Goal: Task Accomplishment & Management: Manage account settings

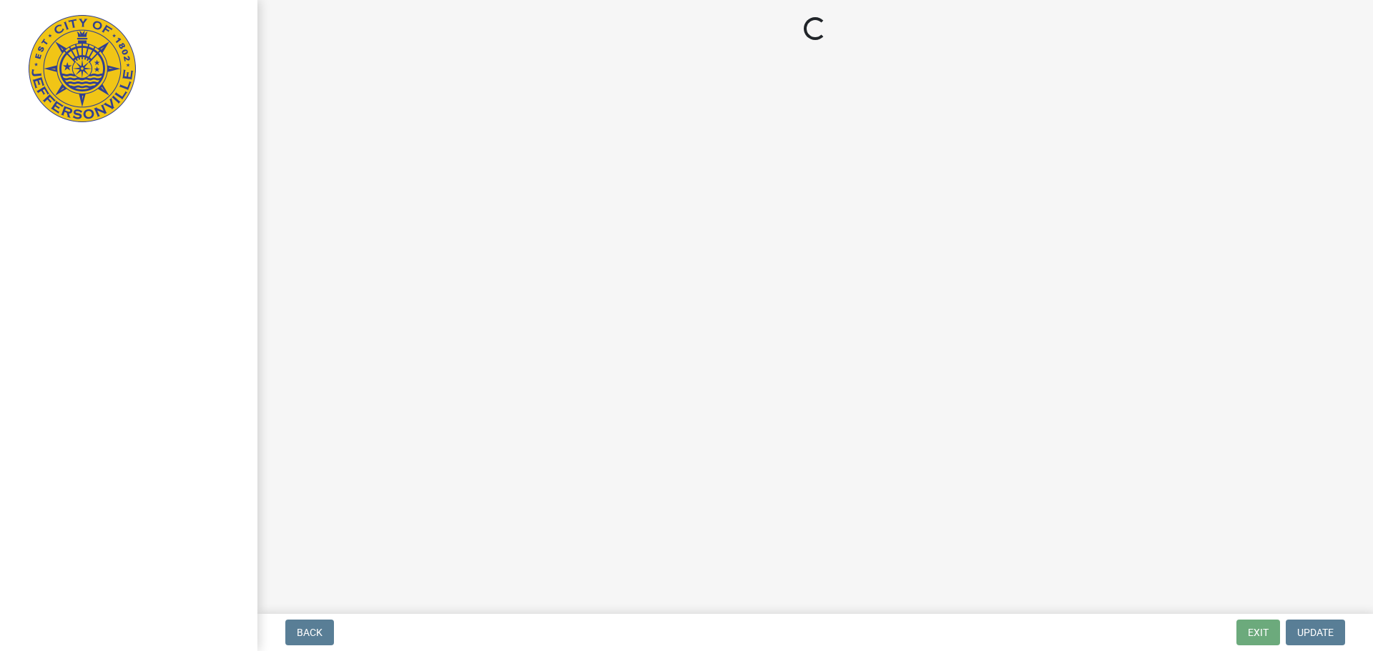
select select "3: 3"
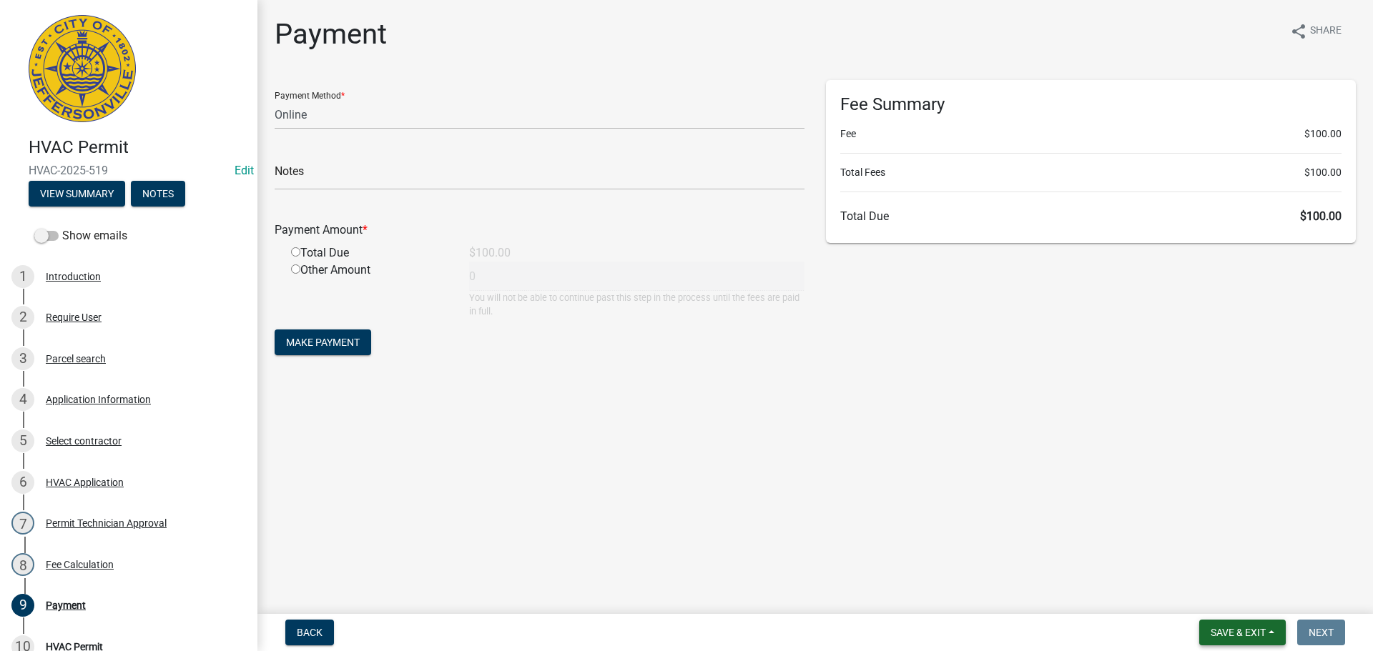
click at [1246, 625] on button "Save & Exit" at bounding box center [1242, 633] width 87 height 26
click at [1246, 596] on button "Save & Exit" at bounding box center [1228, 595] width 114 height 34
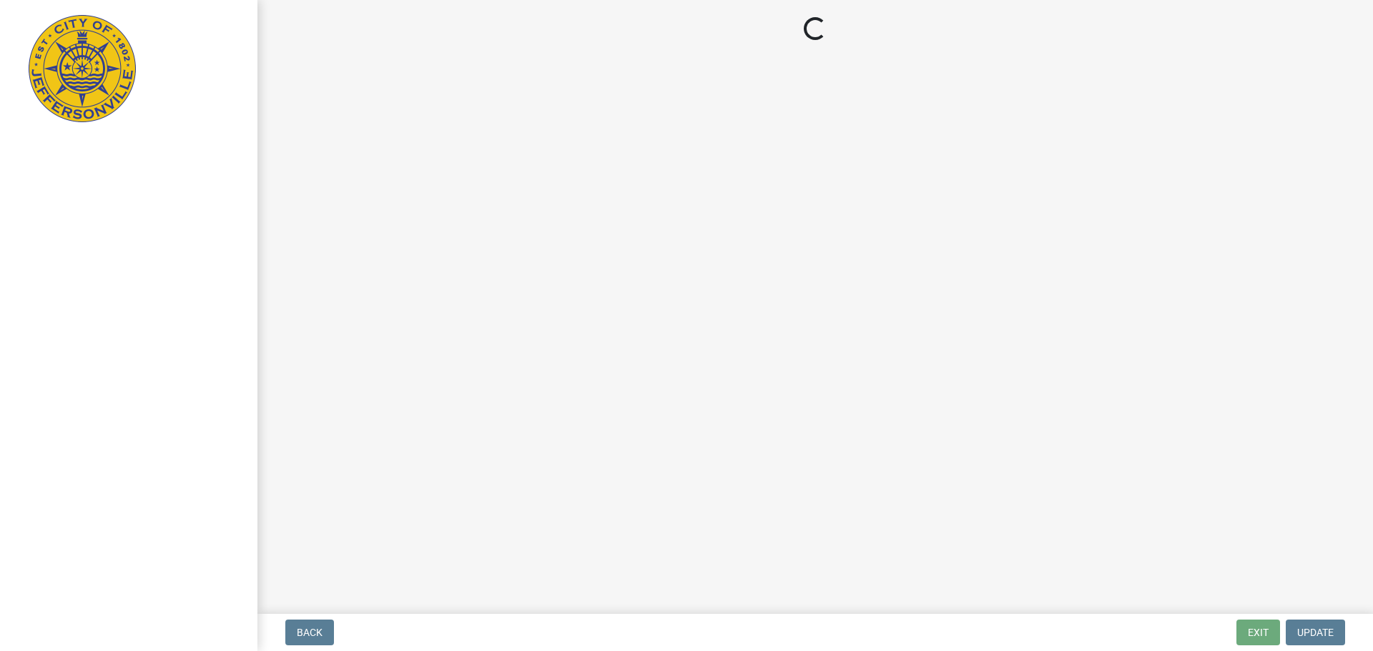
select select "3: 3"
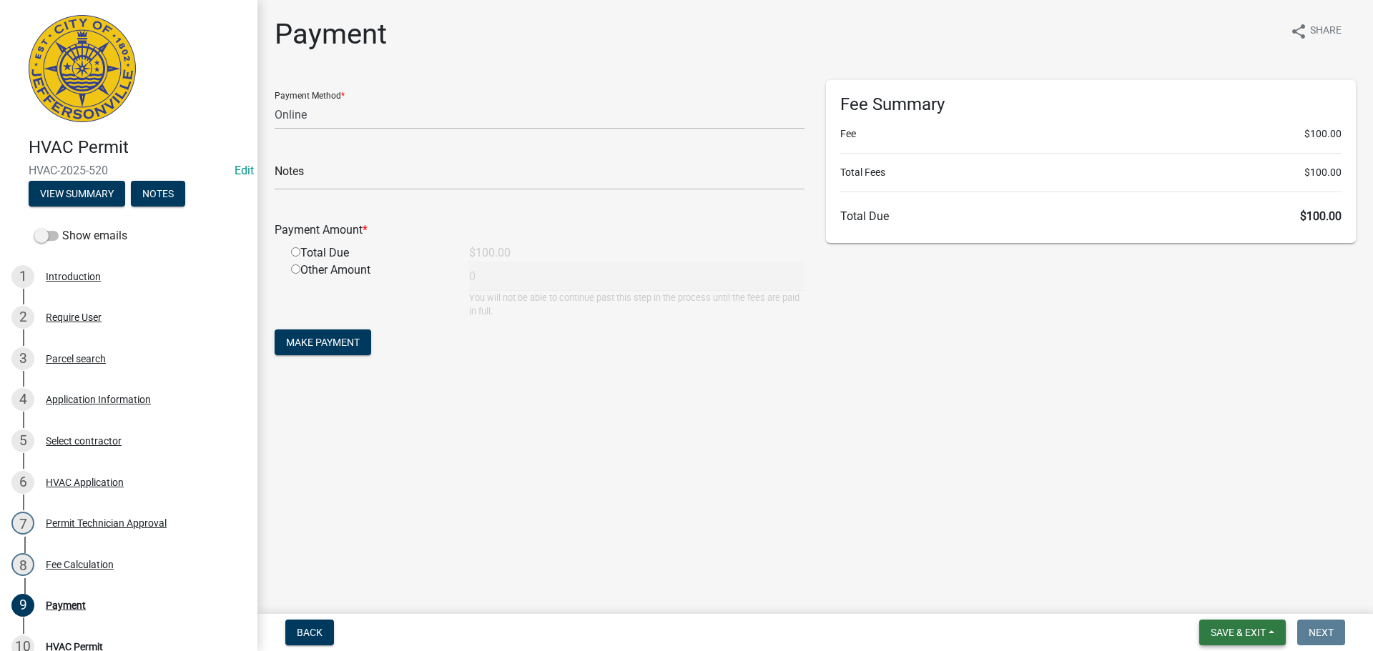
click at [1251, 631] on span "Save & Exit" at bounding box center [1237, 632] width 55 height 11
click at [1238, 603] on button "Save & Exit" at bounding box center [1228, 595] width 114 height 34
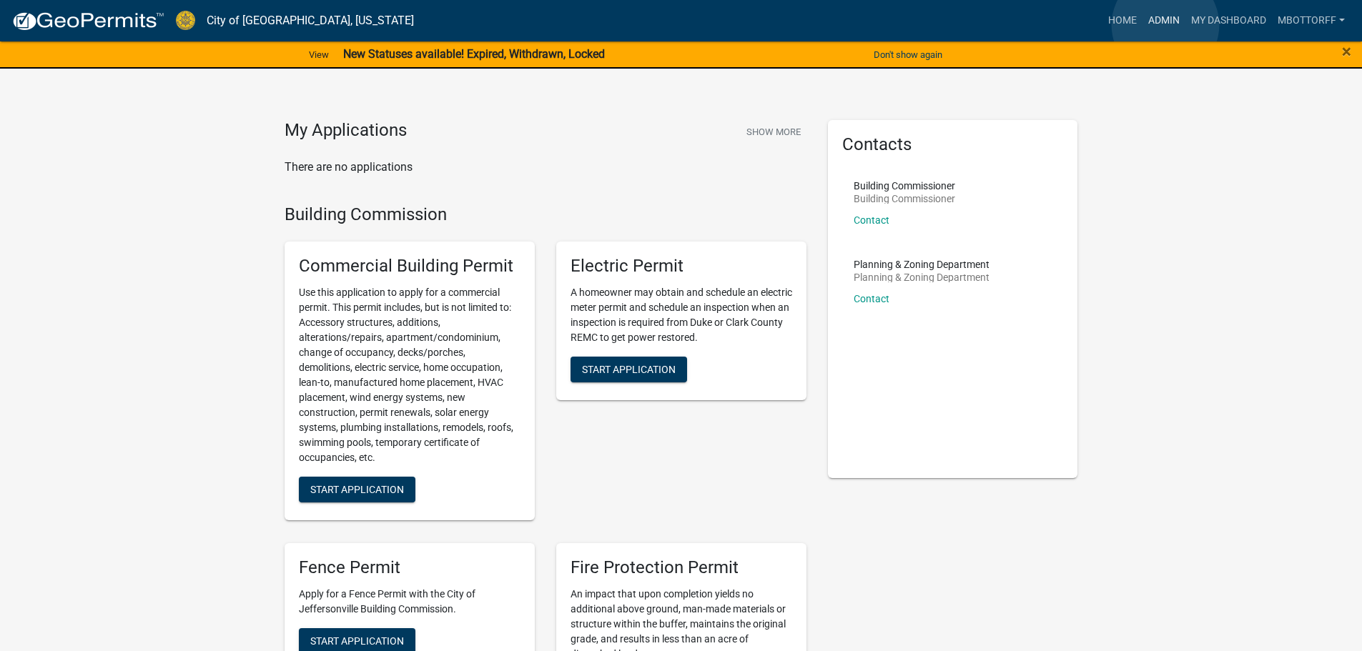
click at [1165, 25] on link "Admin" at bounding box center [1163, 20] width 43 height 27
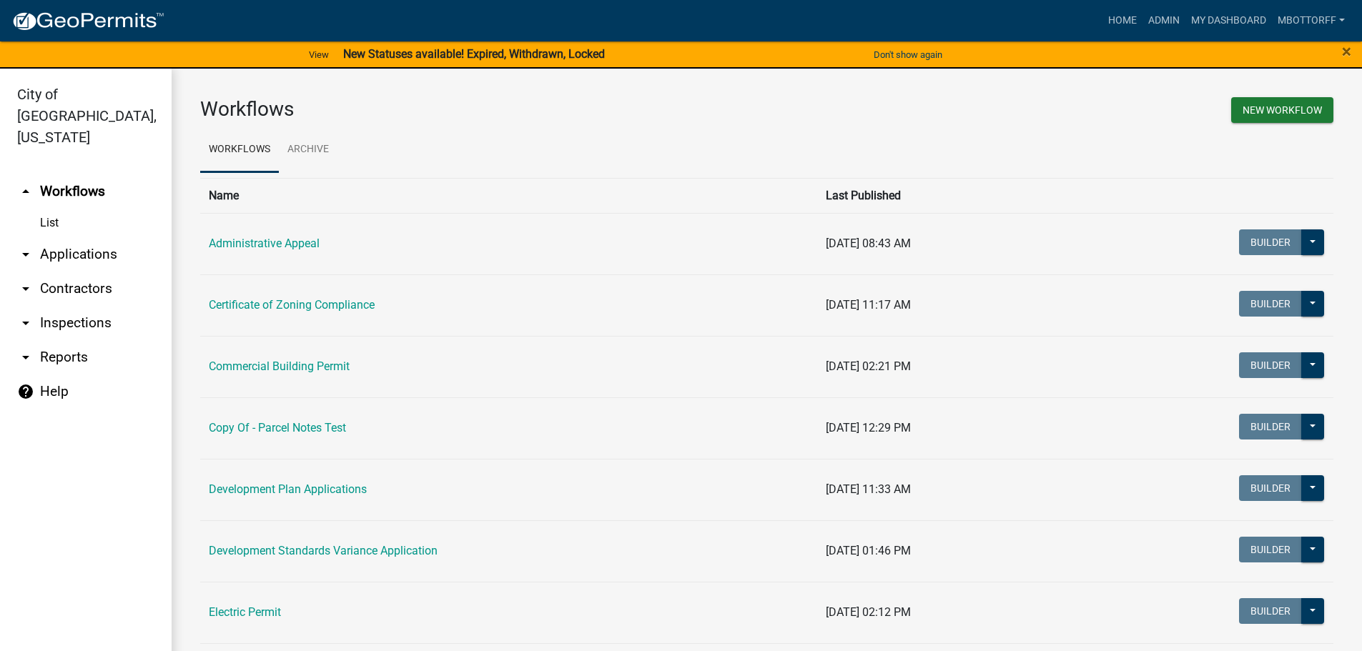
drag, startPoint x: 66, startPoint y: 305, endPoint x: 103, endPoint y: 303, distance: 37.2
click at [66, 306] on link "arrow_drop_down Inspections" at bounding box center [86, 323] width 172 height 34
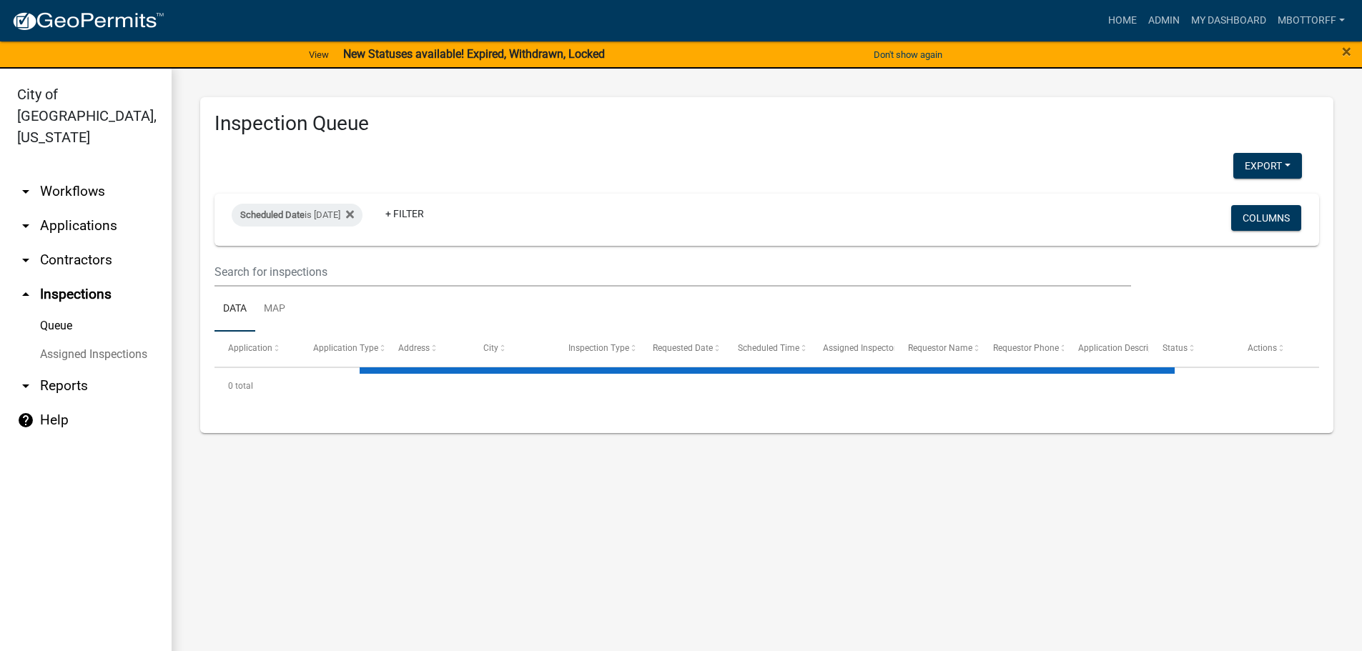
select select "3: 100"
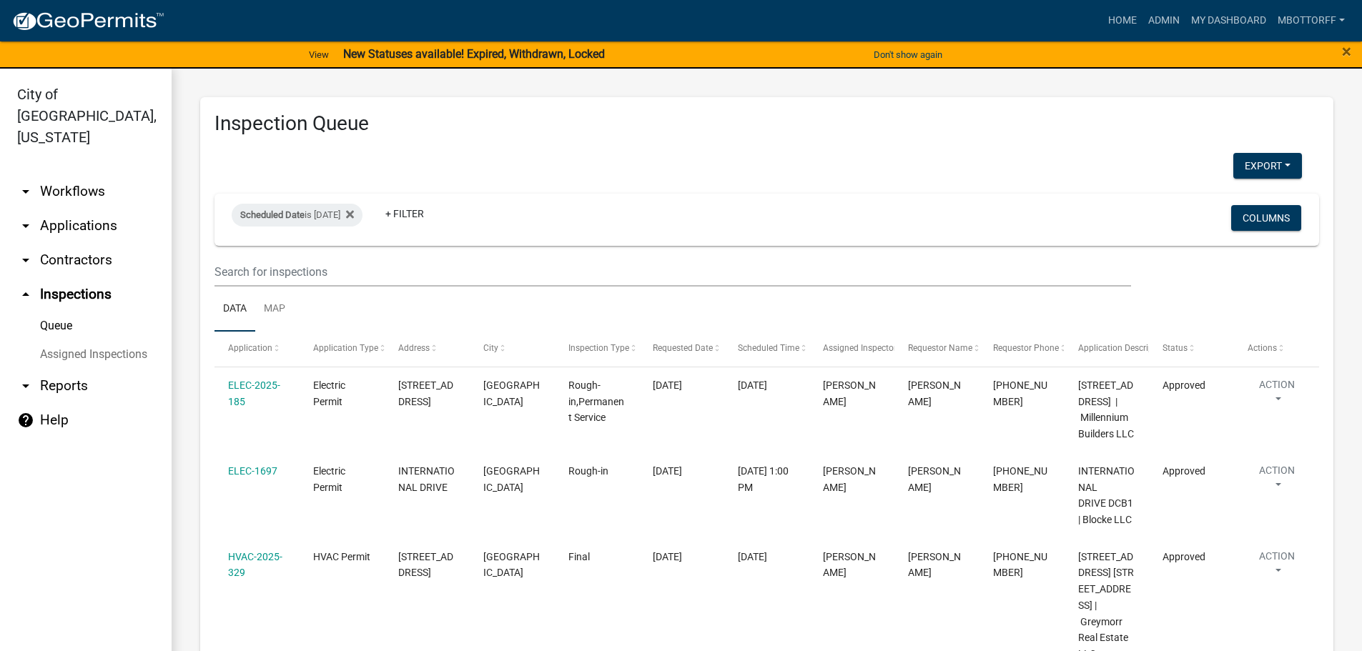
click at [100, 340] on link "Assigned Inspections" at bounding box center [86, 354] width 172 height 29
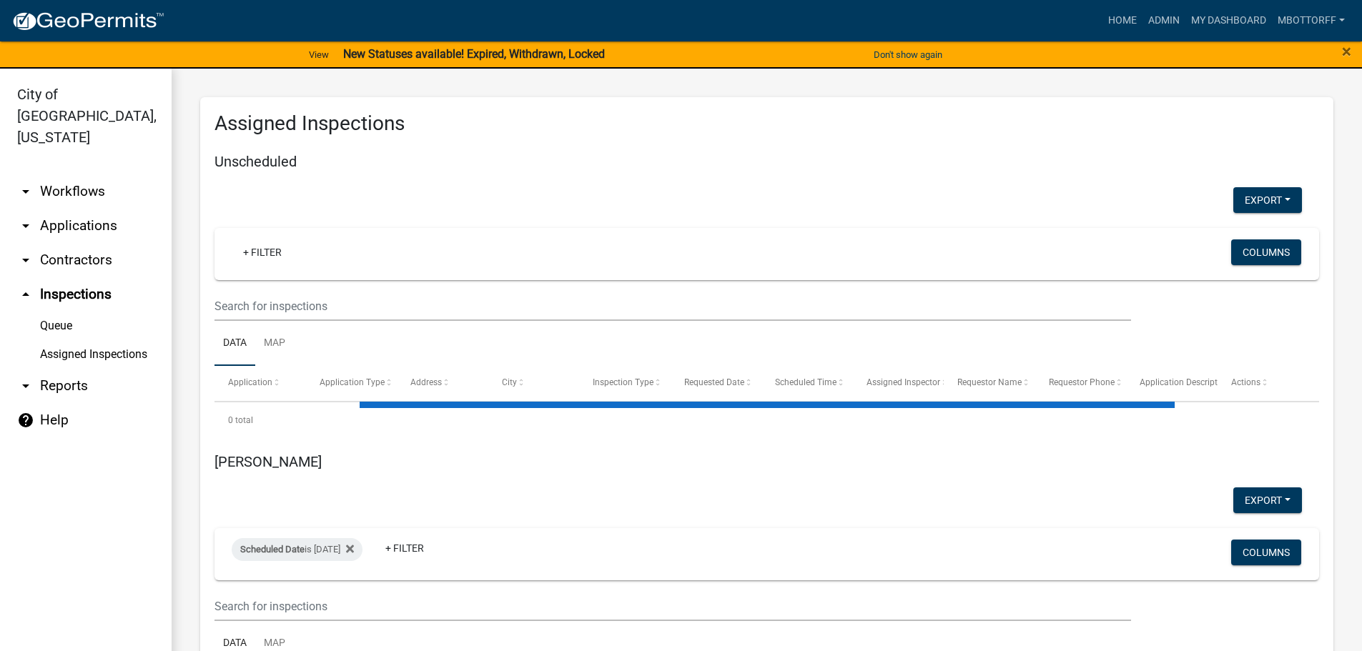
select select "1: 25"
select select "3: 100"
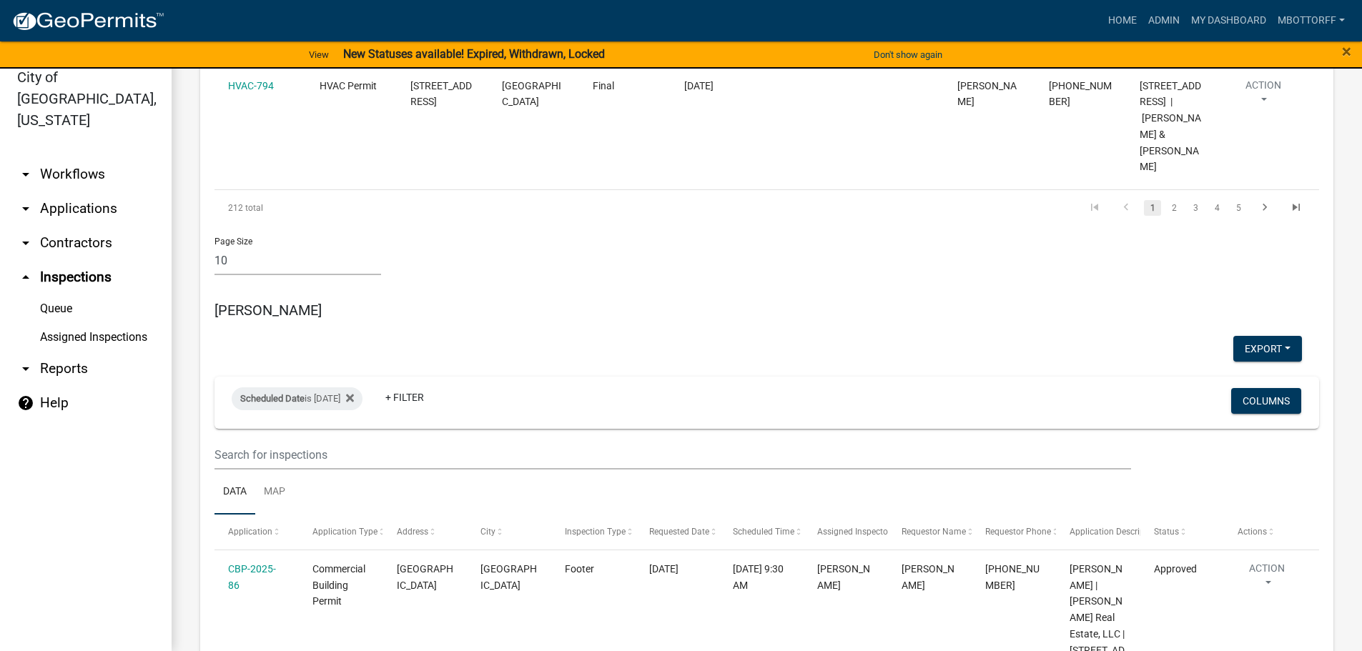
scroll to position [1423, 0]
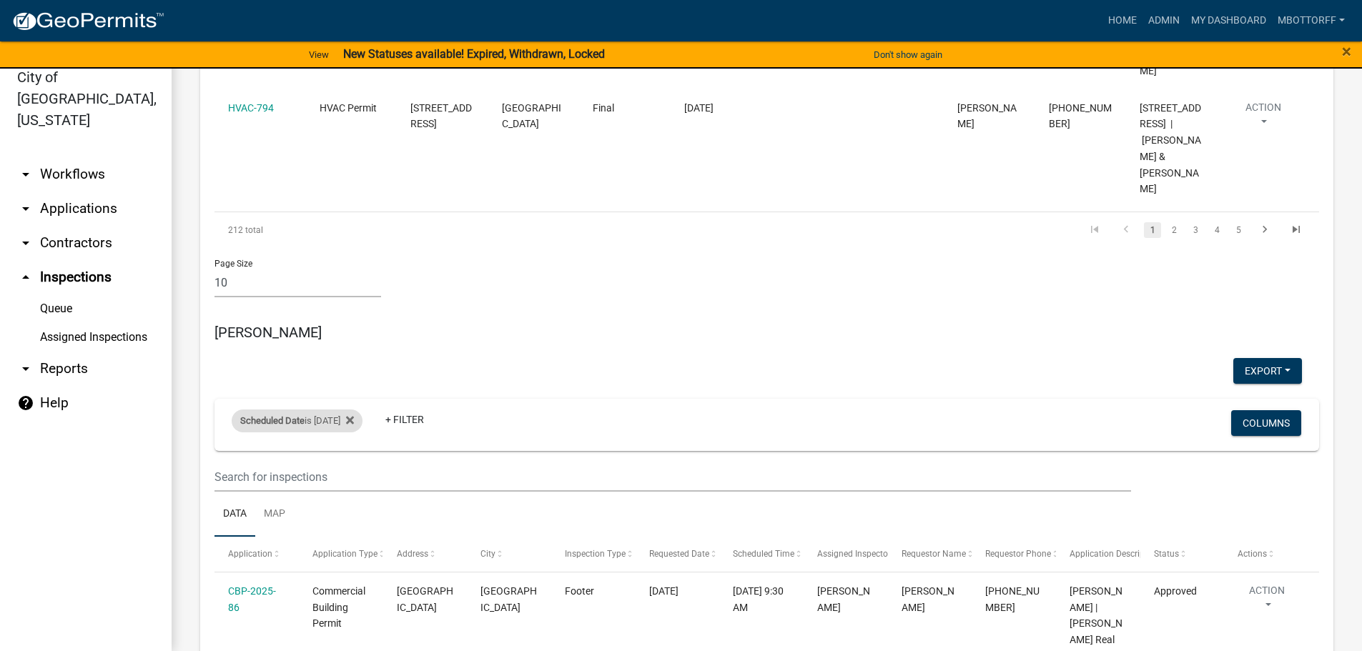
click at [345, 410] on div "Scheduled Date is 08/19/2025" at bounding box center [297, 421] width 131 height 23
click at [352, 373] on input "2025-08-19" at bounding box center [310, 376] width 100 height 29
type input "2025-08-20"
click at [315, 423] on button "Done" at bounding box center [310, 420] width 100 height 26
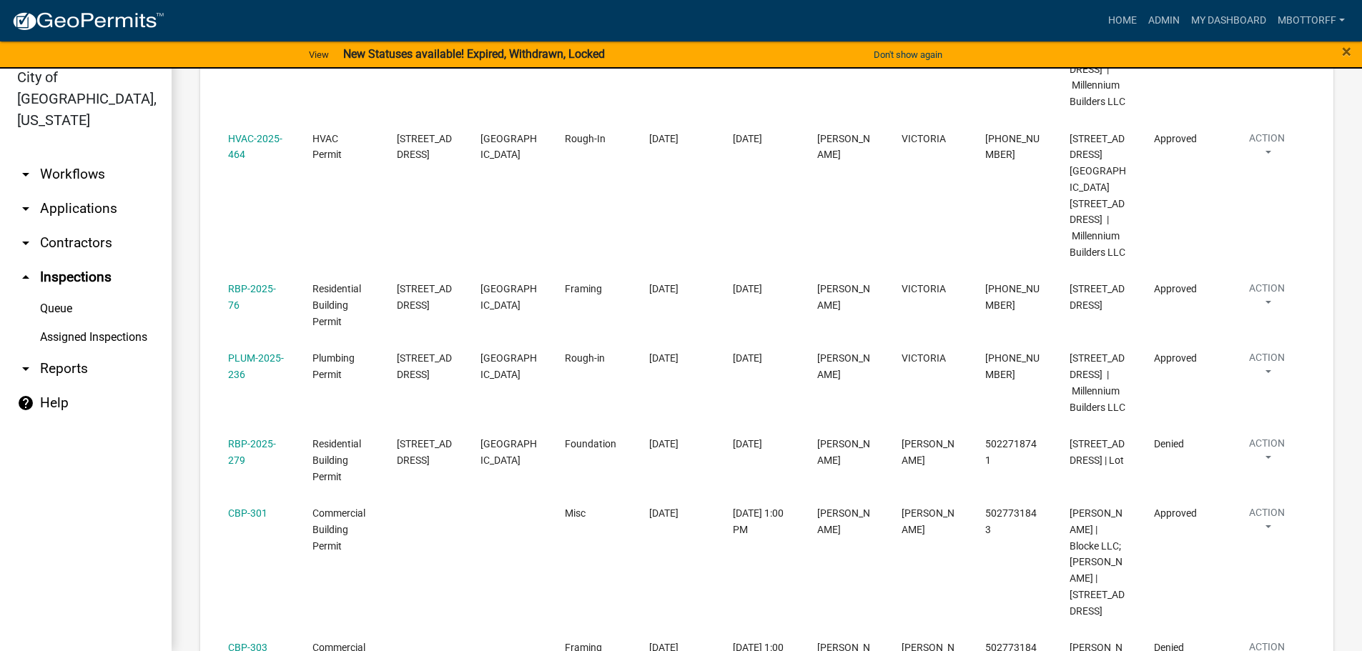
scroll to position [3139, 0]
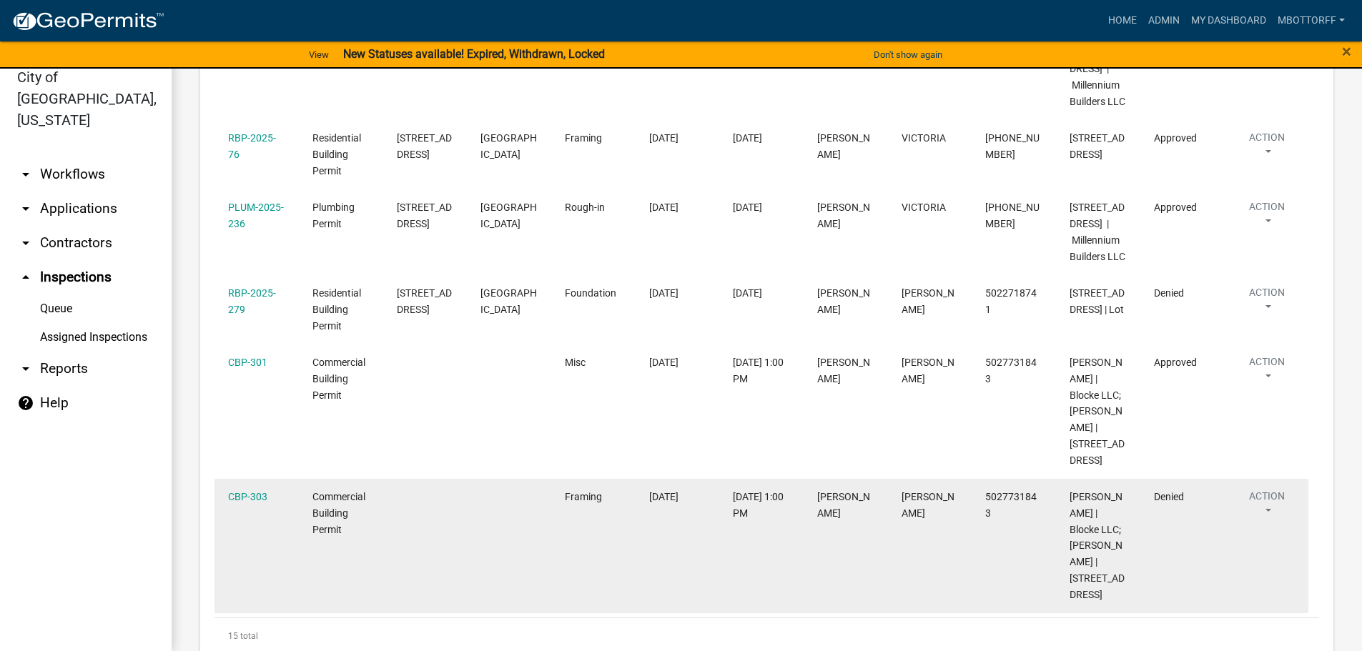
click at [691, 526] on datatable-body-cell "08/20/2025" at bounding box center [677, 546] width 84 height 134
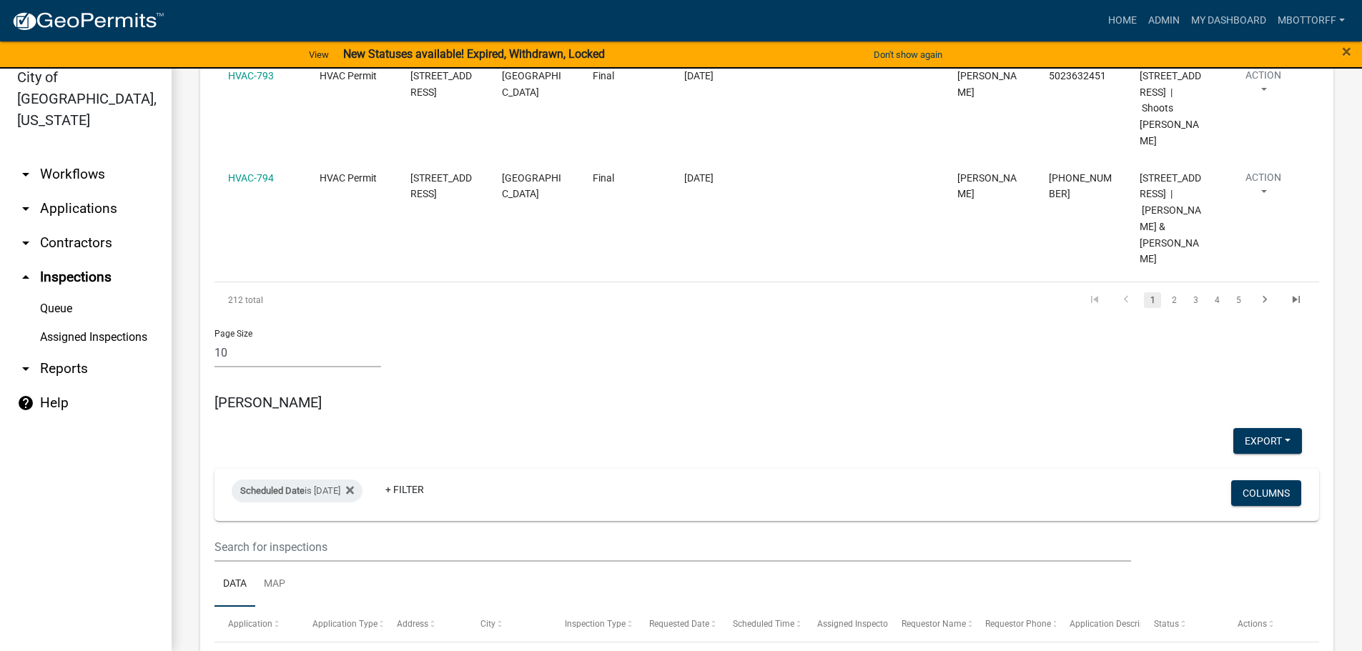
scroll to position [1352, 0]
click at [339, 481] on div "Scheduled Date is 08/20/2025" at bounding box center [297, 492] width 131 height 23
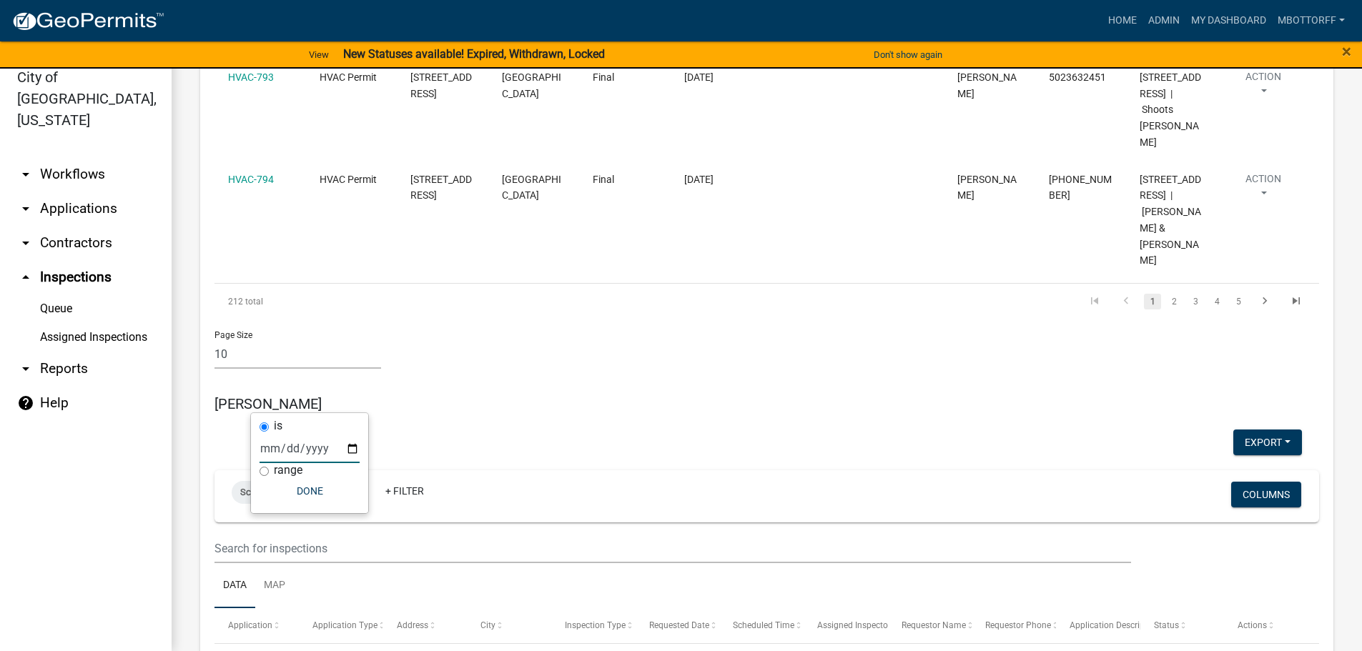
click at [344, 447] on input "2025-08-20" at bounding box center [310, 448] width 100 height 29
click at [357, 450] on input "2025-08-20" at bounding box center [310, 448] width 100 height 29
type input "2025-08-21"
click at [308, 484] on button "Done" at bounding box center [310, 491] width 100 height 26
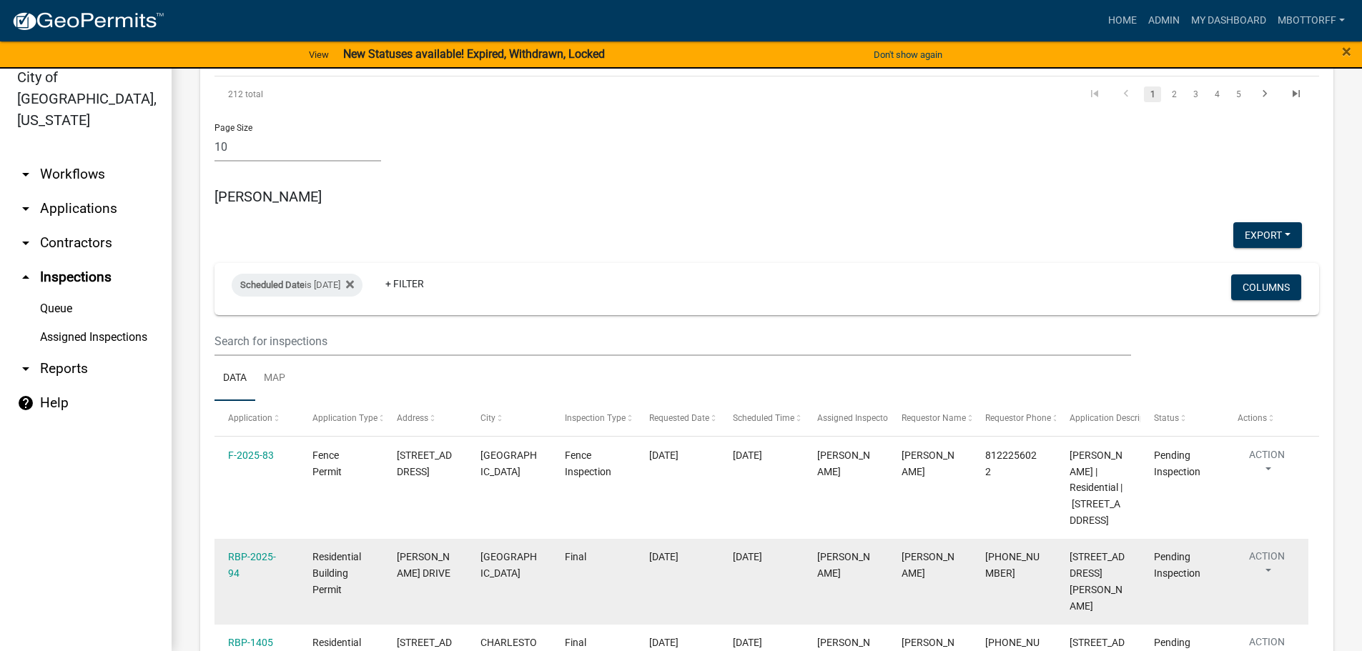
scroll to position [1566, 0]
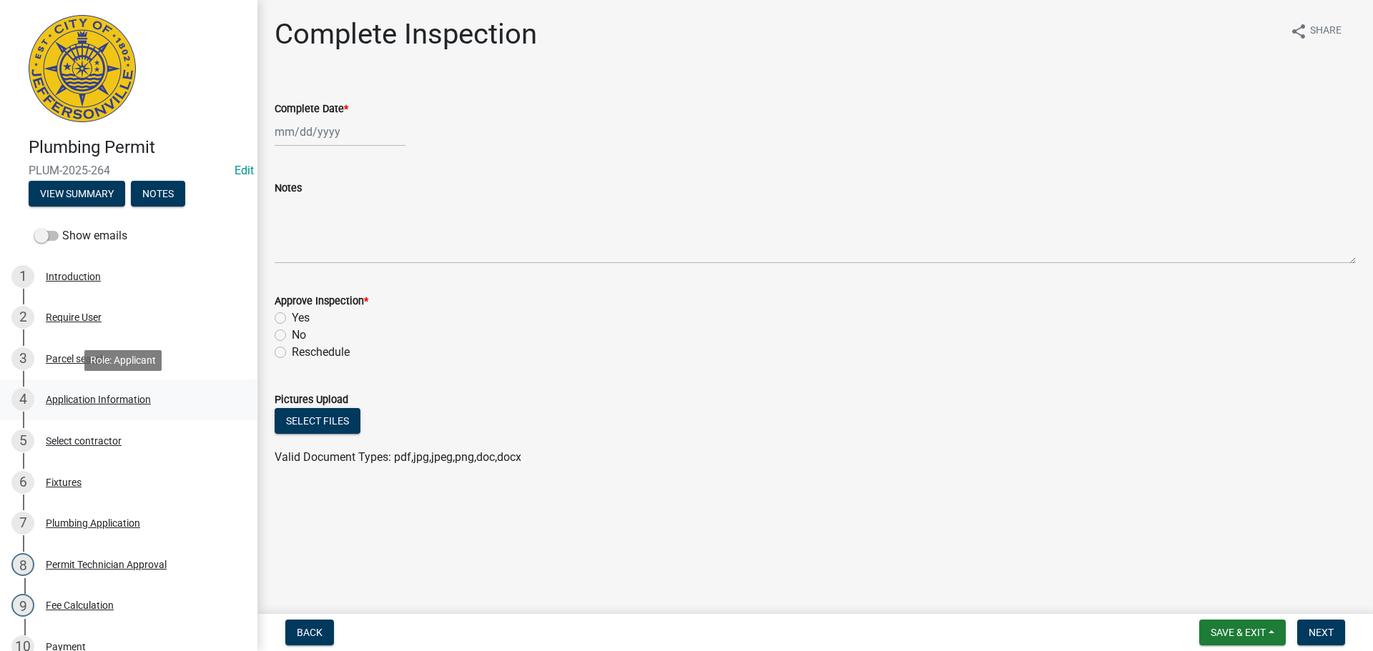
click at [61, 395] on div "Application Information" at bounding box center [98, 400] width 105 height 10
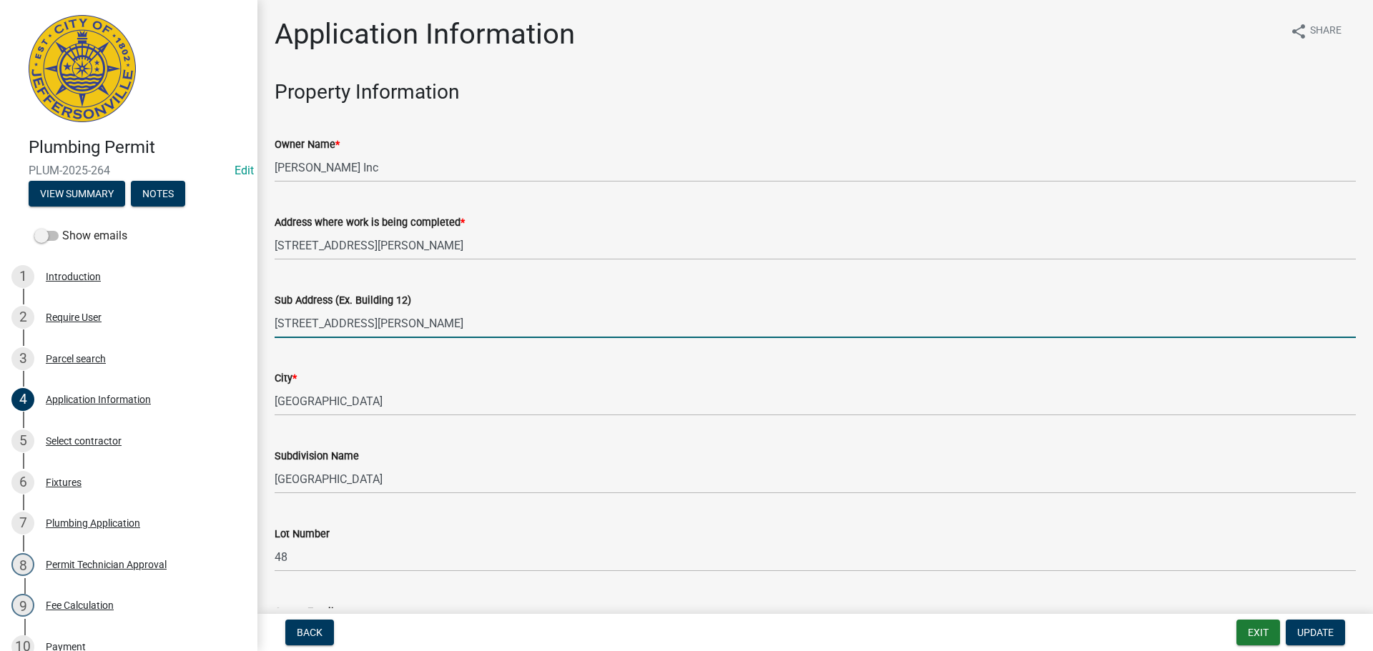
click at [371, 324] on input "3513 Laura Drive" at bounding box center [815, 323] width 1081 height 29
type input "3513 Laura Drive, lot 48"
click at [1316, 628] on span "Update" at bounding box center [1315, 632] width 36 height 11
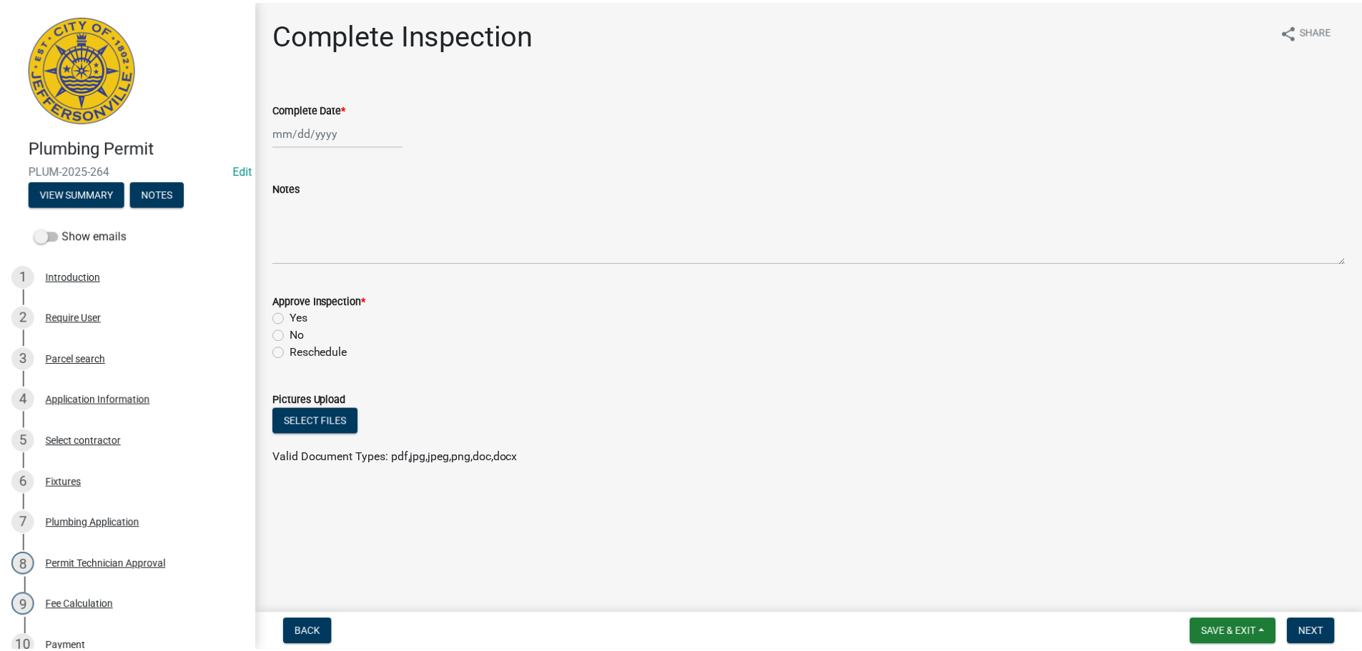
scroll to position [355, 0]
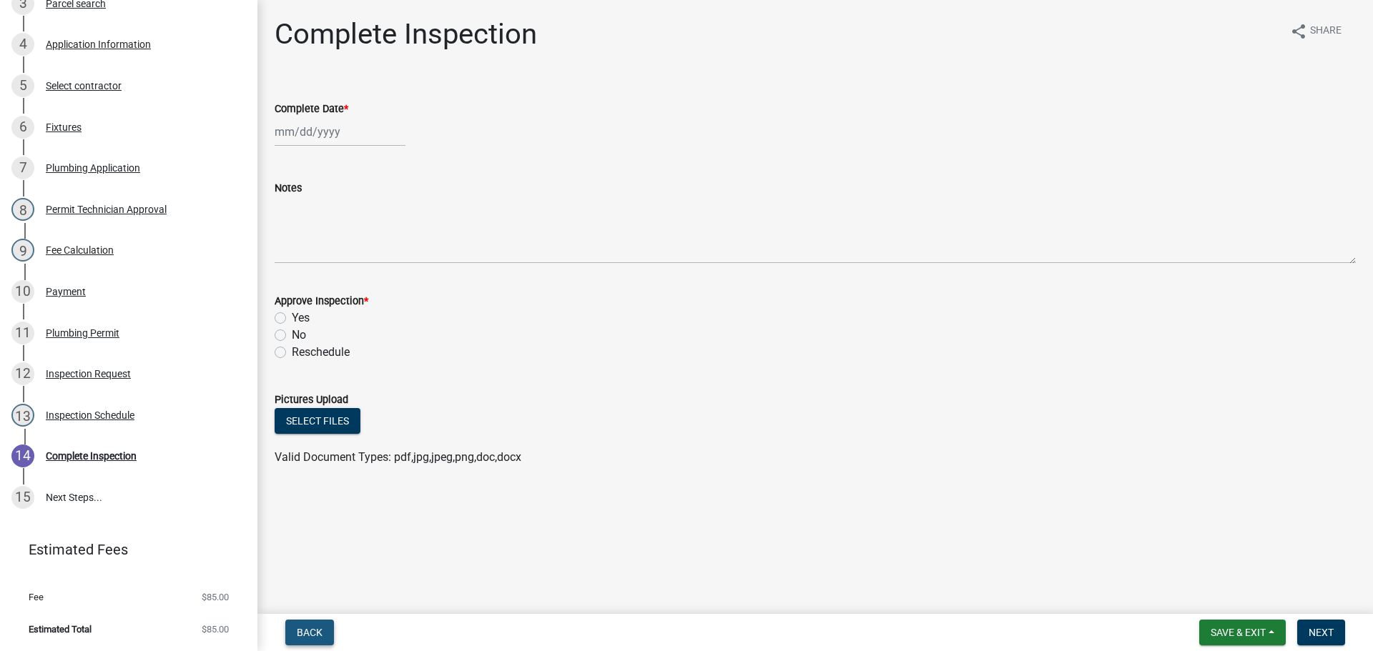
click at [294, 628] on button "Back" at bounding box center [309, 633] width 49 height 26
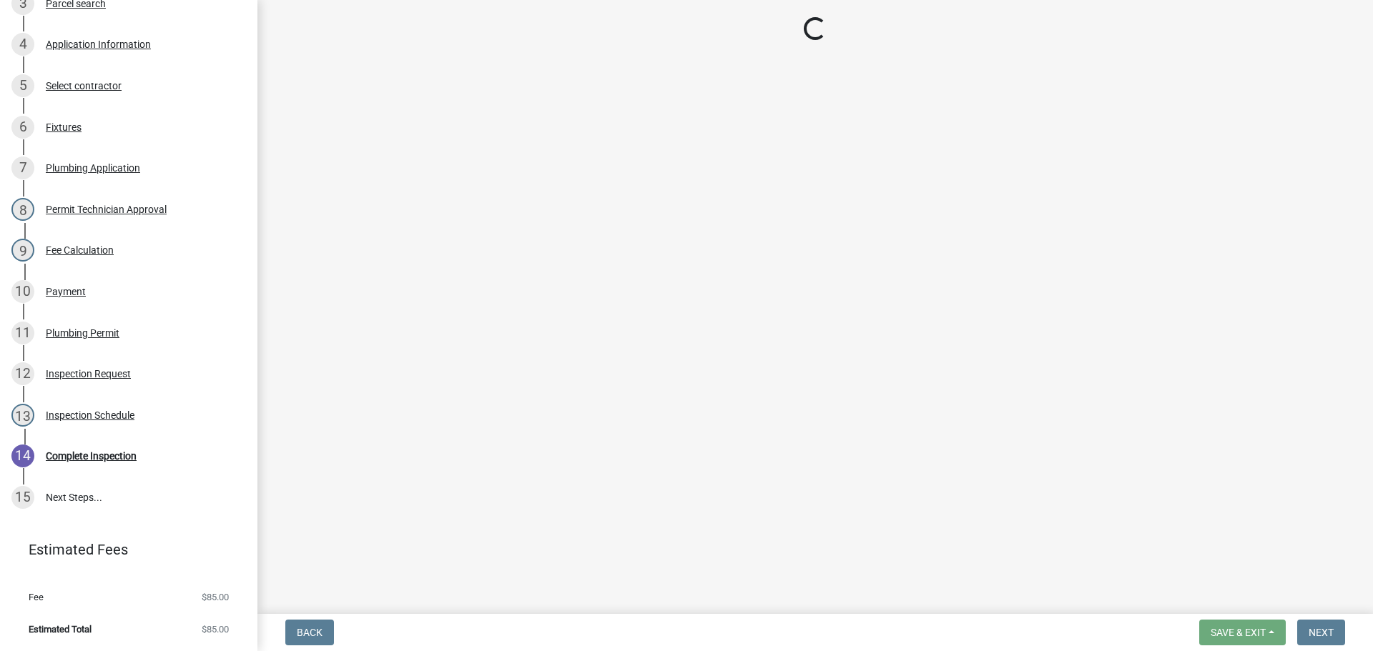
select select "13c97fbc-c819-4cee-844a-0db3d3c4db95"
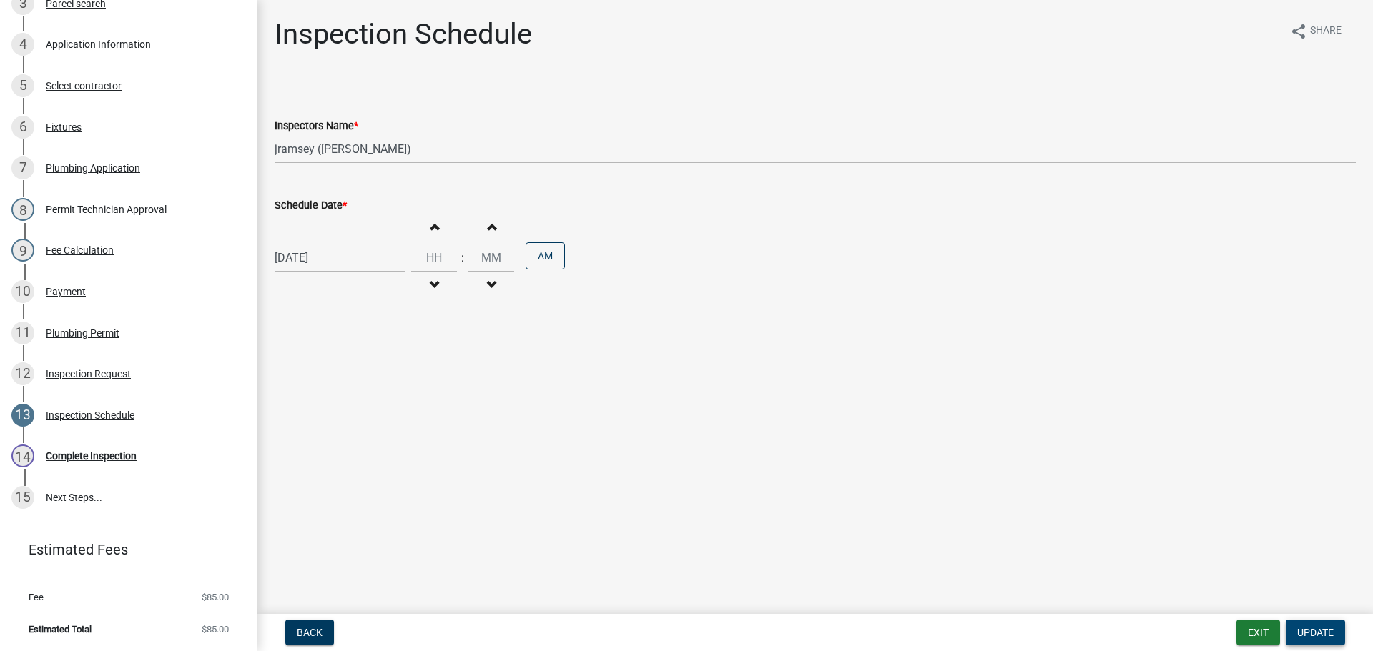
click at [1315, 631] on span "Update" at bounding box center [1315, 632] width 36 height 11
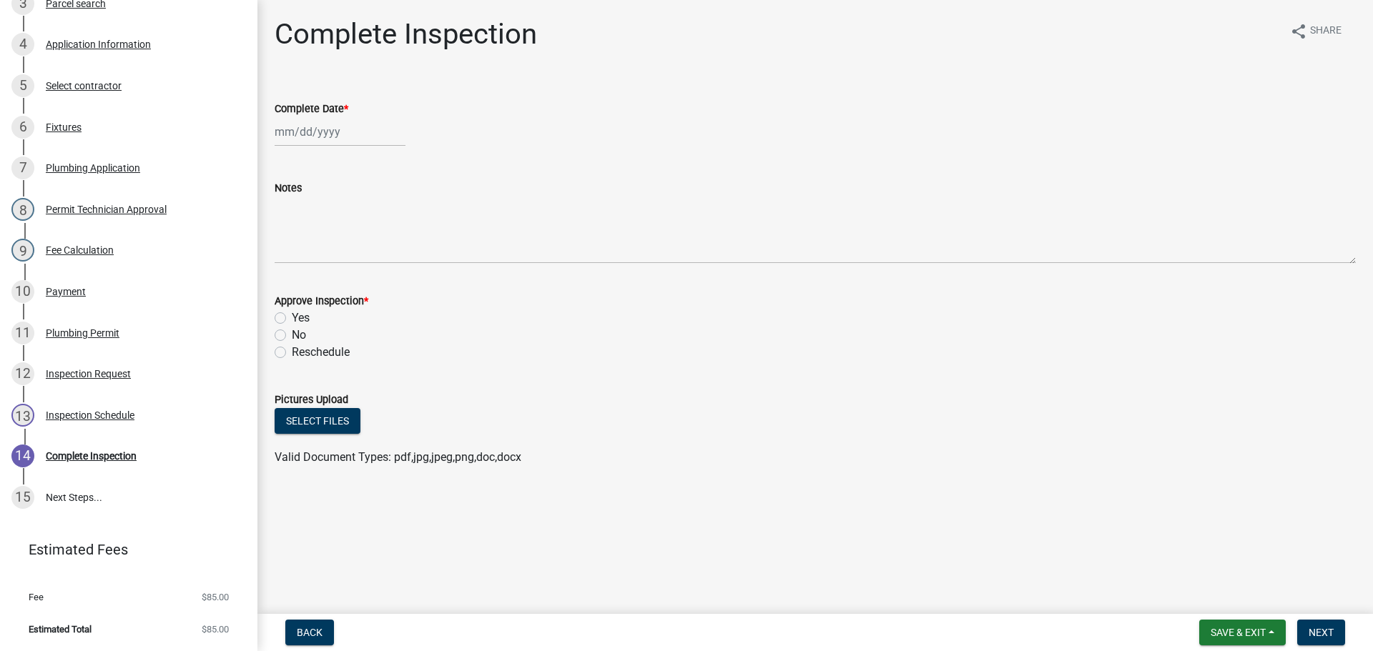
click at [289, 128] on div at bounding box center [340, 131] width 131 height 29
select select "8"
select select "2025"
click at [337, 275] on div "20" at bounding box center [334, 276] width 23 height 23
type input "[DATE]"
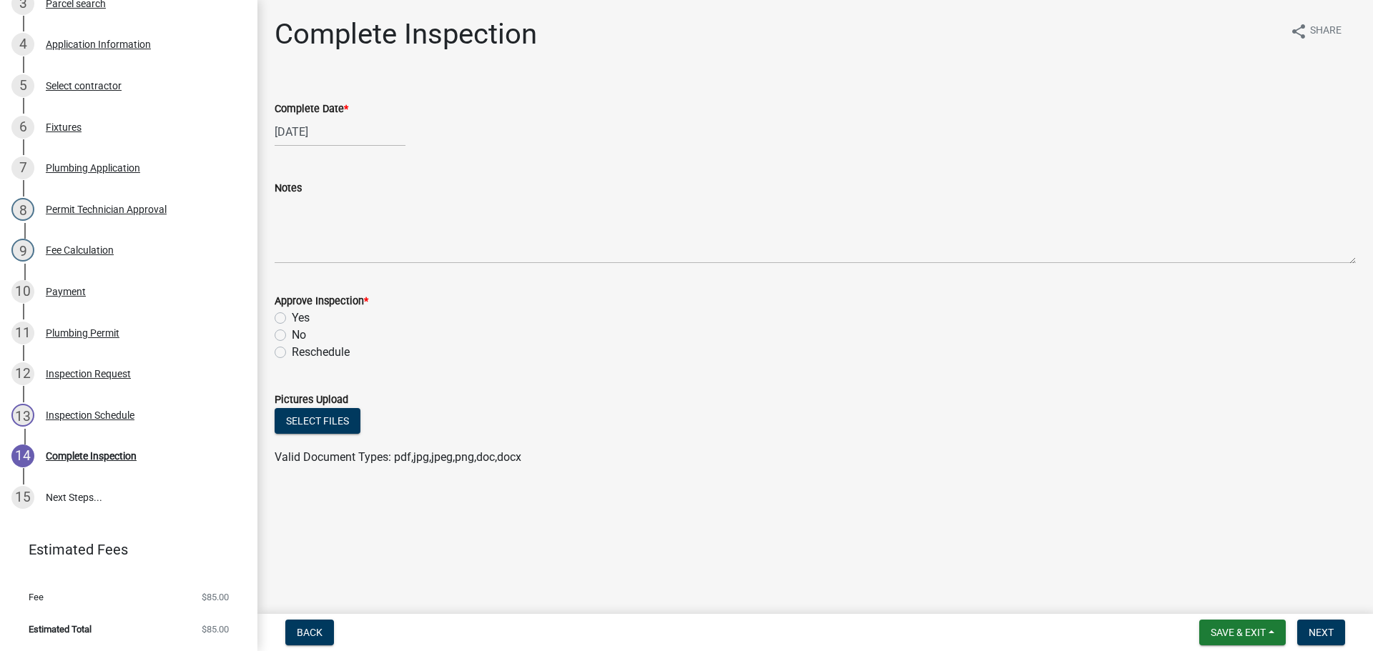
drag, startPoint x: 282, startPoint y: 337, endPoint x: 295, endPoint y: 308, distance: 31.1
click at [292, 336] on label "No" at bounding box center [299, 335] width 14 height 17
click at [292, 336] on input "No" at bounding box center [296, 331] width 9 height 9
radio input "true"
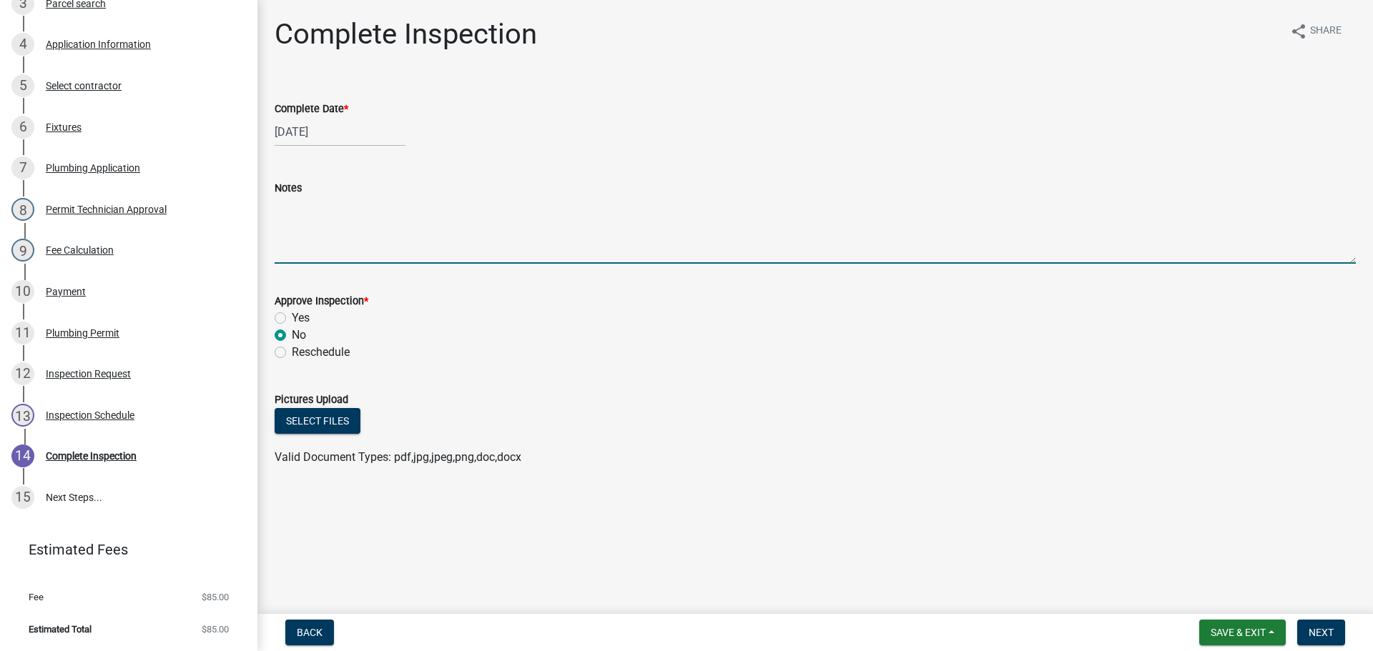
click at [305, 237] on textarea "Notes" at bounding box center [815, 230] width 1081 height 67
type textarea "n"
type textarea "NOT READY FOR INSPECTION"
click at [1317, 628] on span "Next" at bounding box center [1320, 632] width 25 height 11
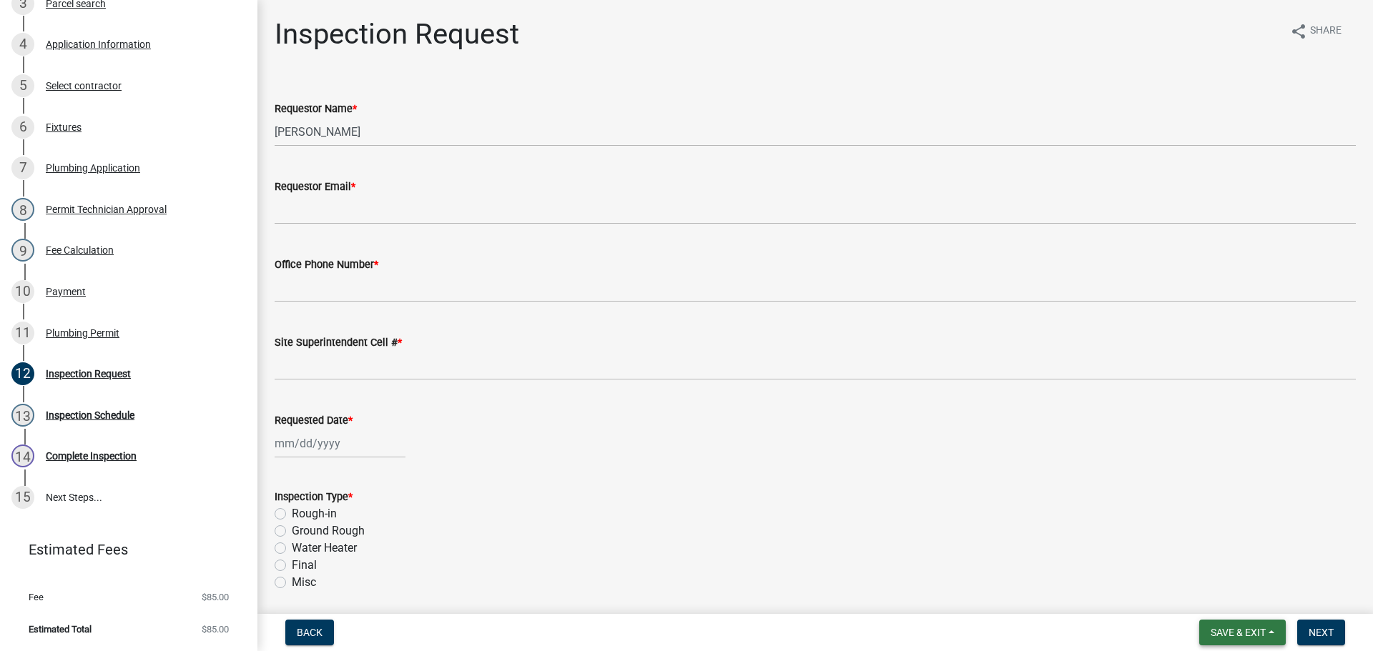
click at [1242, 636] on span "Save & Exit" at bounding box center [1237, 632] width 55 height 11
click at [1215, 599] on button "Save & Exit" at bounding box center [1228, 595] width 114 height 34
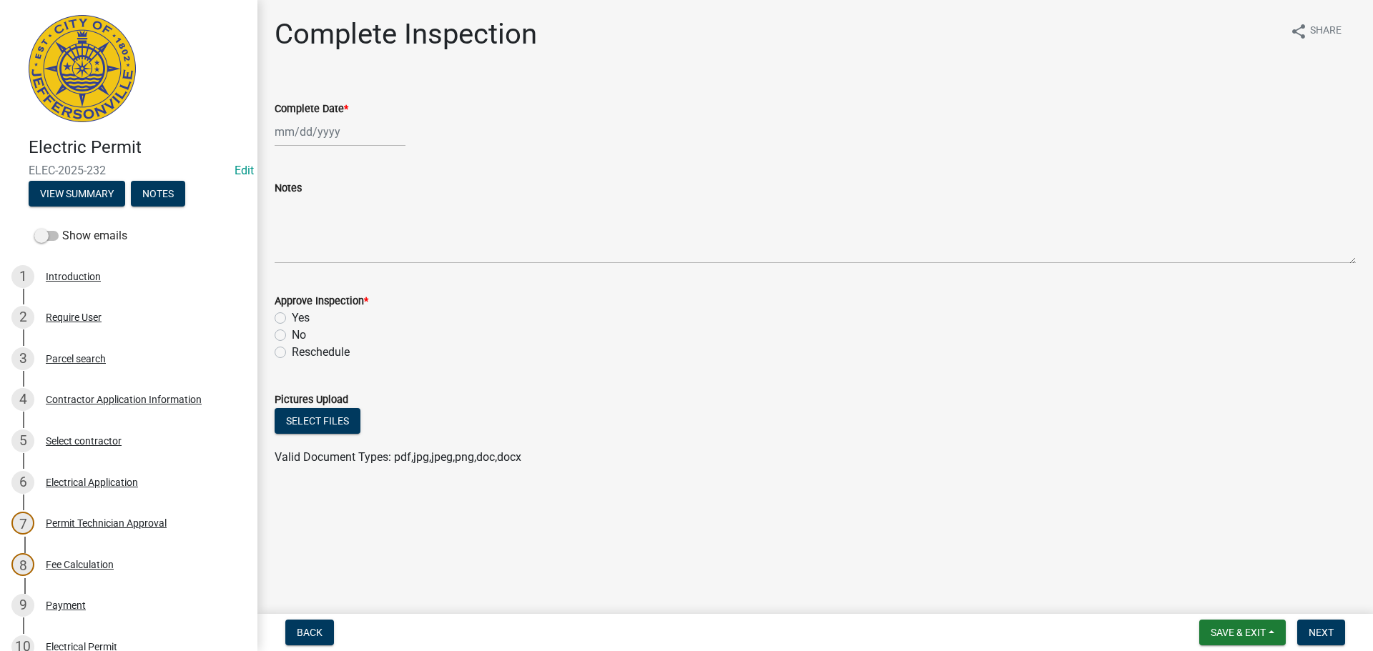
click at [292, 120] on div at bounding box center [340, 131] width 131 height 29
select select "8"
select select "2025"
click at [330, 275] on div "20" at bounding box center [334, 276] width 23 height 23
type input "08/20/2025"
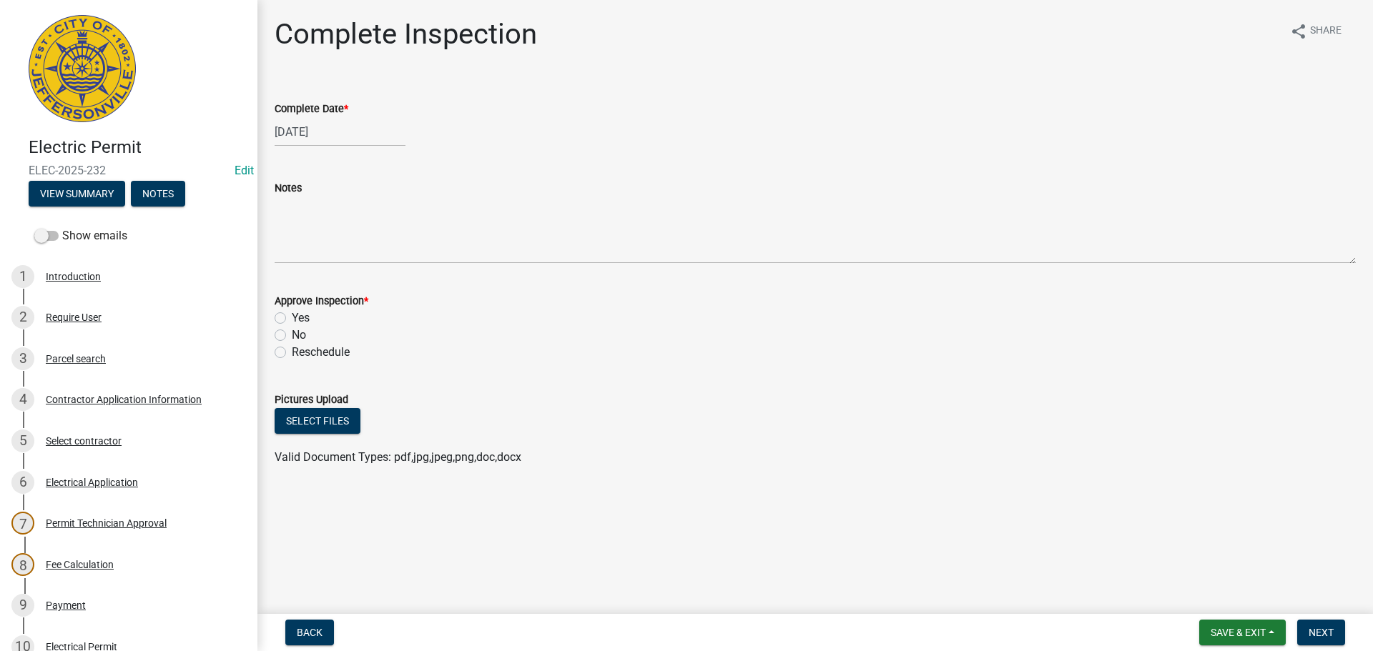
click at [292, 340] on label "No" at bounding box center [299, 335] width 14 height 17
click at [292, 336] on input "No" at bounding box center [296, 331] width 9 height 9
radio input "true"
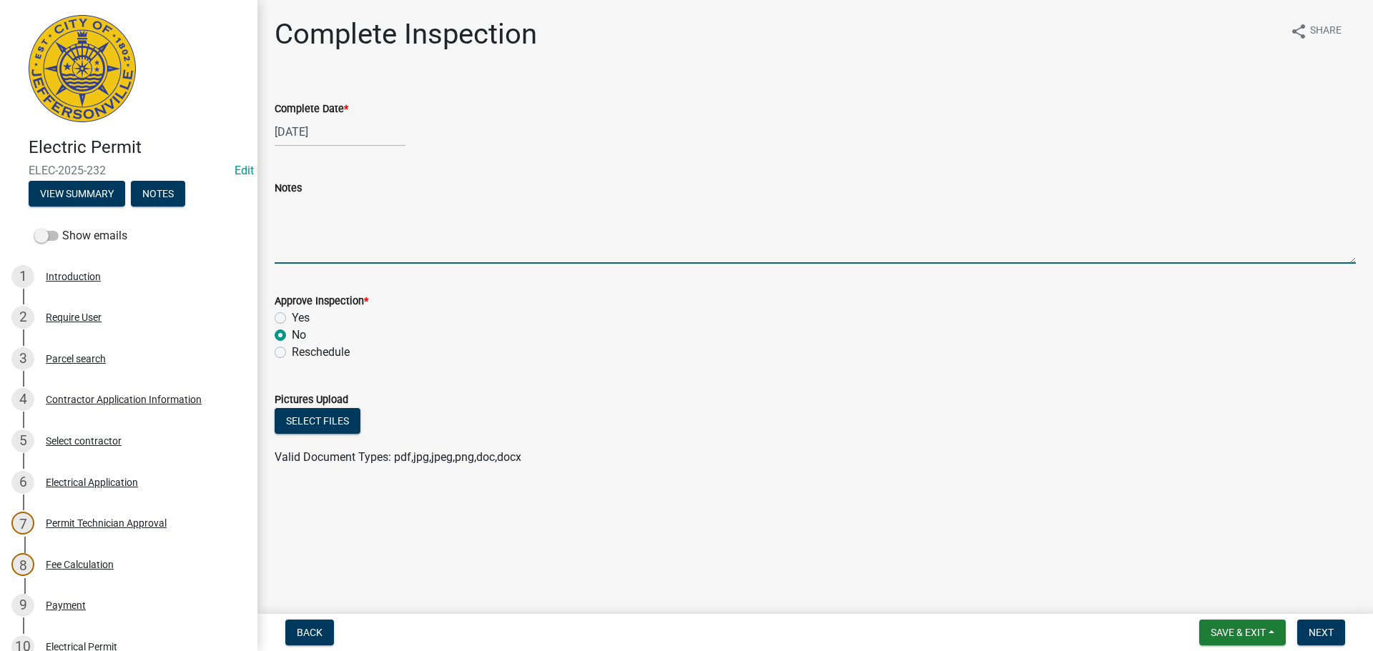
click at [319, 239] on textarea "Notes" at bounding box center [815, 230] width 1081 height 67
type textarea "NOT READY FOR INSPECTION"
click at [1335, 633] on button "Next" at bounding box center [1321, 633] width 48 height 26
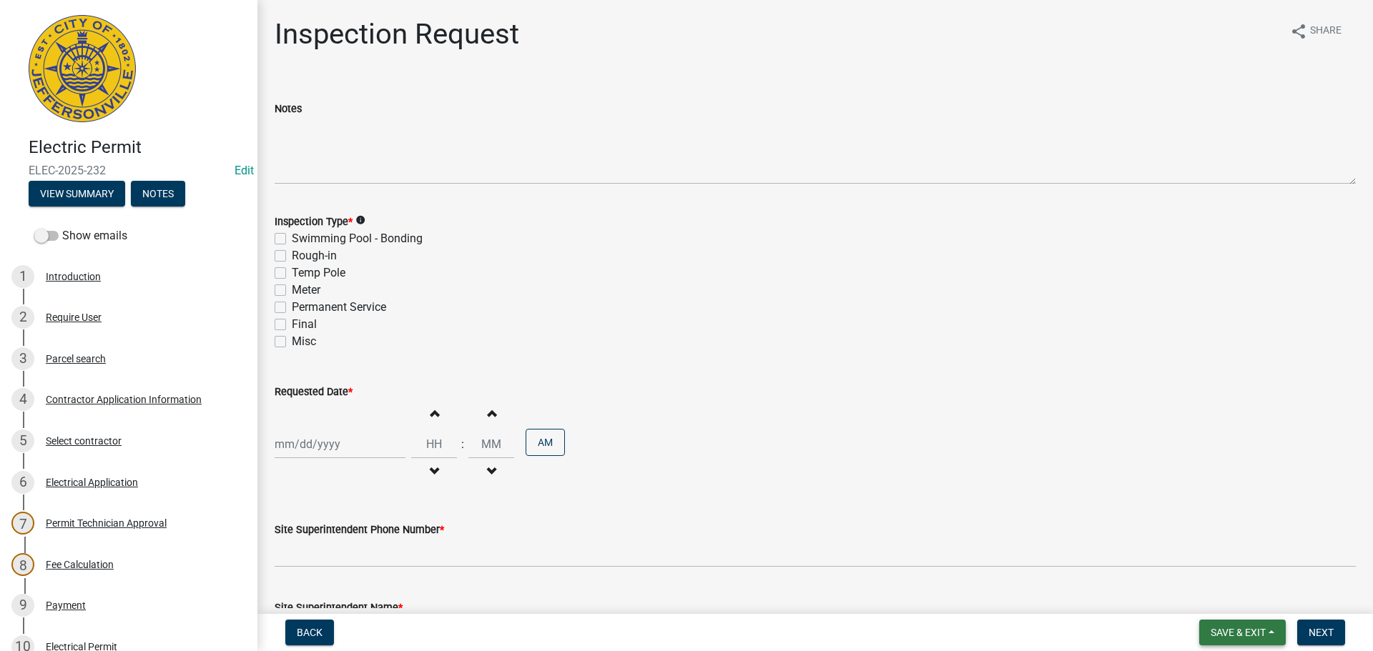
click at [1238, 638] on span "Save & Exit" at bounding box center [1237, 632] width 55 height 11
click at [1221, 596] on button "Save & Exit" at bounding box center [1228, 595] width 114 height 34
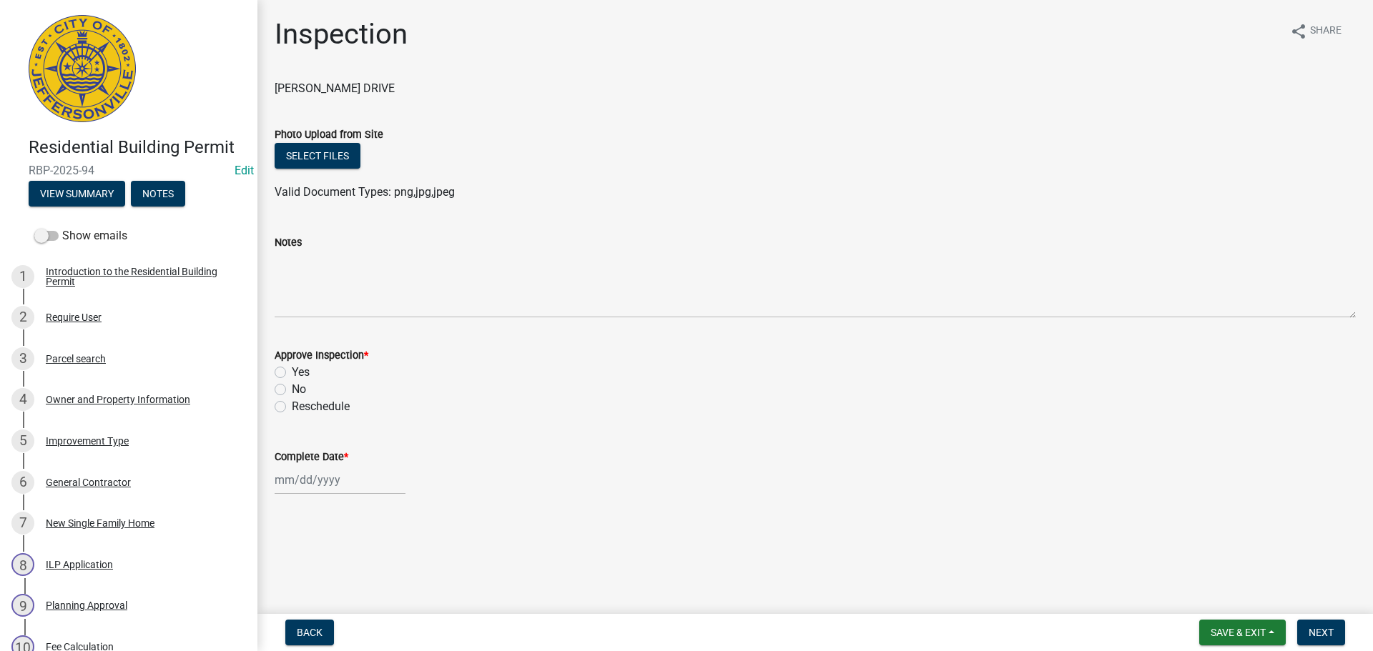
click at [292, 389] on label "No" at bounding box center [299, 389] width 14 height 17
click at [292, 389] on input "No" at bounding box center [296, 385] width 9 height 9
radio input "true"
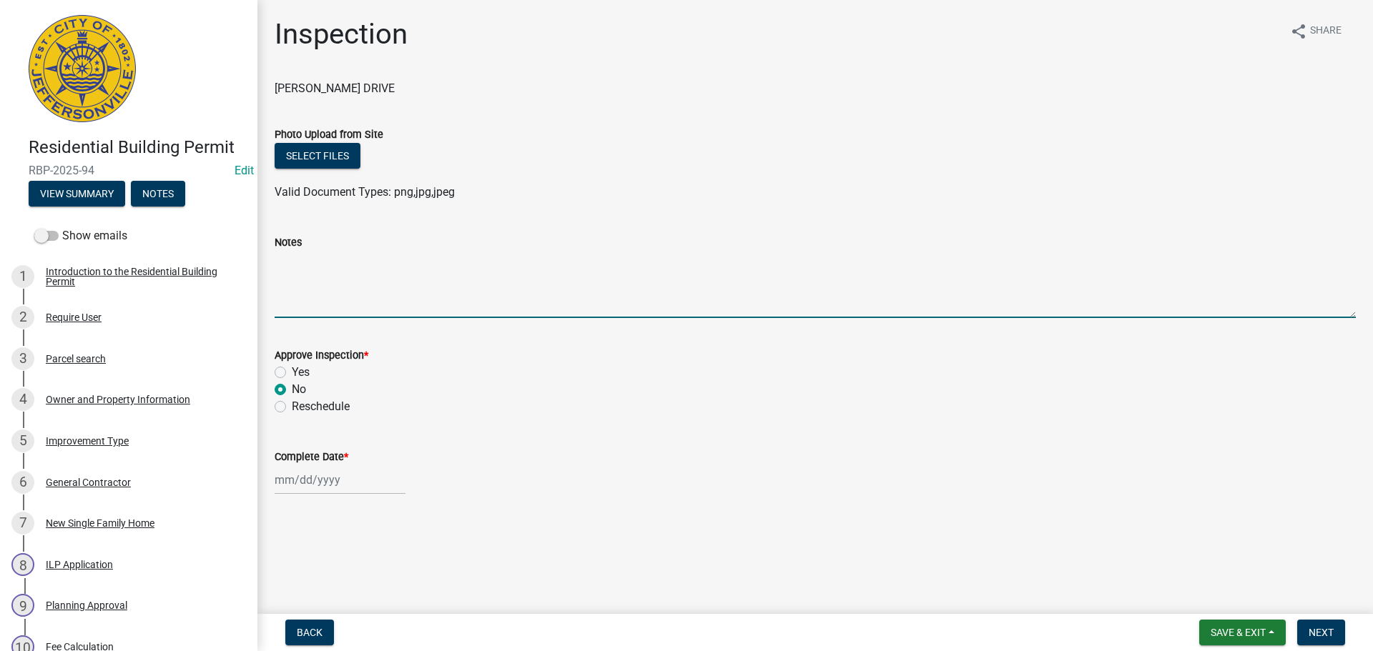
click at [320, 270] on textarea "Notes" at bounding box center [815, 284] width 1081 height 67
type textarea "NOT READY FOR INSPECTION"
select select "8"
select select "2025"
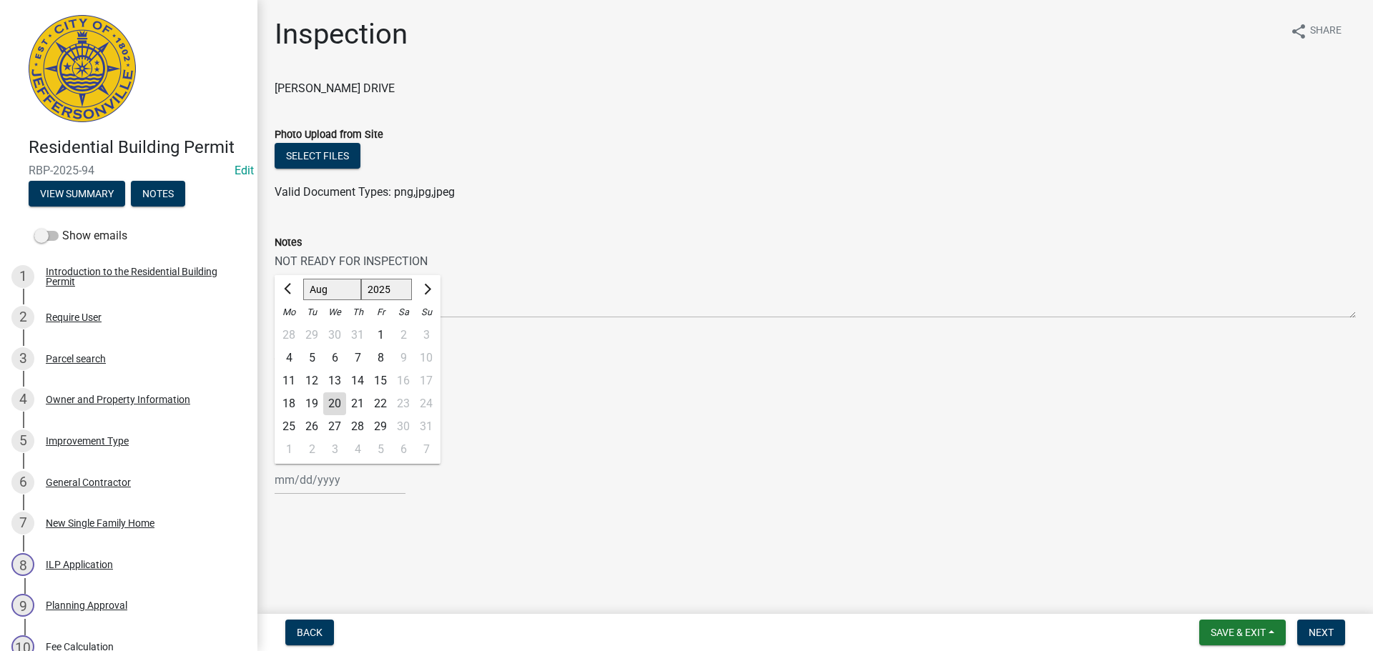
click at [312, 480] on div "Jan Feb Mar Apr May Jun Jul Aug Sep Oct Nov Dec 1525 1526 1527 1528 1529 1530 1…" at bounding box center [340, 479] width 131 height 29
click at [354, 407] on div "21" at bounding box center [357, 403] width 23 height 23
type input "08/21/2025"
click at [1323, 628] on span "Next" at bounding box center [1320, 632] width 25 height 11
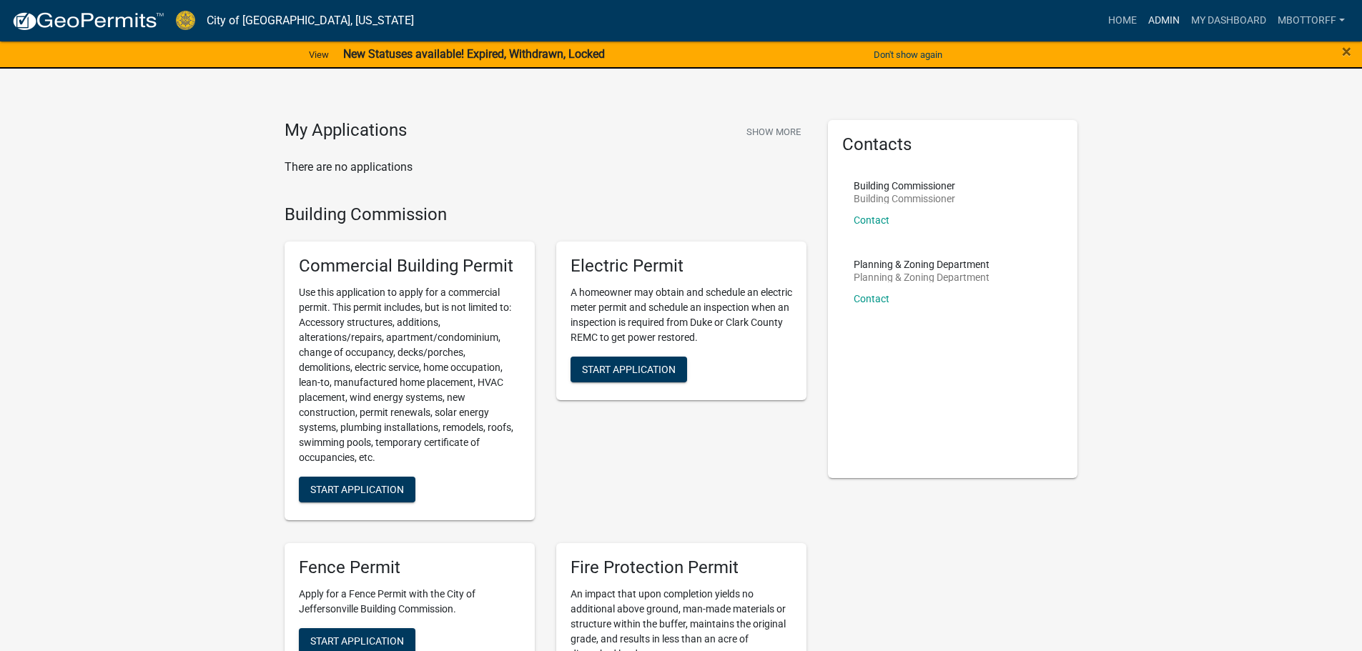
click at [1150, 16] on link "Admin" at bounding box center [1163, 20] width 43 height 27
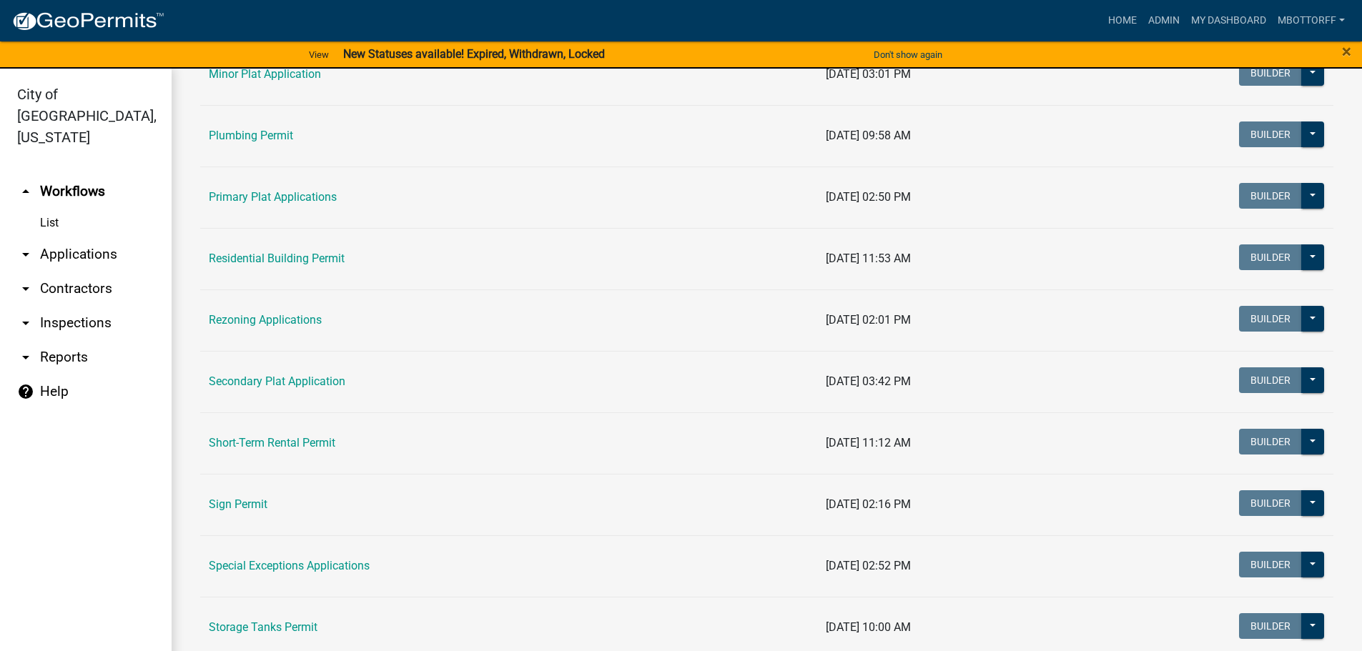
scroll to position [858, 0]
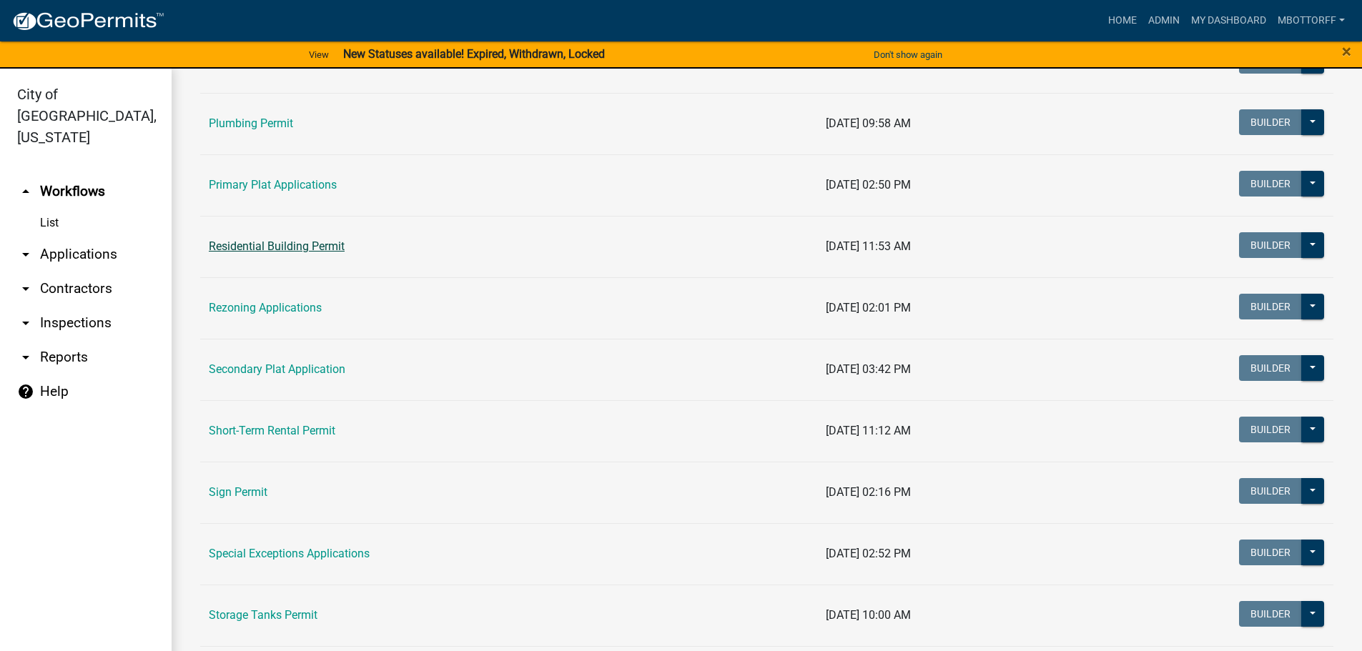
click at [247, 246] on link "Residential Building Permit" at bounding box center [277, 246] width 136 height 14
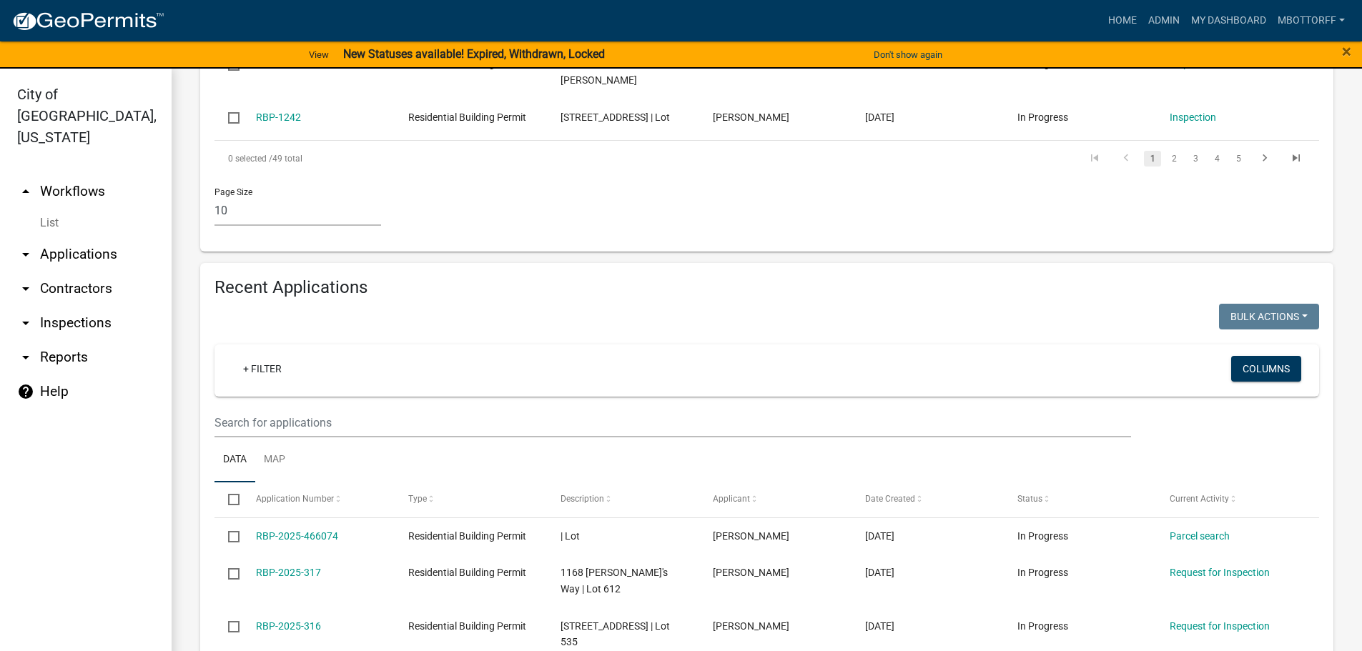
scroll to position [858, 0]
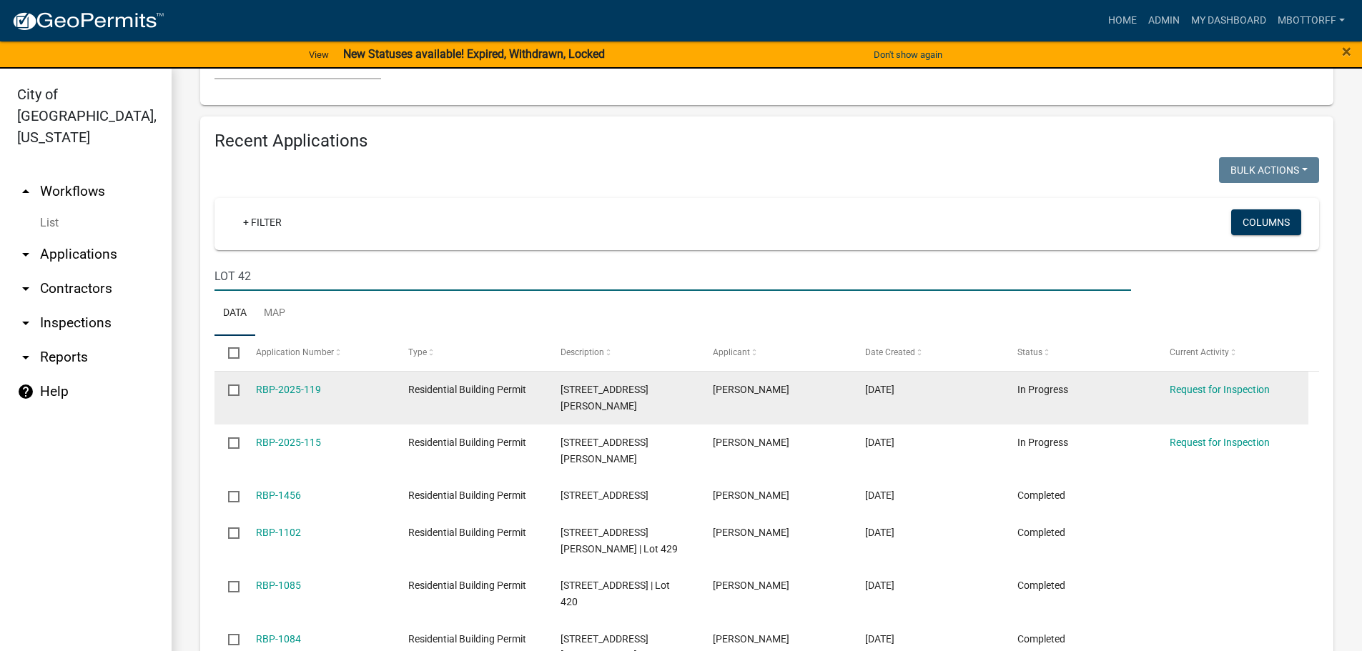
scroll to position [1001, 0]
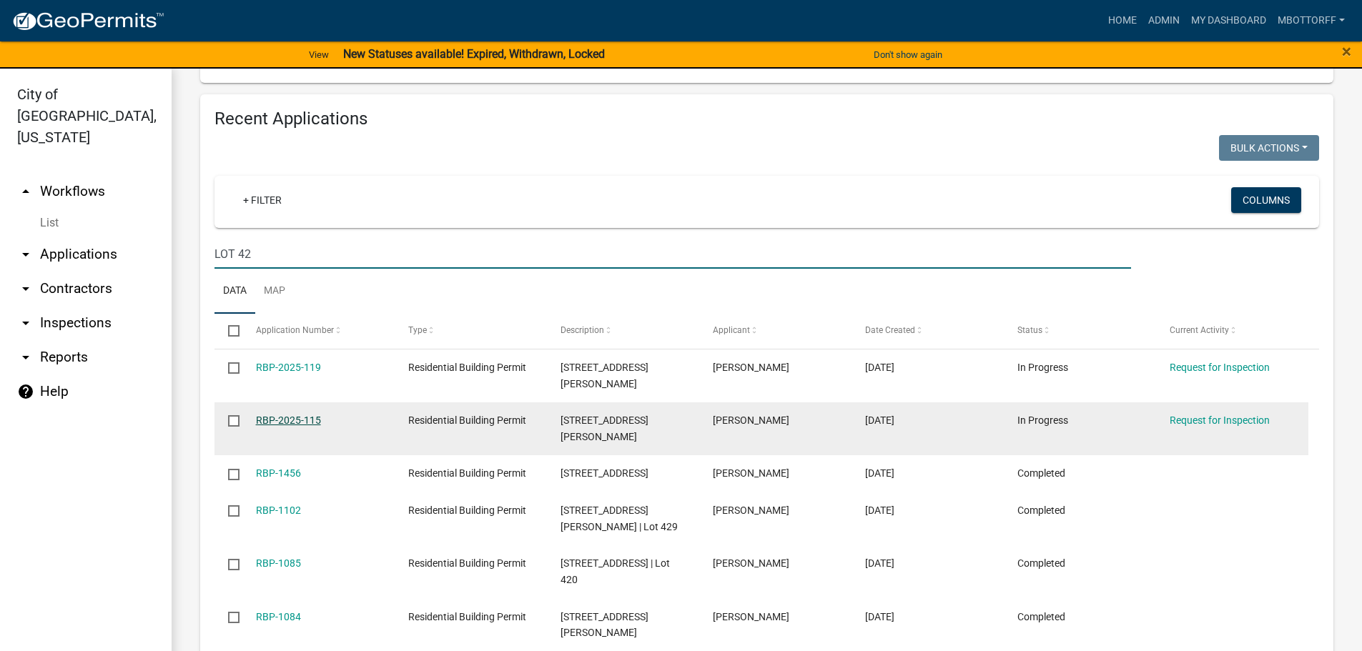
type input "LOT 42"
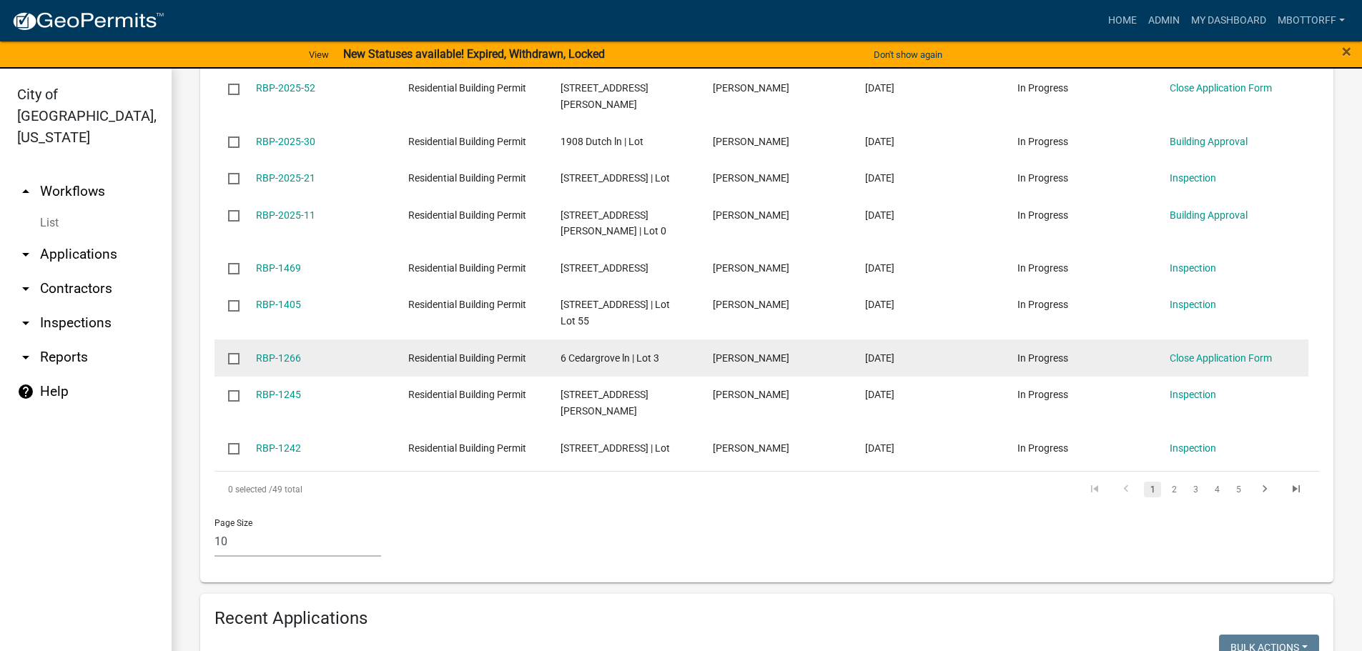
scroll to position [500, 0]
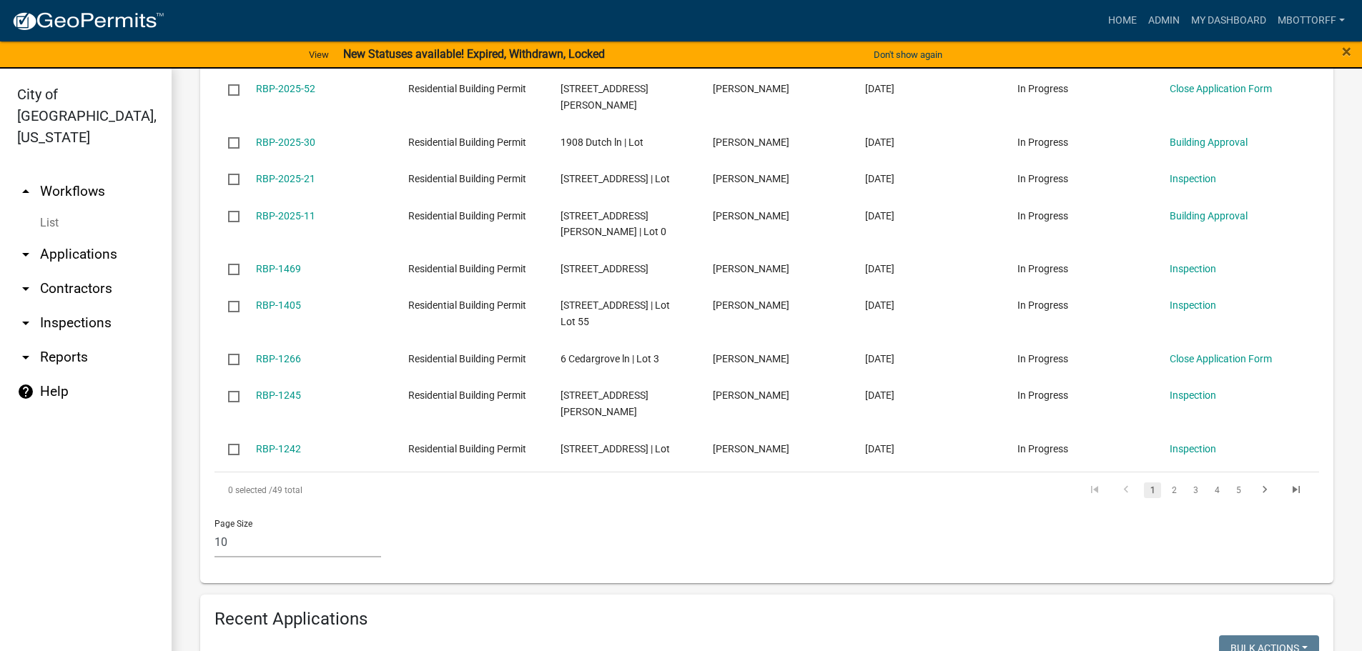
click at [87, 237] on link "arrow_drop_down Applications" at bounding box center [86, 254] width 172 height 34
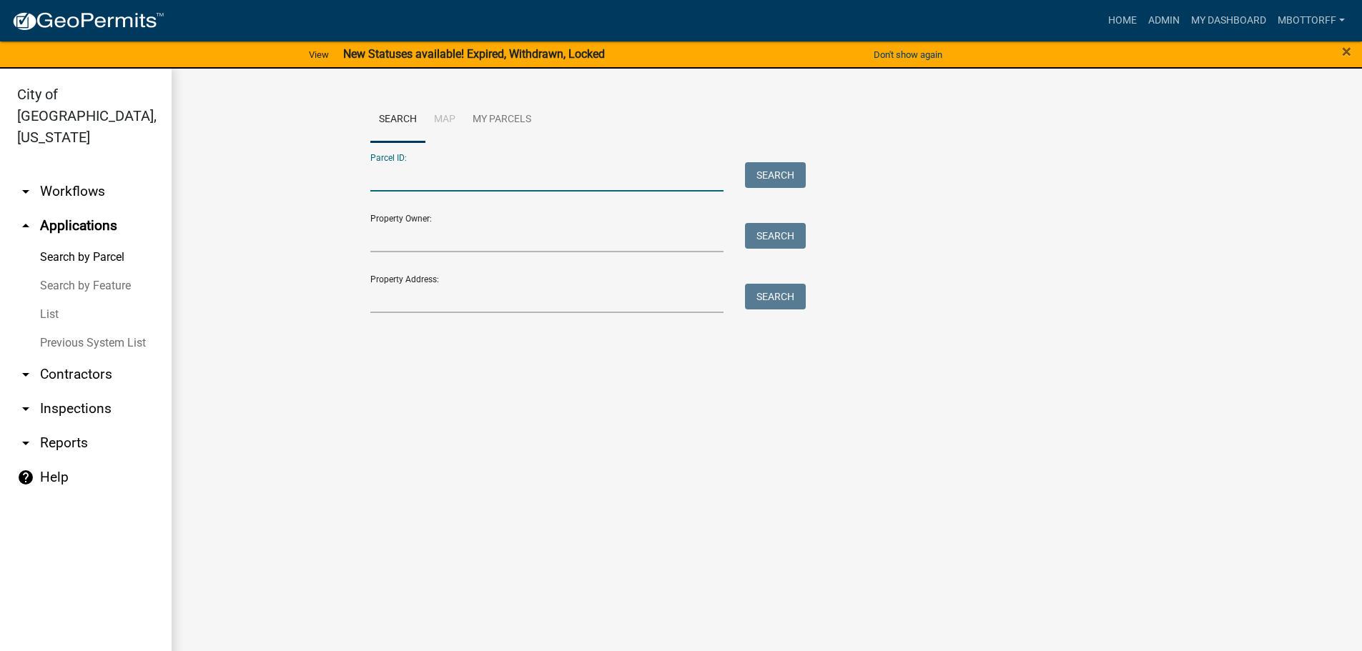
paste input "10-19-01-300-912.000-009"
type input "10-19-01-300-912.000-009"
click at [768, 175] on button "Search" at bounding box center [775, 175] width 61 height 26
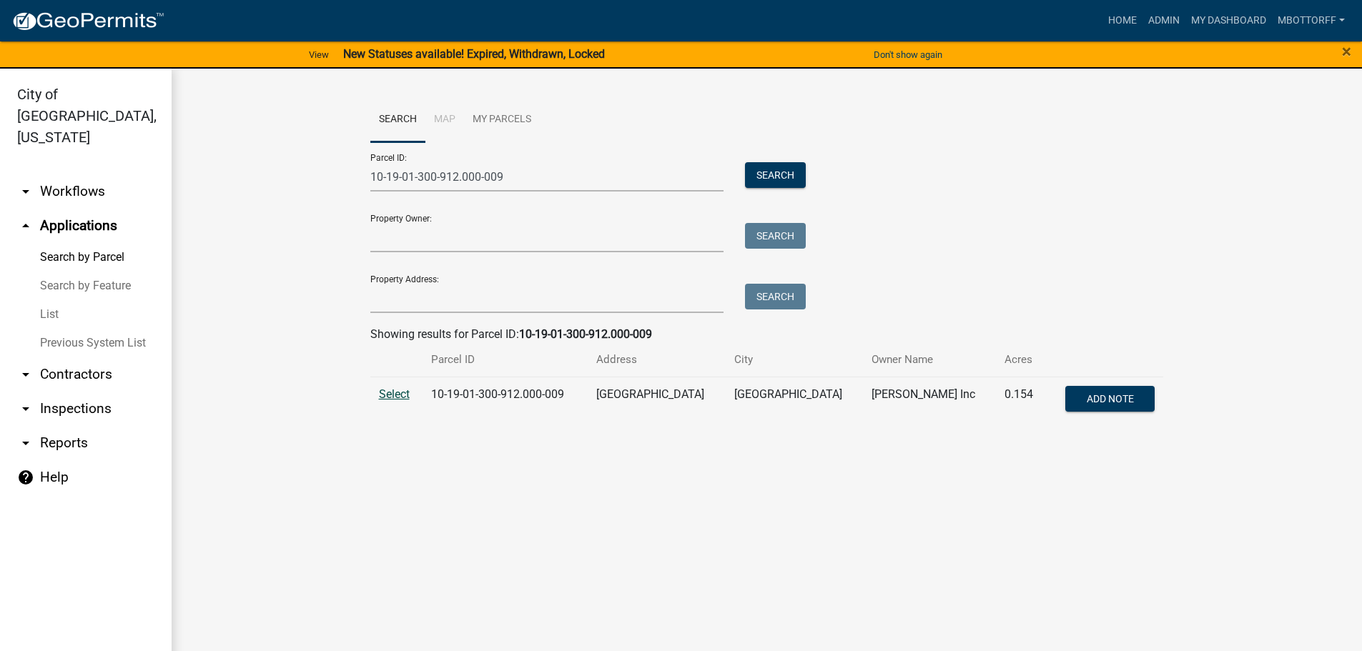
click at [388, 392] on span "Select" at bounding box center [394, 394] width 31 height 14
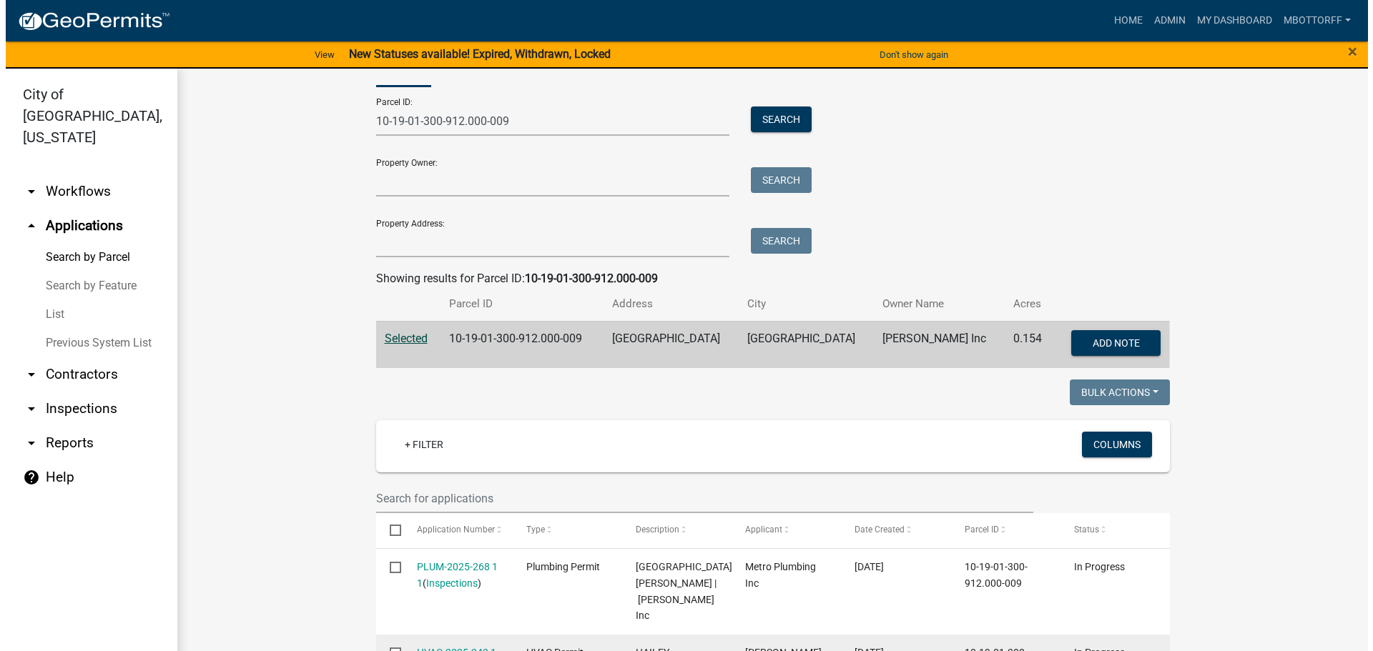
scroll to position [357, 0]
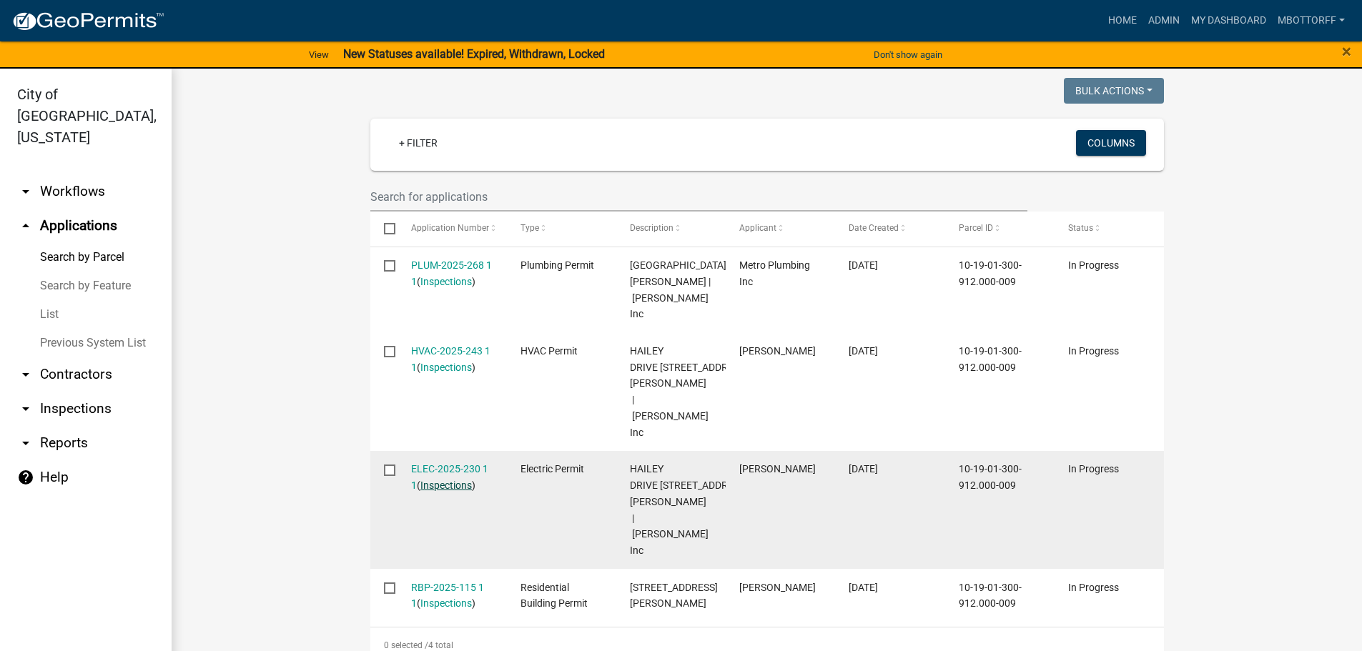
click at [443, 480] on link "Inspections" at bounding box center [445, 485] width 51 height 11
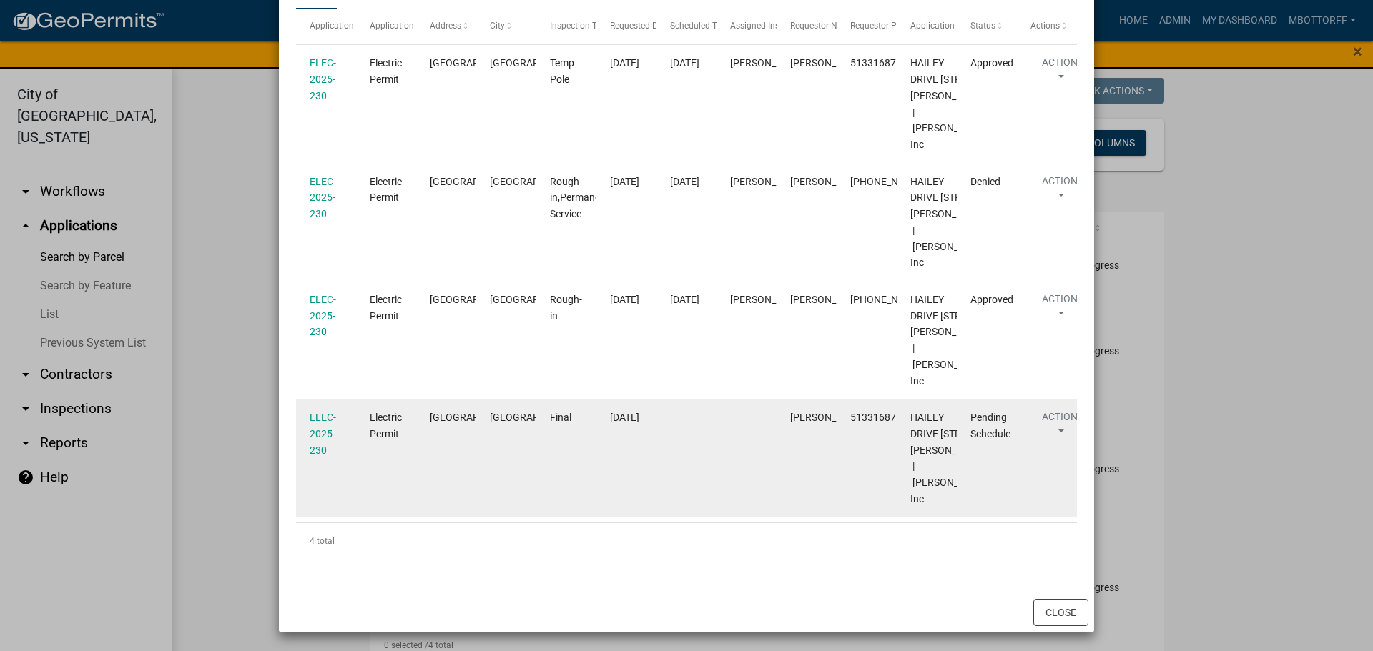
scroll to position [330, 0]
drag, startPoint x: 316, startPoint y: 410, endPoint x: 307, endPoint y: 420, distance: 13.7
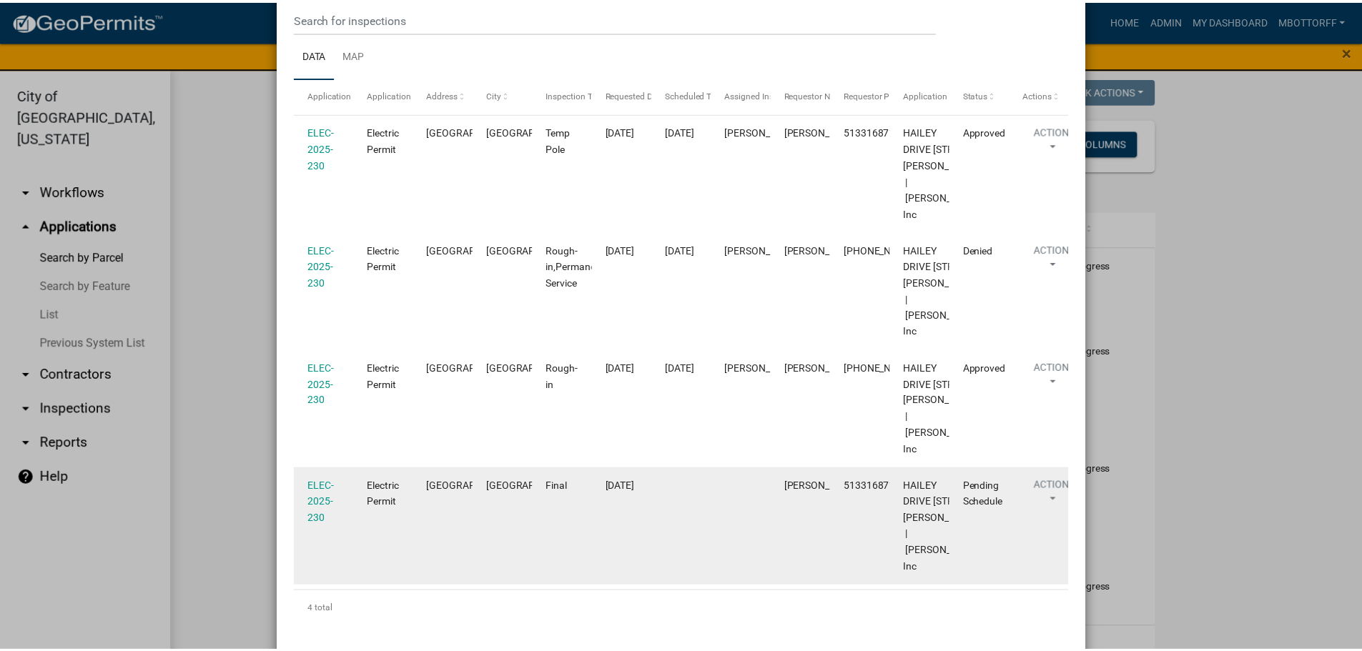
scroll to position [0, 0]
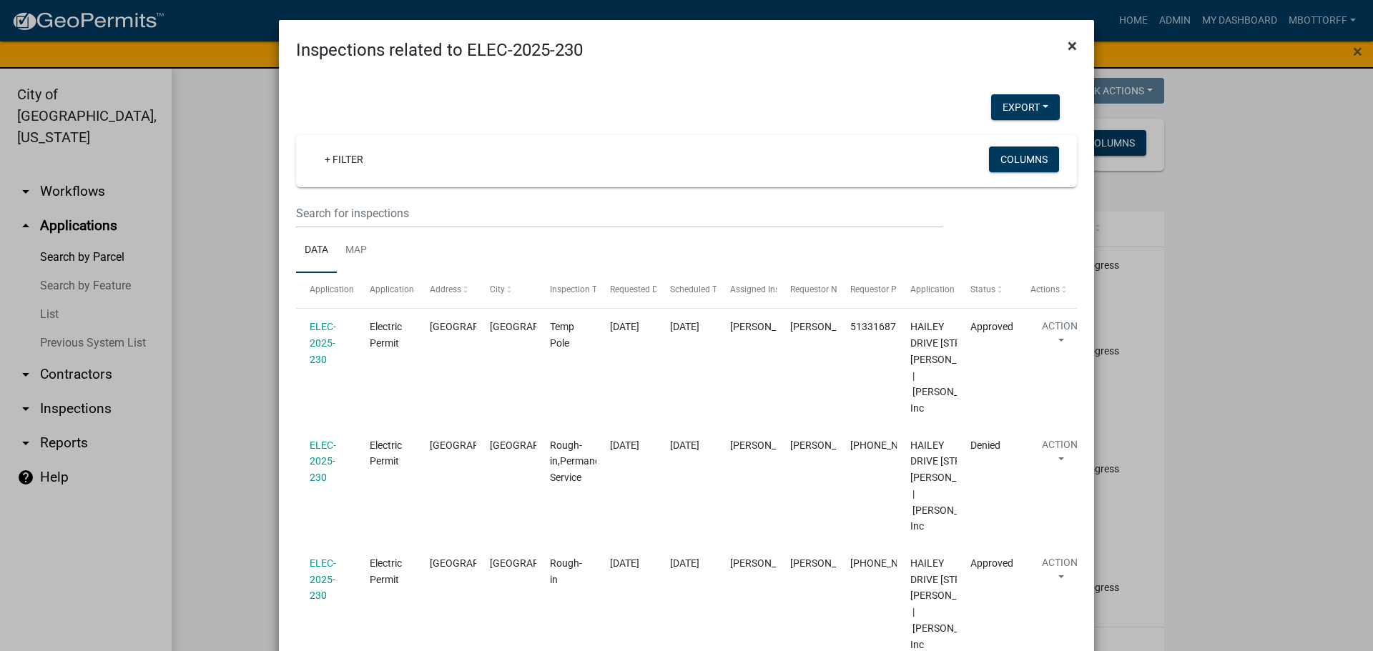
click at [1067, 41] on span "×" at bounding box center [1071, 46] width 9 height 20
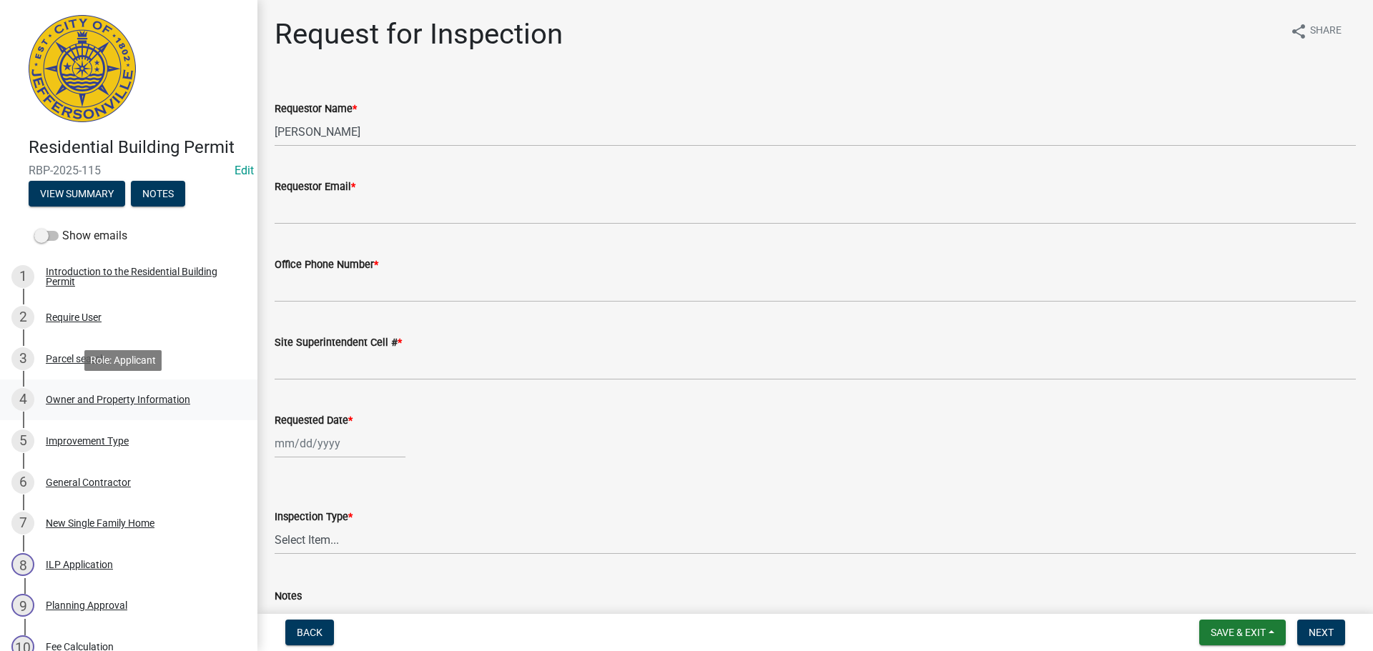
click at [73, 395] on div "Owner and Property Information" at bounding box center [118, 400] width 144 height 10
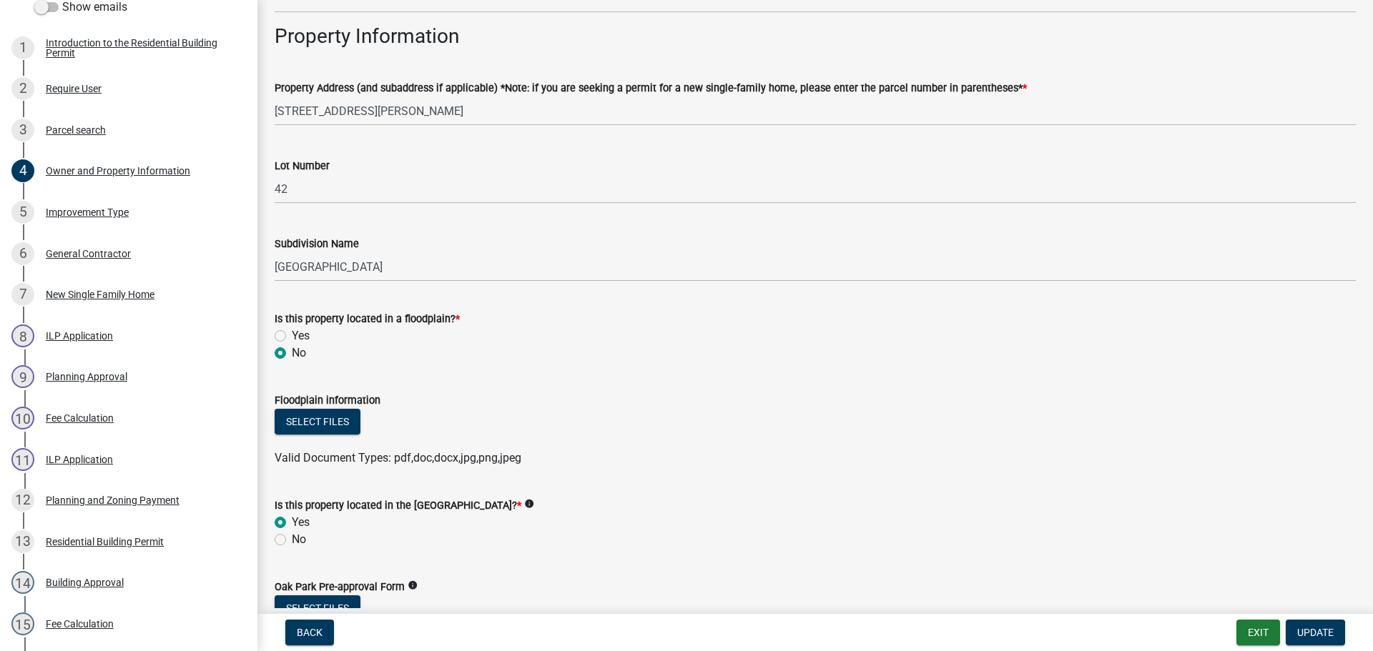
scroll to position [257, 0]
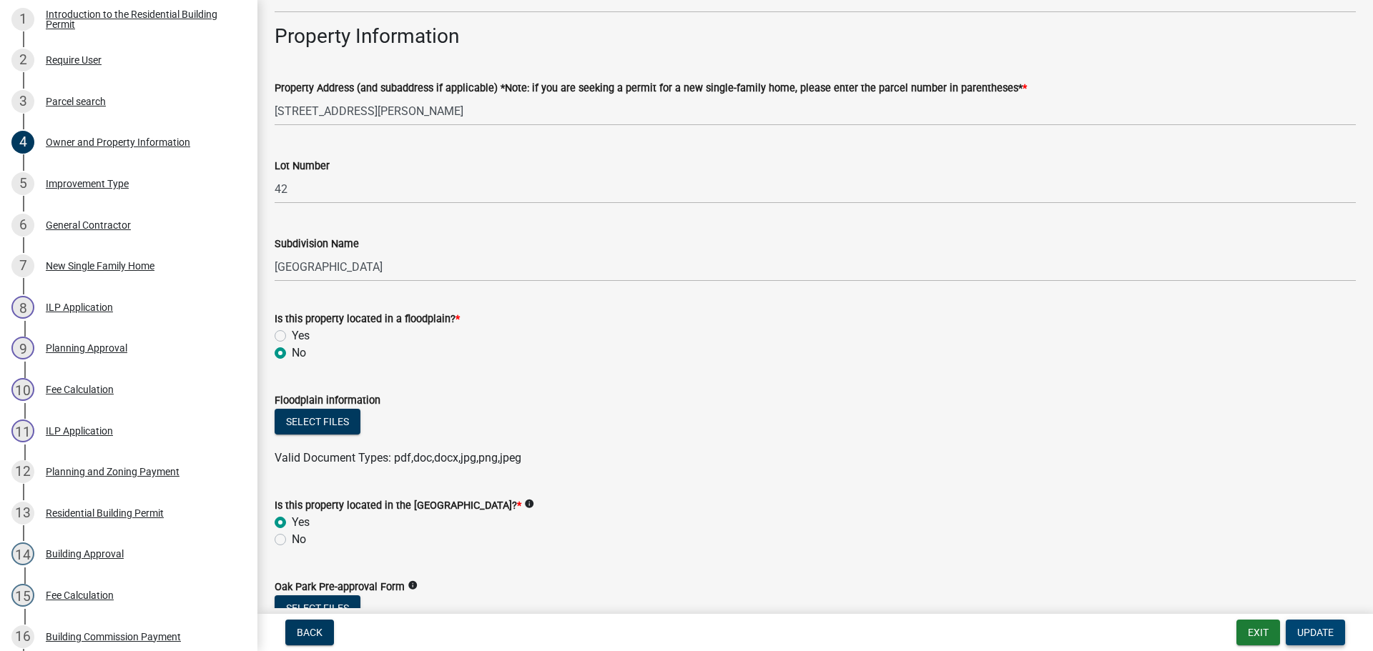
click at [1337, 626] on button "Update" at bounding box center [1314, 633] width 59 height 26
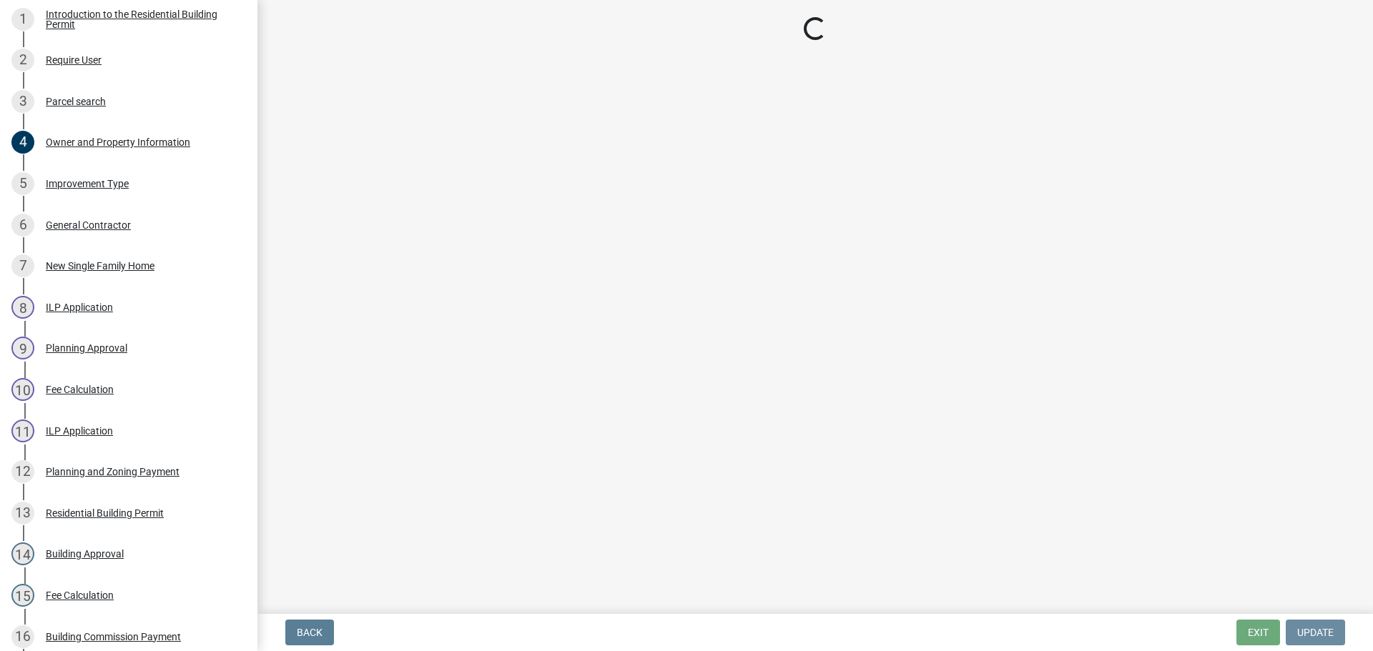
scroll to position [0, 0]
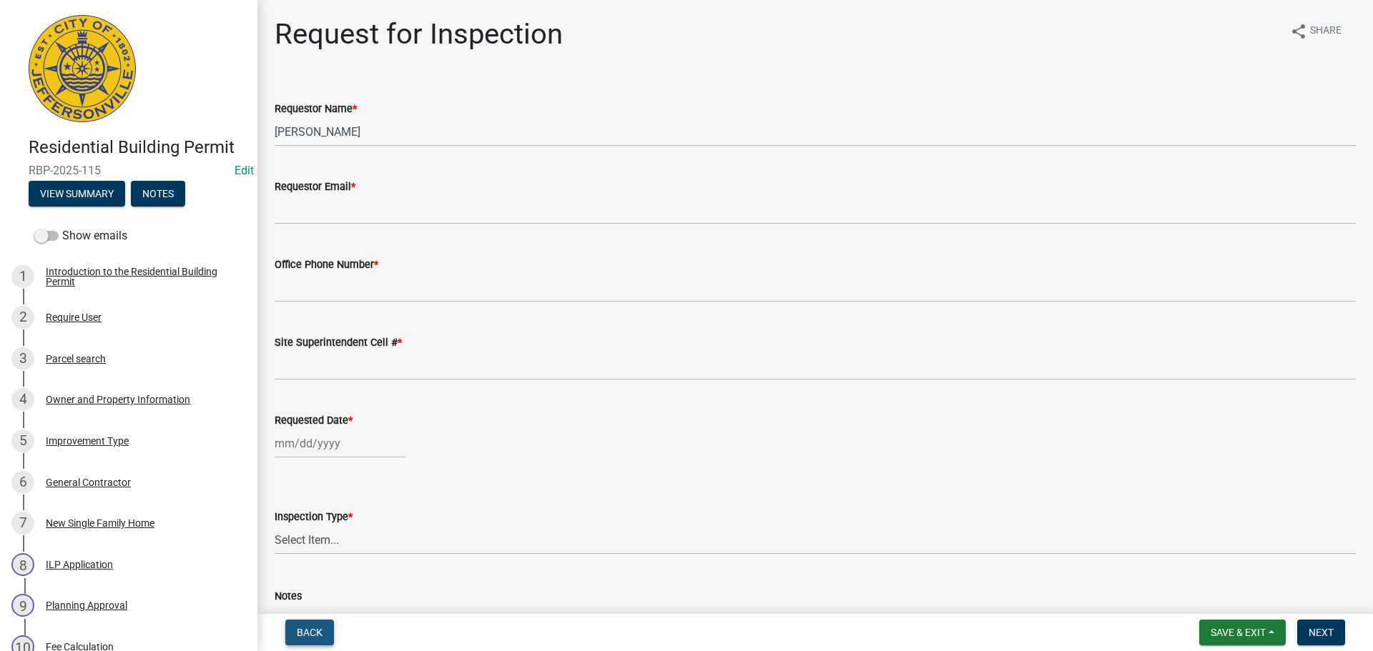
click at [316, 633] on span "Back" at bounding box center [310, 632] width 26 height 11
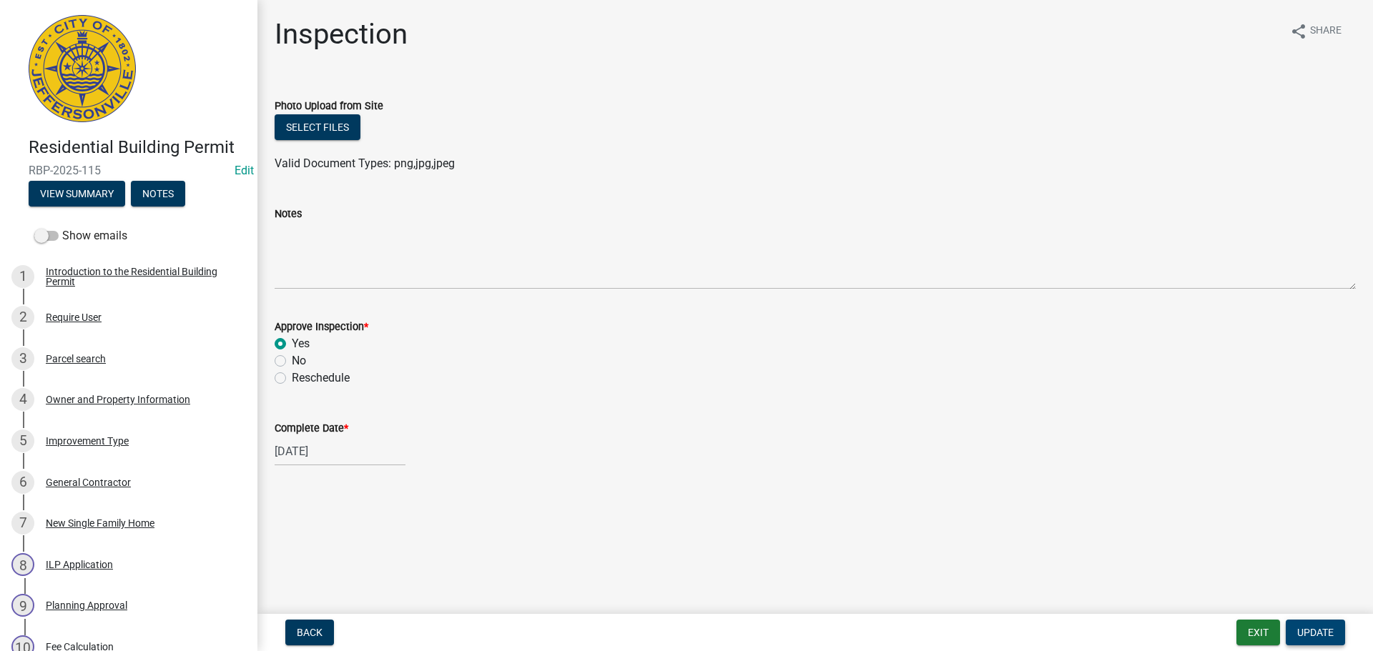
click at [1311, 626] on button "Update" at bounding box center [1314, 633] width 59 height 26
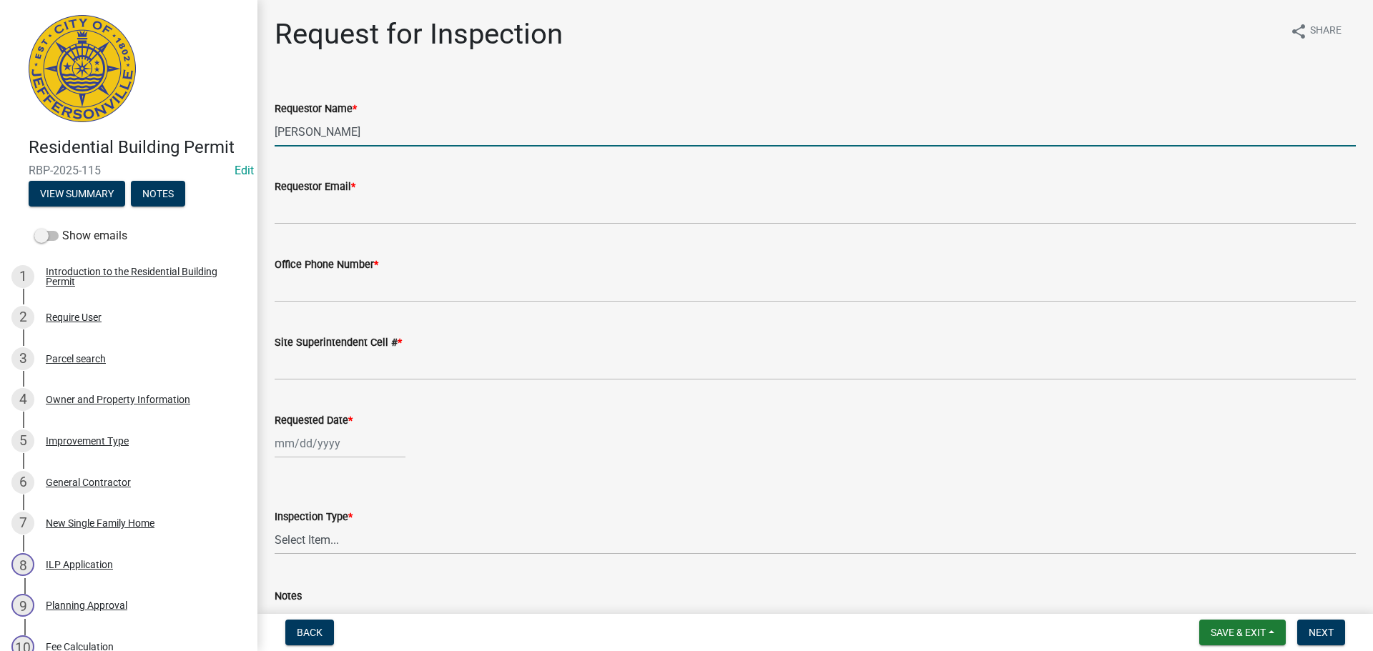
drag, startPoint x: 277, startPoint y: 129, endPoint x: 80, endPoint y: 132, distance: 197.3
click at [108, 130] on div "Residential Building Permit RBP-2025-115 Edit View Summary Notes Show emails 1 …" at bounding box center [686, 325] width 1373 height 651
type input "NICK"
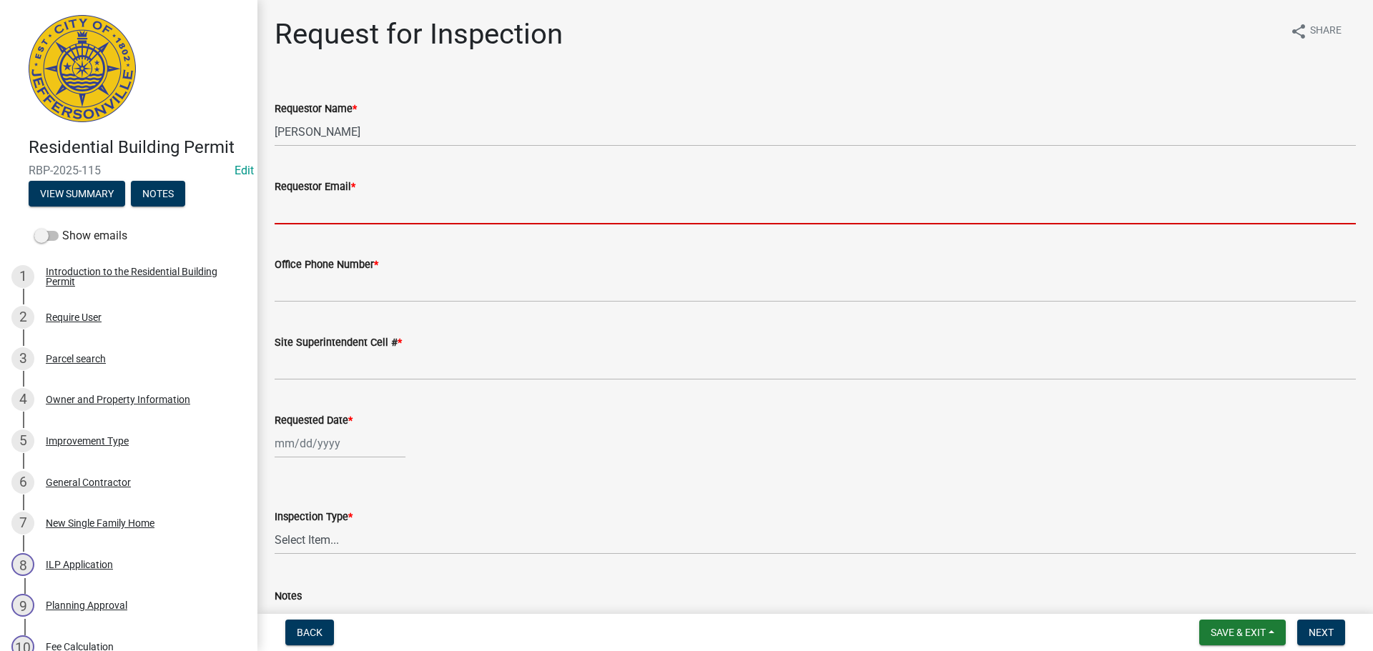
drag, startPoint x: 293, startPoint y: 207, endPoint x: 307, endPoint y: 209, distance: 14.6
click at [294, 207] on input "Requestor Email *" at bounding box center [815, 209] width 1081 height 29
type input "mbottorff@cityofjeff.net"
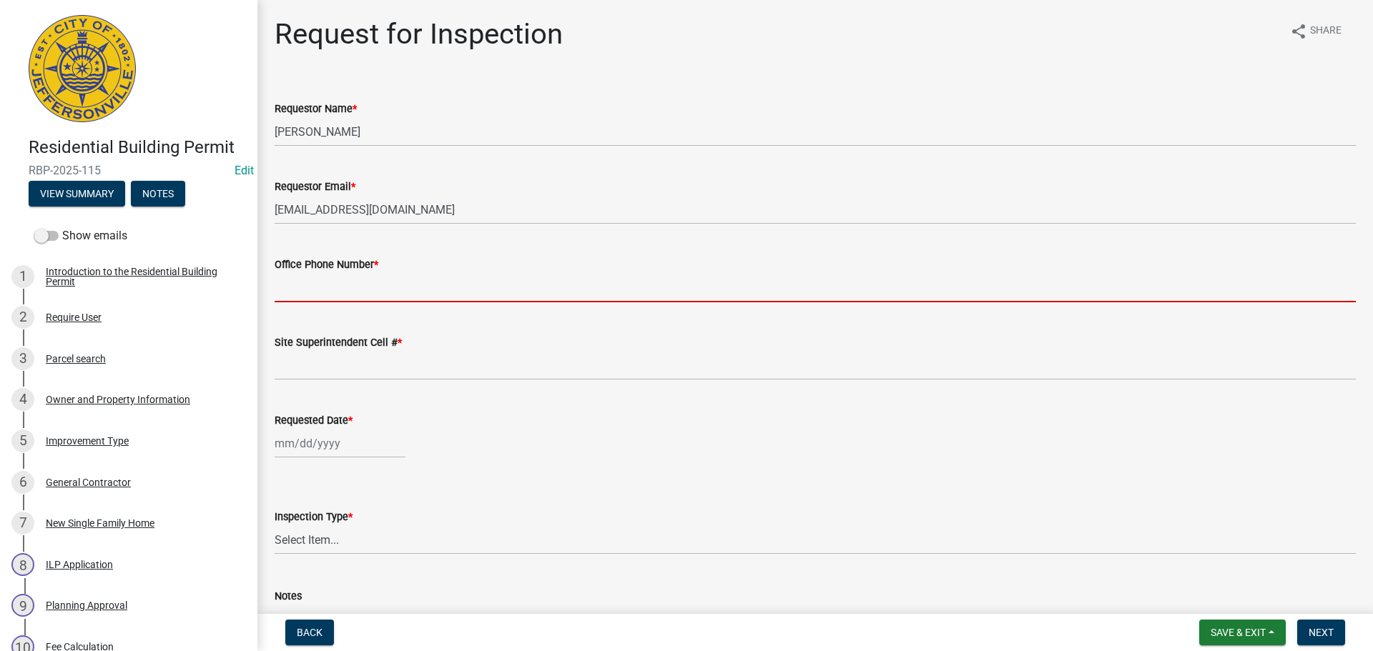
click at [352, 279] on input "Office Phone Number *" at bounding box center [815, 287] width 1081 height 29
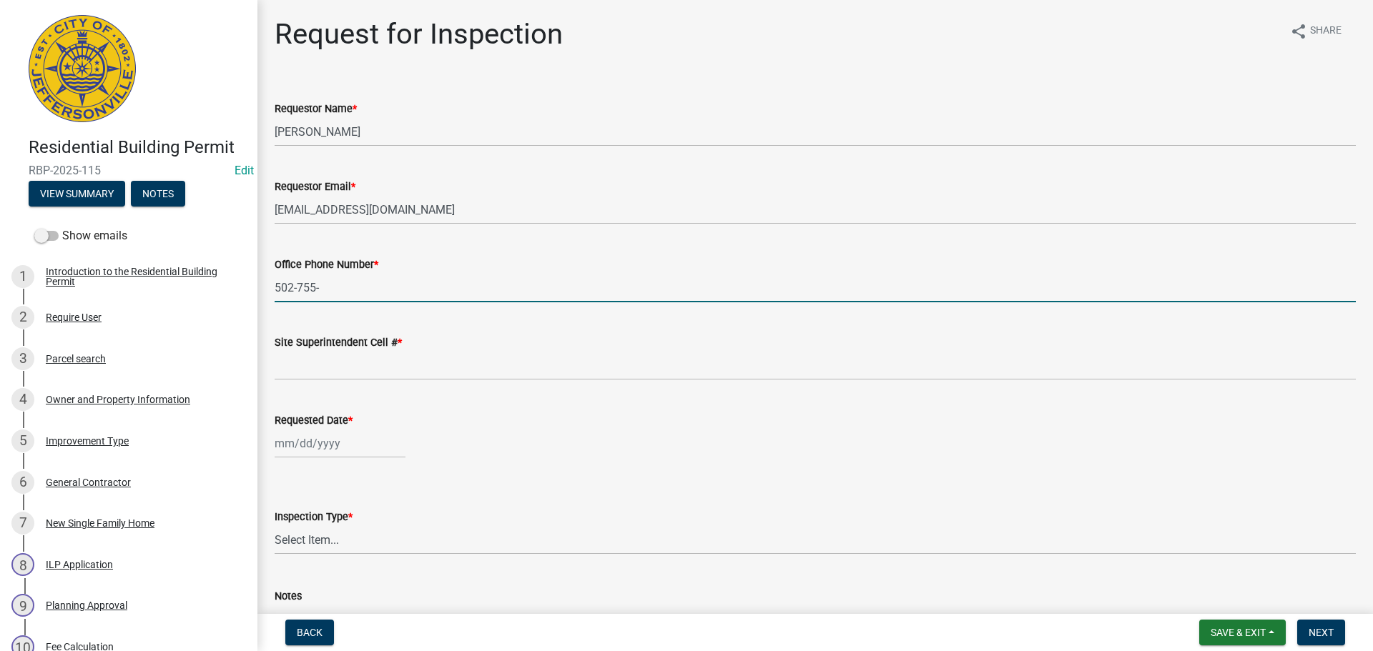
type input "502-755-1882"
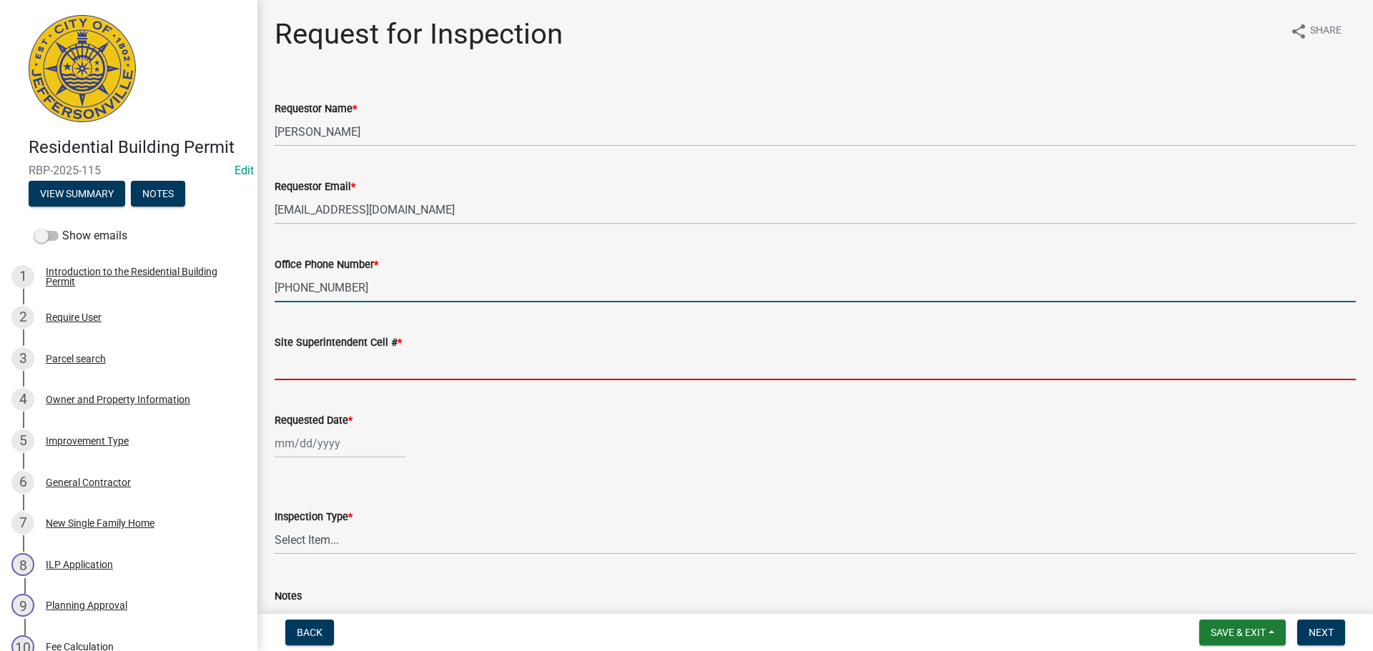
click at [334, 362] on input "Site Superintendent Cell # *" at bounding box center [815, 365] width 1081 height 29
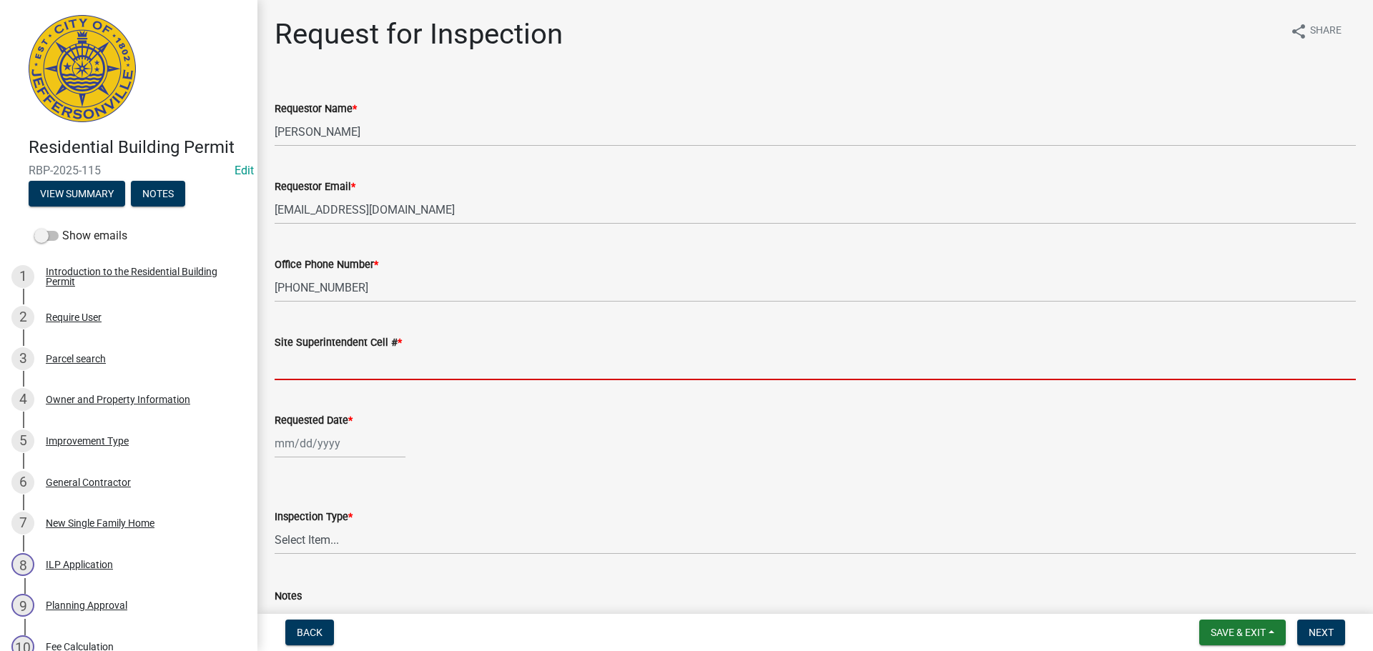
type input "SAME"
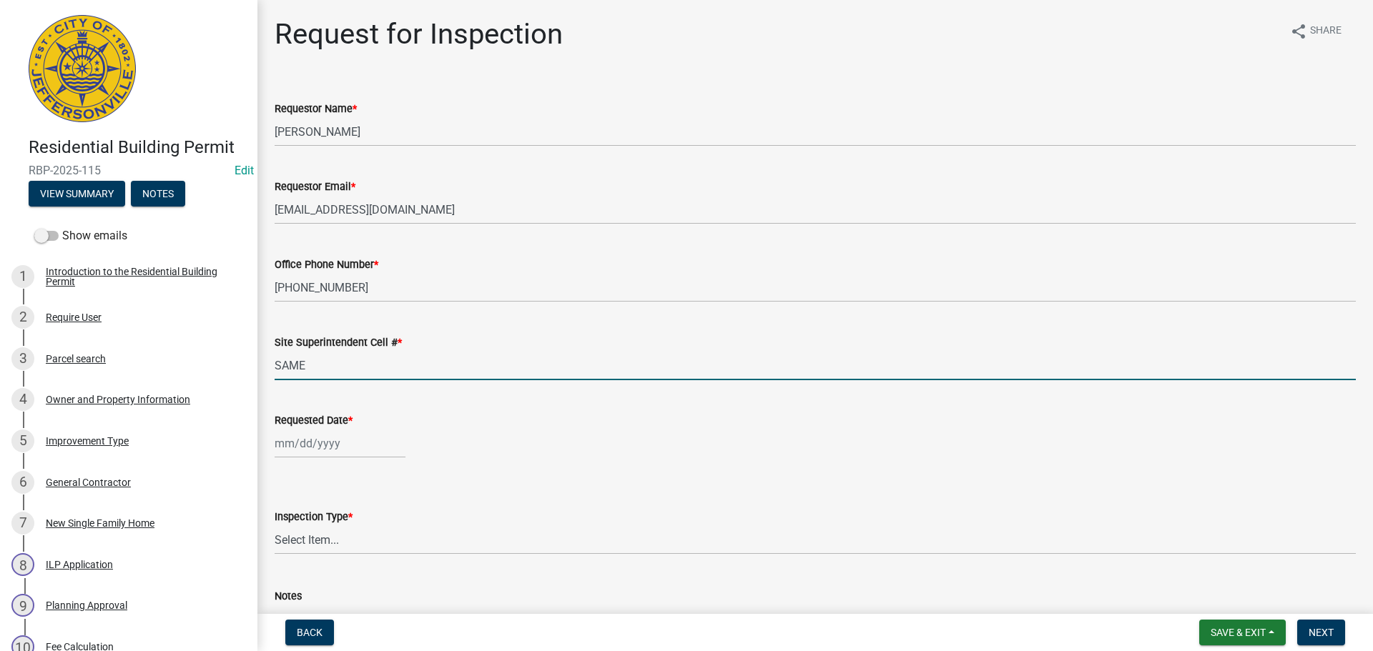
select select "8"
select select "2025"
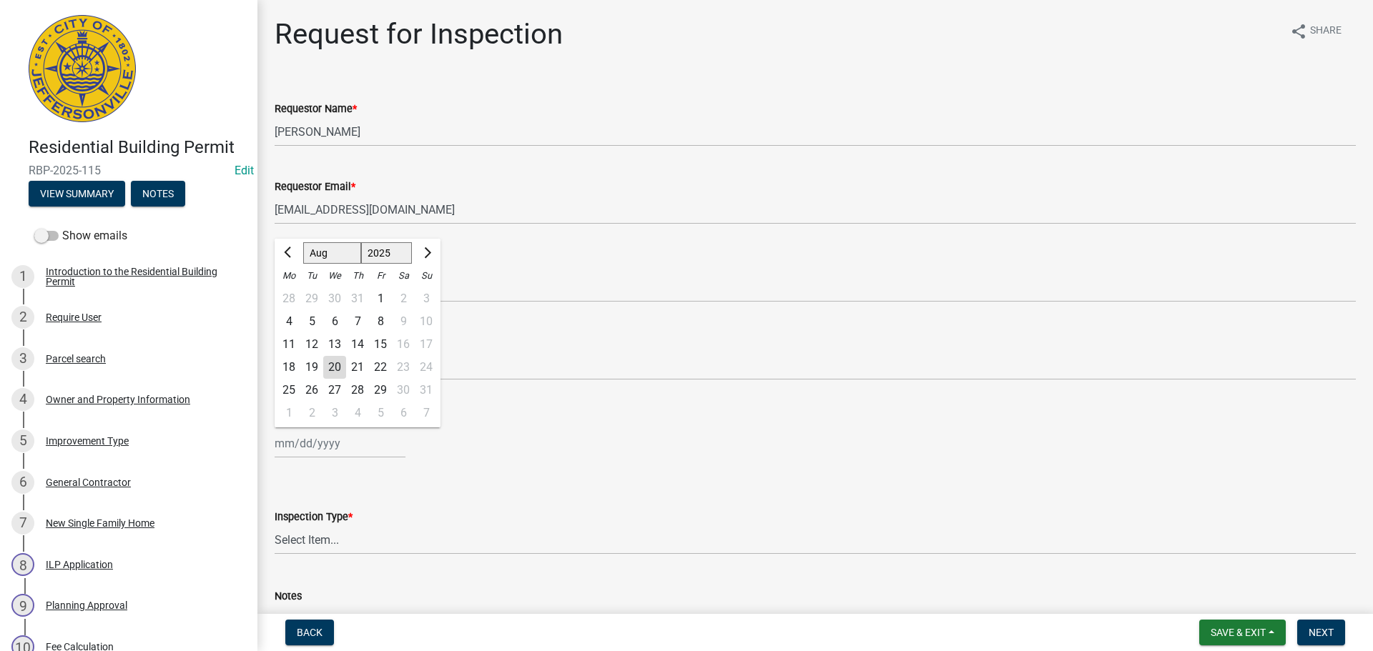
click at [335, 438] on div "Jan Feb Mar Apr May Jun Jul Aug Sep Oct Nov Dec 1525 1526 1527 1528 1529 1530 1…" at bounding box center [340, 443] width 131 height 29
click at [360, 367] on div "21" at bounding box center [357, 367] width 23 height 23
type input "[DATE]"
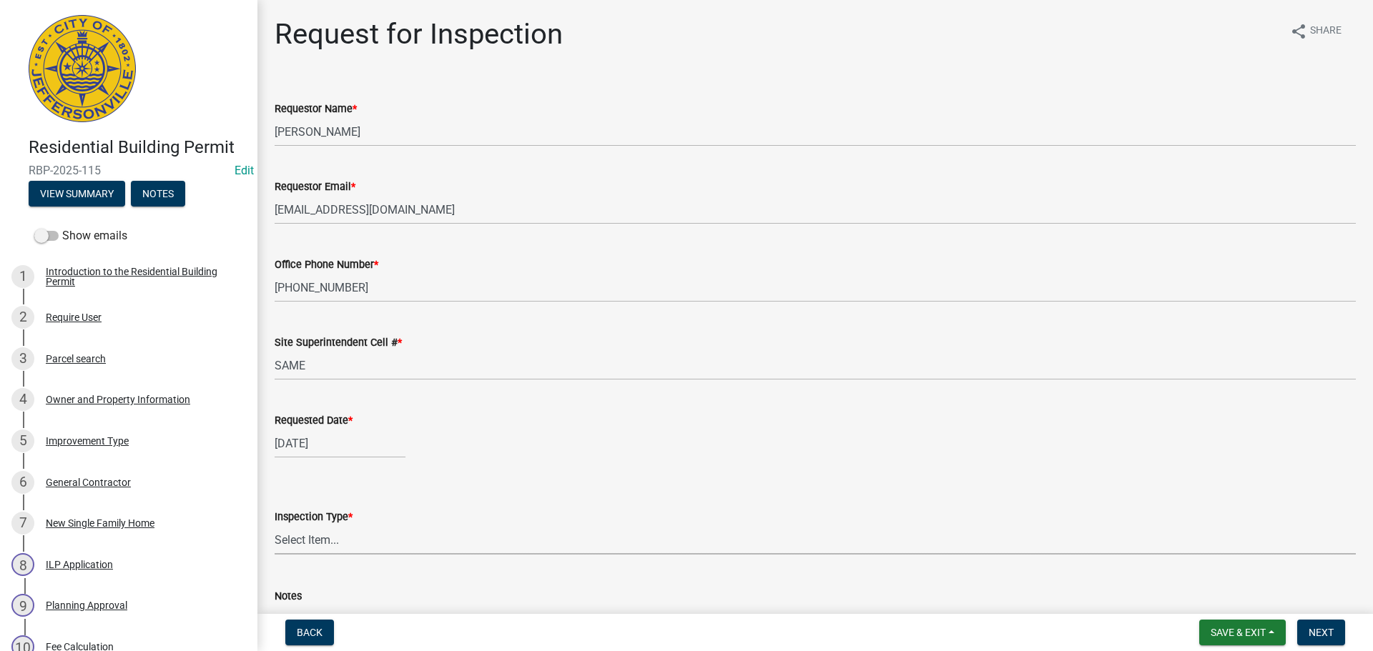
click at [315, 537] on select "Select Item... Footer Foundation Framing Final" at bounding box center [815, 539] width 1081 height 29
click at [275, 525] on select "Select Item... Footer Foundation Framing Final" at bounding box center [815, 539] width 1081 height 29
select select "8ea0f6e5-dde7-4881-a999-02519822ccbf"
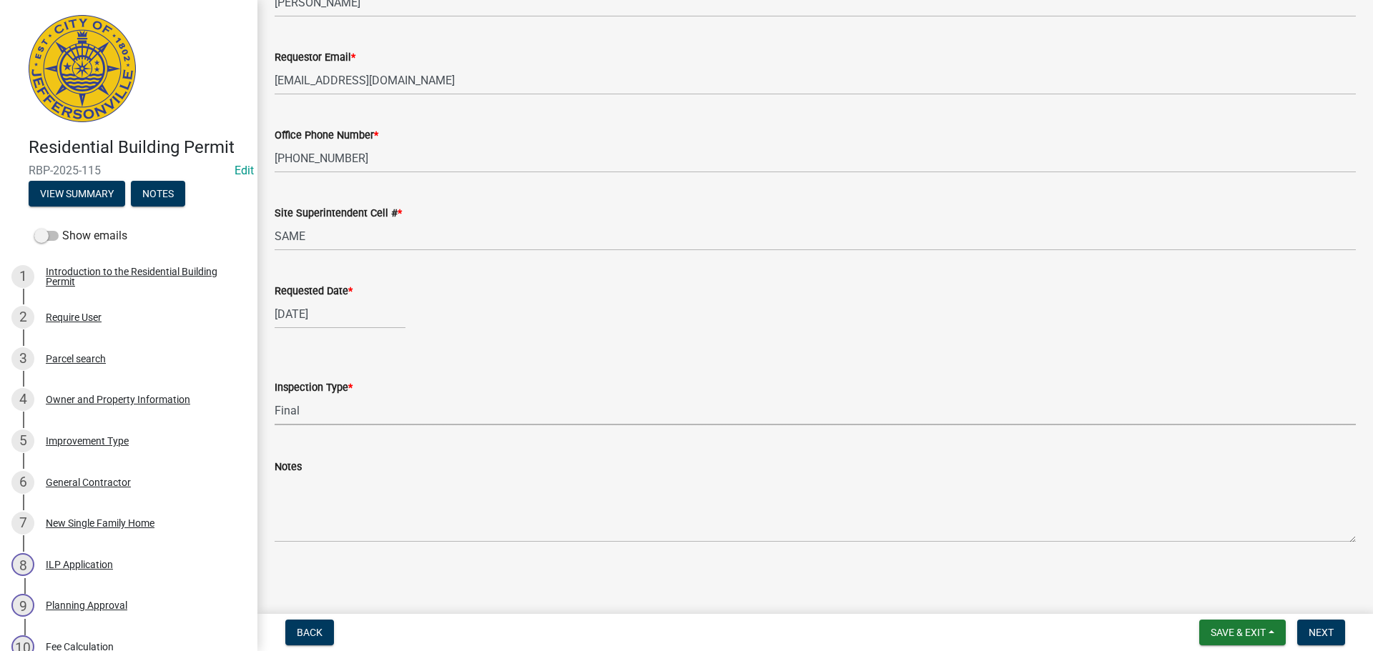
scroll to position [131, 0]
click at [1312, 631] on span "Next" at bounding box center [1320, 632] width 25 height 11
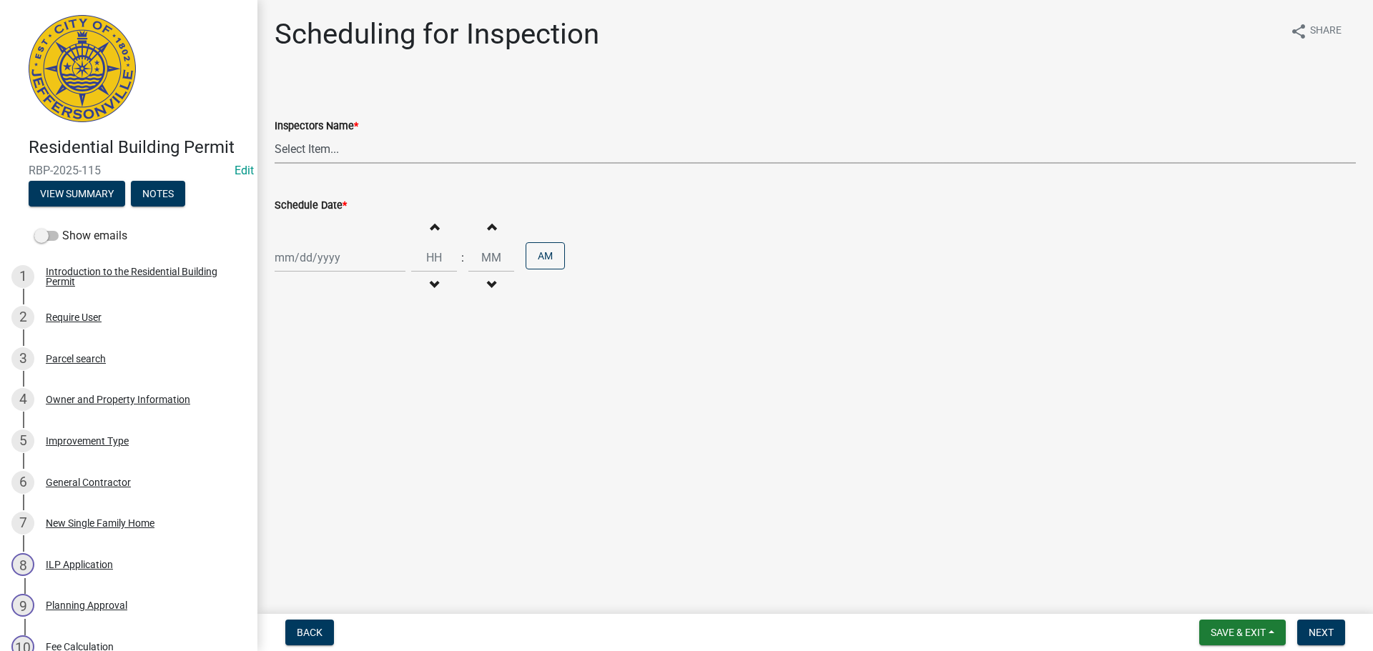
click at [307, 152] on select "Select Item... [PERSON_NAME] ([PERSON_NAME]) [PERSON_NAME] ([PERSON_NAME]) mkru…" at bounding box center [815, 148] width 1081 height 29
select select "fdb3bcc6-ce93-4663-8a18-5c08884dd177"
click at [275, 134] on select "Select Item... [PERSON_NAME] ([PERSON_NAME]) [PERSON_NAME] ([PERSON_NAME]) mkru…" at bounding box center [815, 148] width 1081 height 29
click at [299, 258] on div at bounding box center [340, 257] width 131 height 29
select select "8"
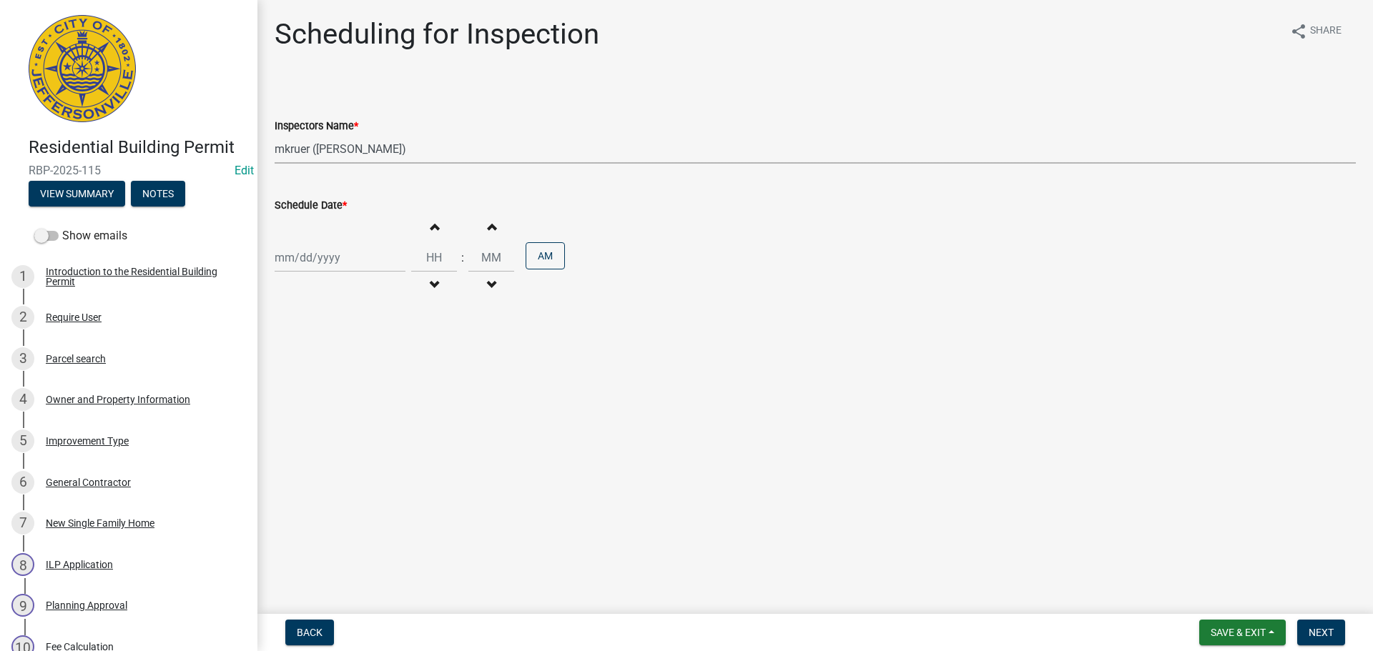
select select "2025"
drag, startPoint x: 356, startPoint y: 401, endPoint x: 403, endPoint y: 413, distance: 48.7
click at [357, 401] on div "21" at bounding box center [357, 402] width 23 height 23
type input "[DATE]"
click at [1332, 638] on span "Next" at bounding box center [1320, 632] width 25 height 11
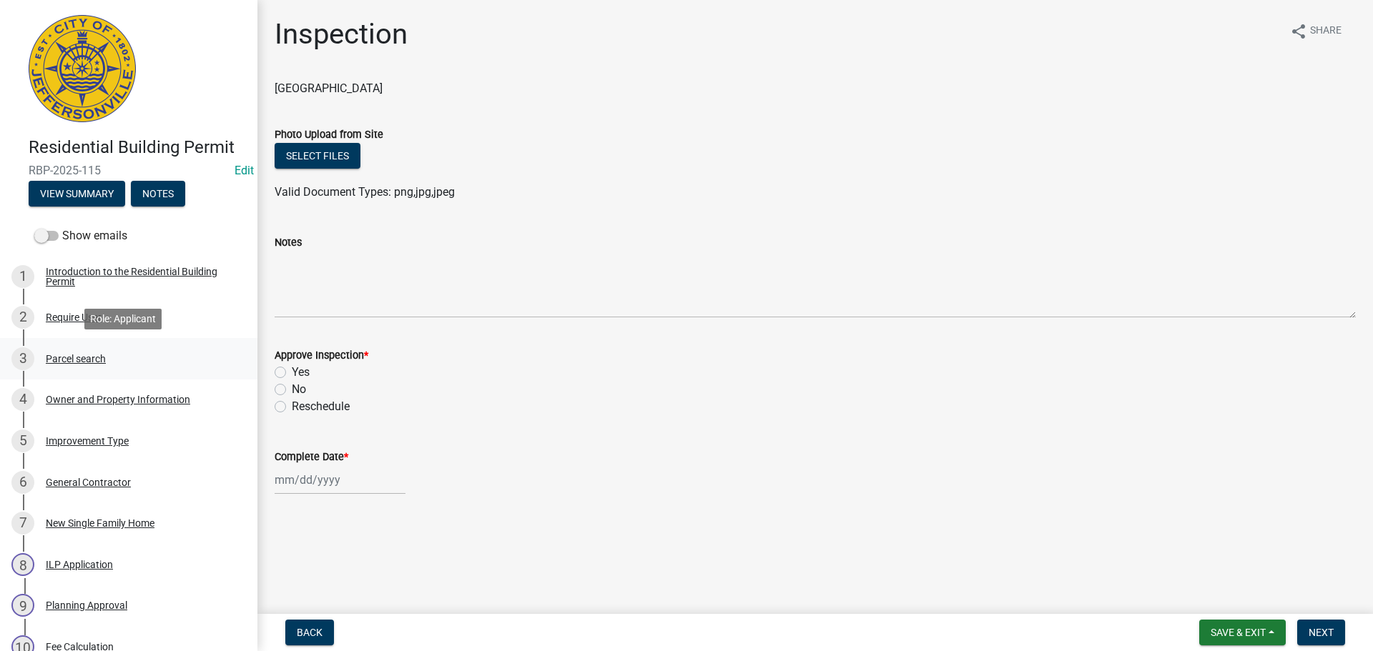
click at [69, 358] on div "Parcel search" at bounding box center [76, 359] width 60 height 10
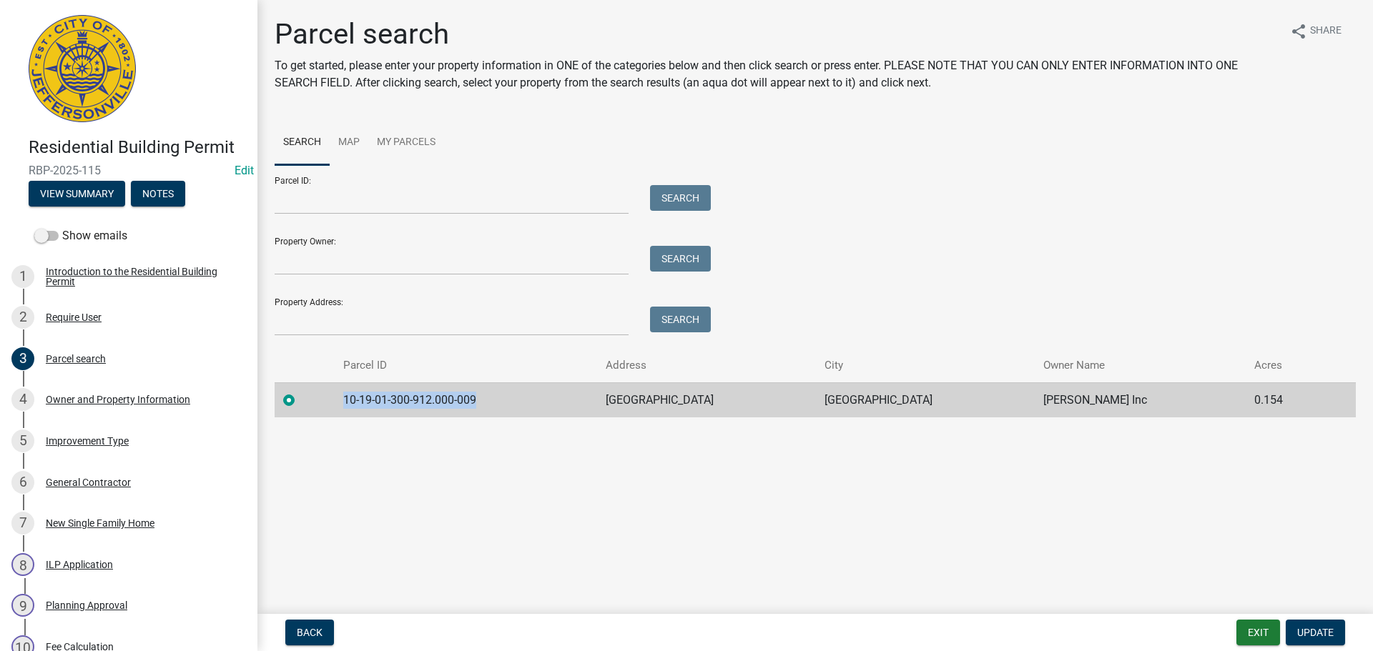
drag, startPoint x: 493, startPoint y: 399, endPoint x: 342, endPoint y: 387, distance: 150.6
click at [342, 388] on tr "10-19-01-300-912.000-009 HAILEY DRIVE JEFFERSONVILLE D.R Horton Inc 0.154" at bounding box center [815, 399] width 1081 height 35
copy td "10-19-01-300-912.000-009"
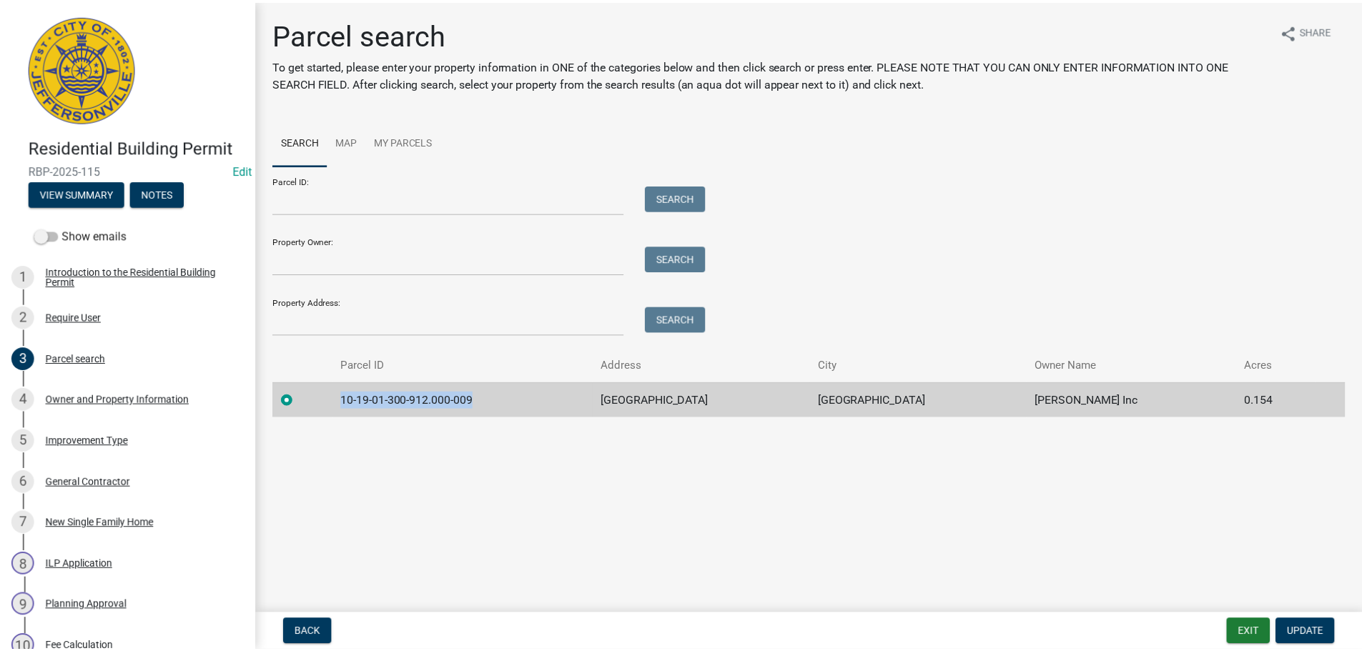
scroll to position [570, 0]
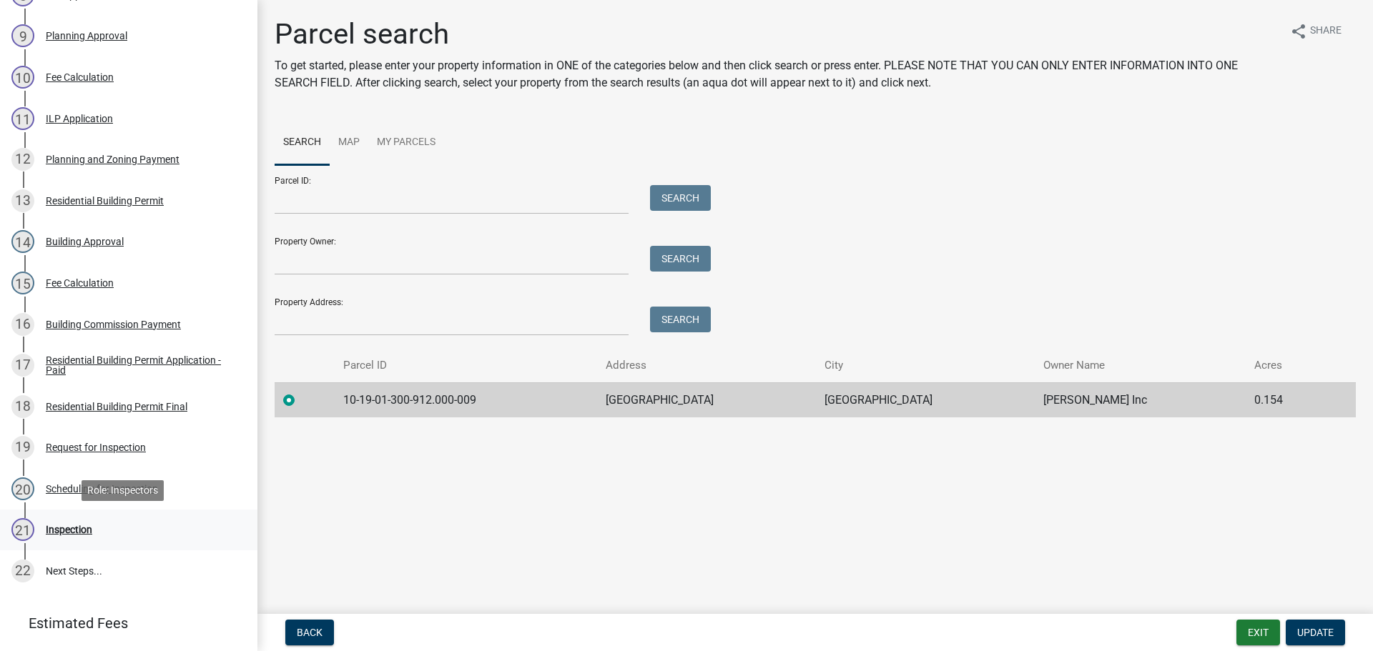
click at [69, 530] on div "Inspection" at bounding box center [69, 530] width 46 height 10
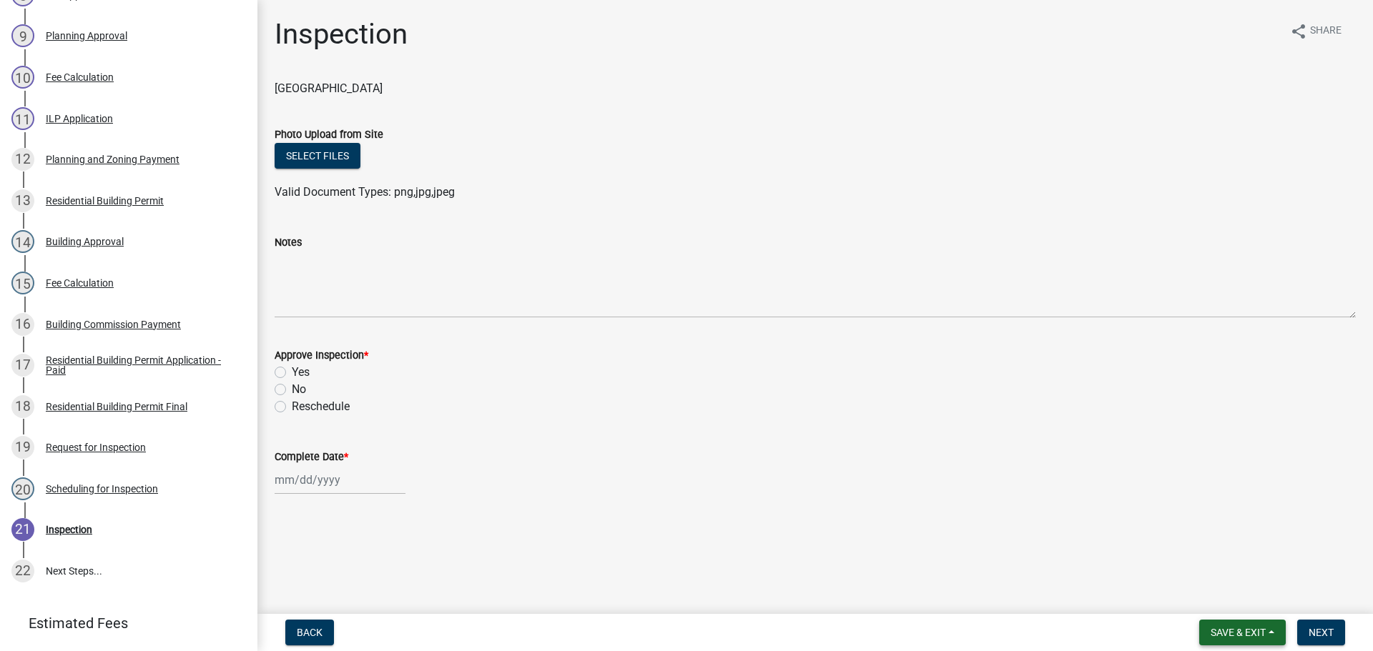
click at [1230, 627] on span "Save & Exit" at bounding box center [1237, 632] width 55 height 11
click at [1227, 596] on button "Save & Exit" at bounding box center [1228, 595] width 114 height 34
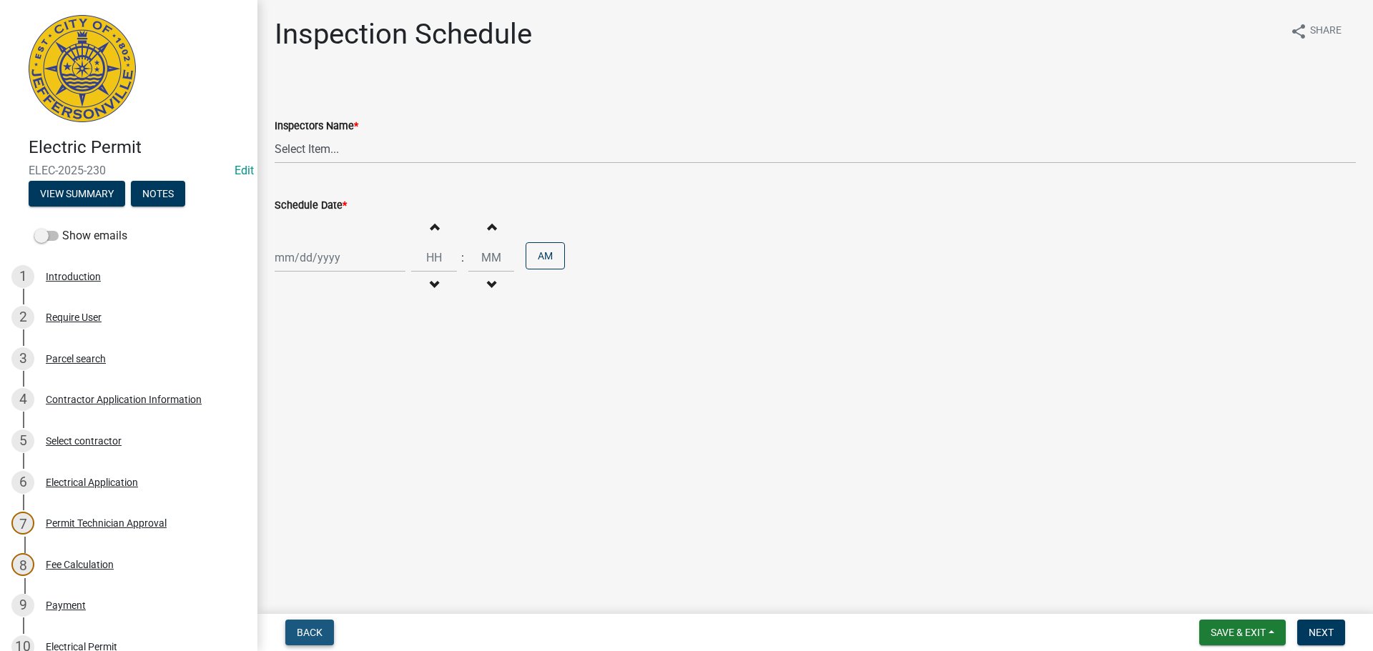
click at [314, 628] on span "Back" at bounding box center [310, 632] width 26 height 11
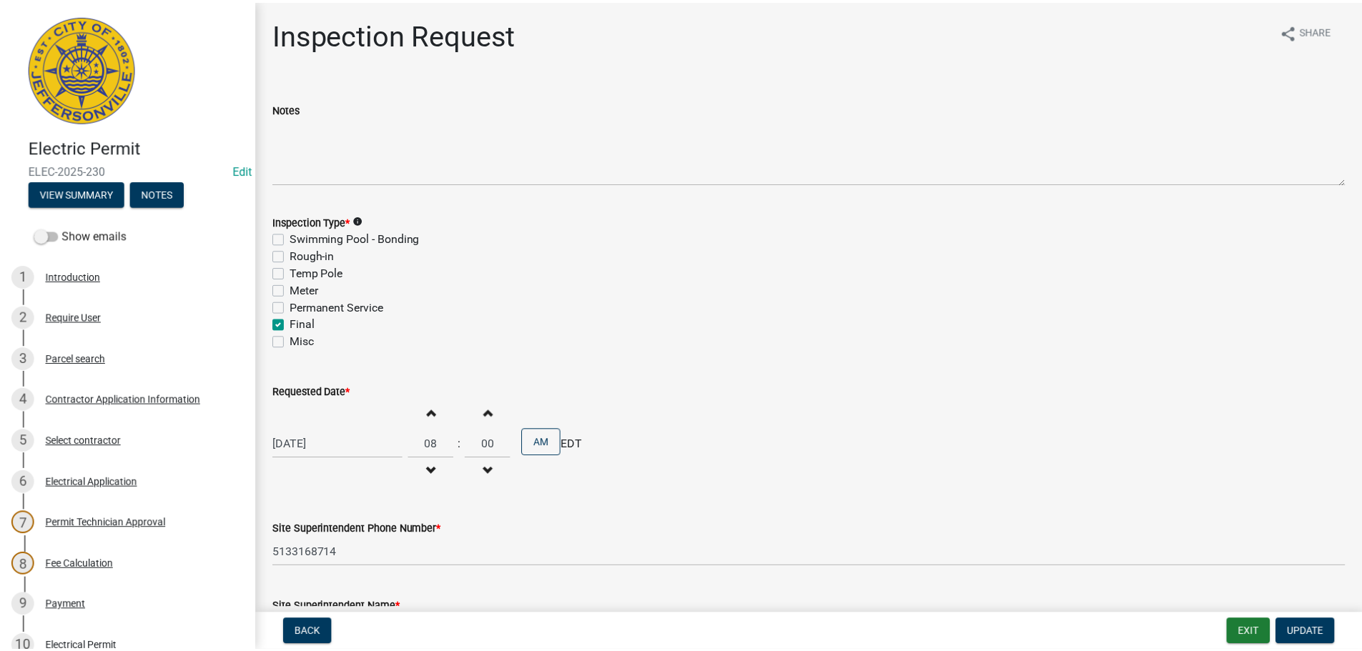
scroll to position [314, 0]
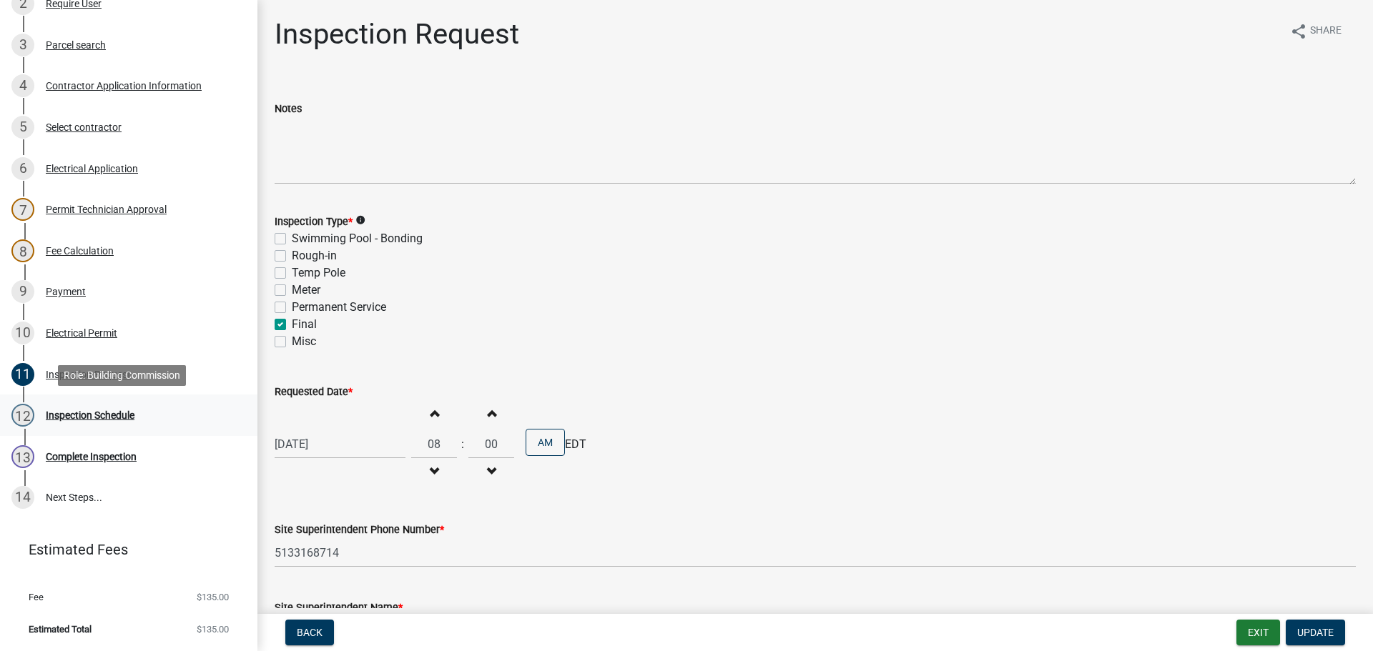
click at [64, 410] on div "Inspection Schedule" at bounding box center [90, 415] width 89 height 10
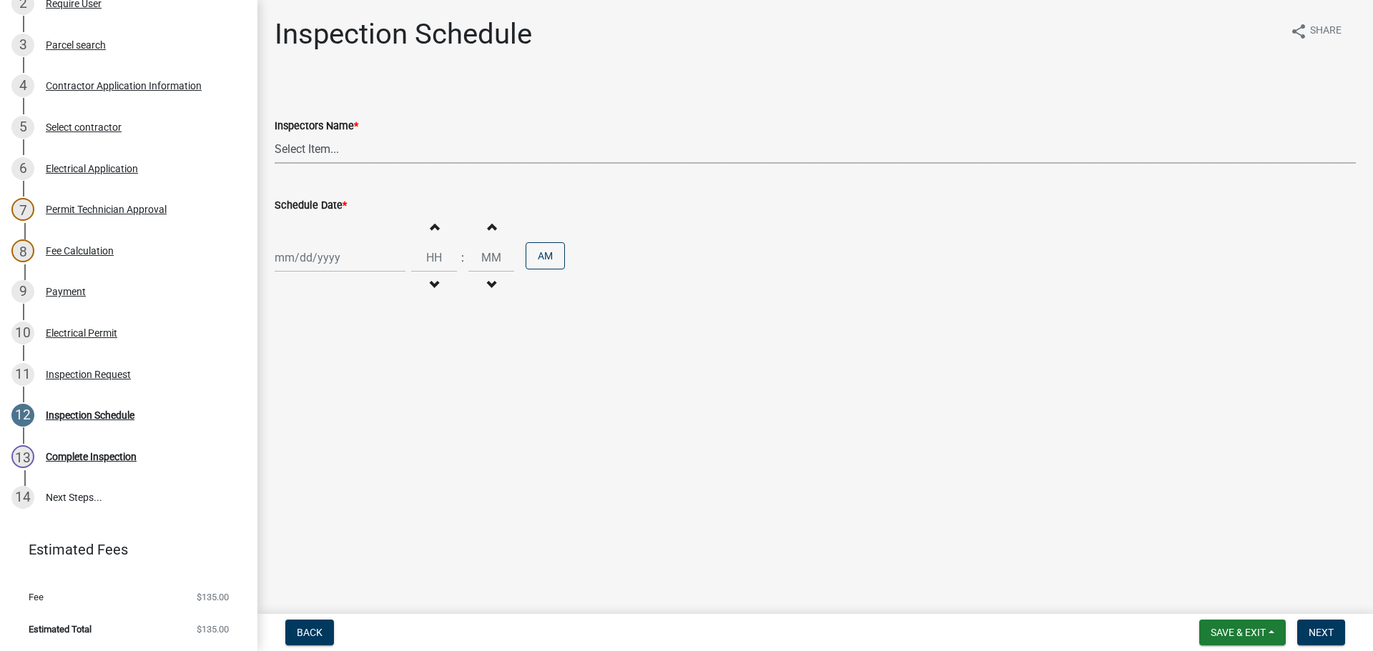
click at [293, 139] on select "Select Item... [PERSON_NAME] ([PERSON_NAME]) [PERSON_NAME] ([PERSON_NAME]) mkru…" at bounding box center [815, 148] width 1081 height 29
select select "36a8b8f0-2ef8-43e9-ae06-718f51af8d36"
click at [275, 134] on select "Select Item... [PERSON_NAME] ([PERSON_NAME]) [PERSON_NAME] ([PERSON_NAME]) mkru…" at bounding box center [815, 148] width 1081 height 29
click at [307, 260] on div at bounding box center [340, 257] width 131 height 29
select select "8"
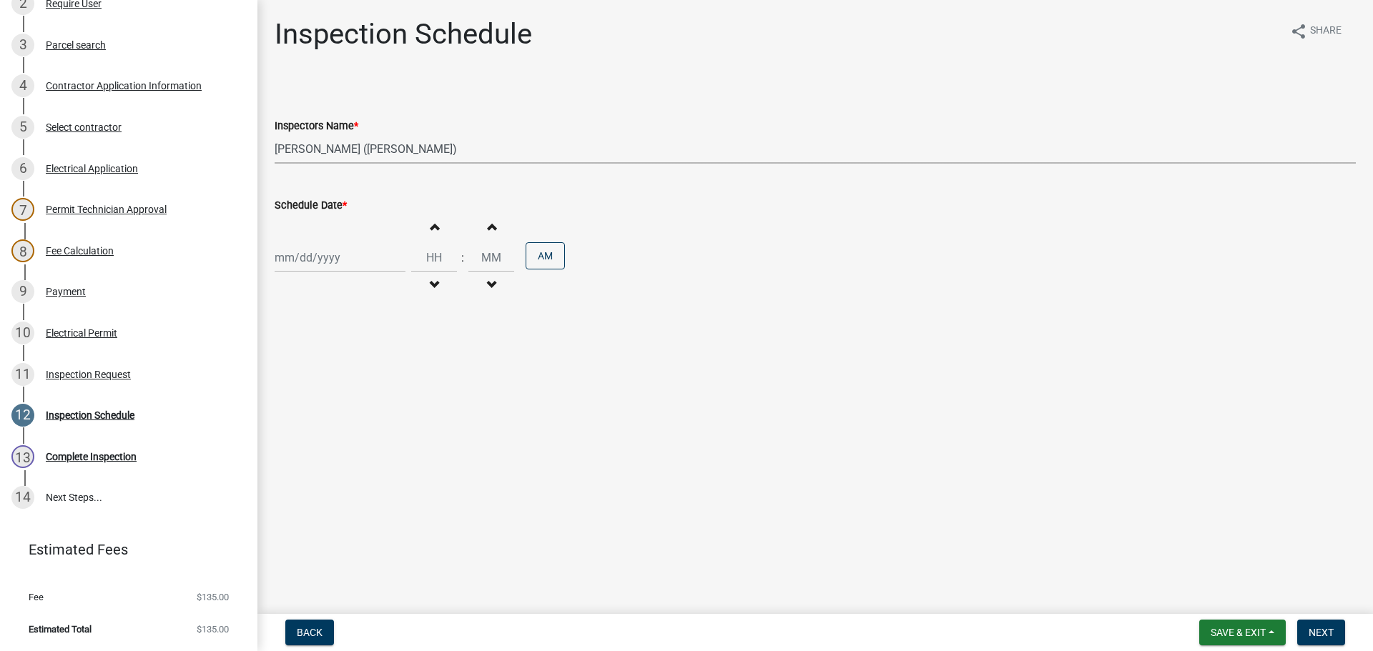
select select "2025"
click at [357, 402] on div "21" at bounding box center [357, 402] width 23 height 23
type input "[DATE]"
click at [1333, 629] on span "Next" at bounding box center [1320, 632] width 25 height 11
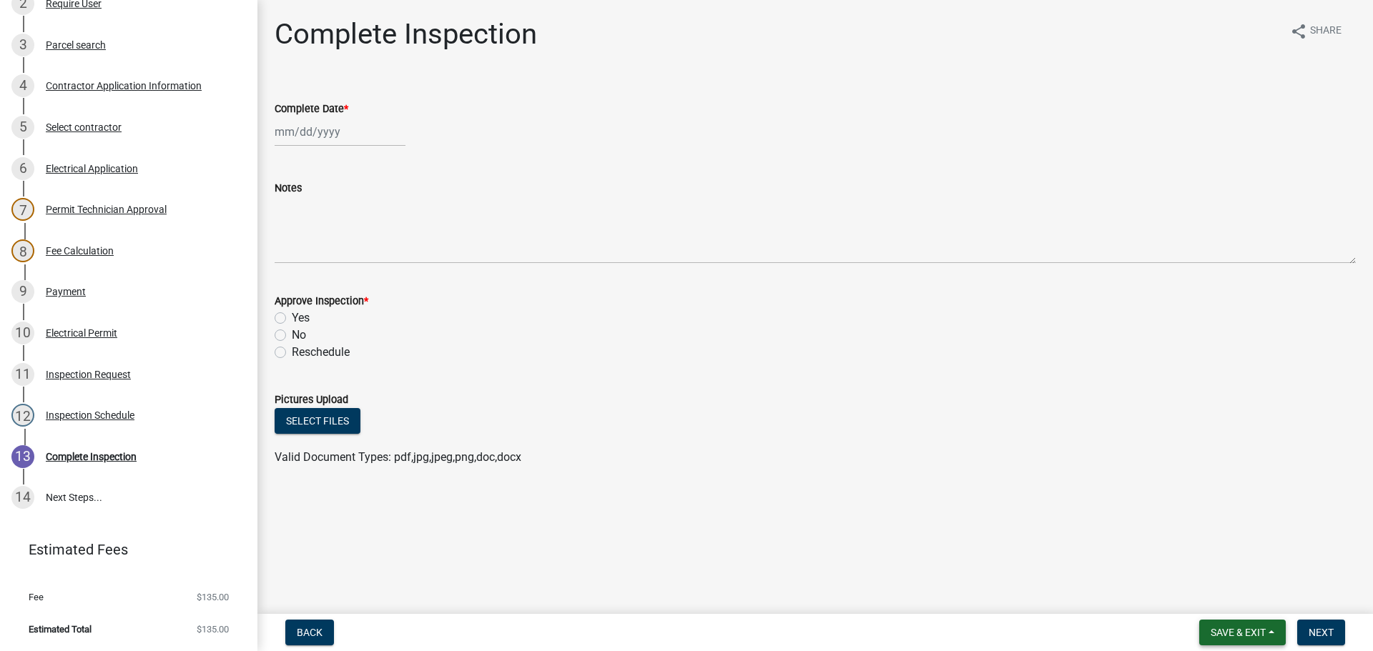
click at [1248, 630] on span "Save & Exit" at bounding box center [1237, 632] width 55 height 11
click at [1205, 596] on button "Save & Exit" at bounding box center [1228, 595] width 114 height 34
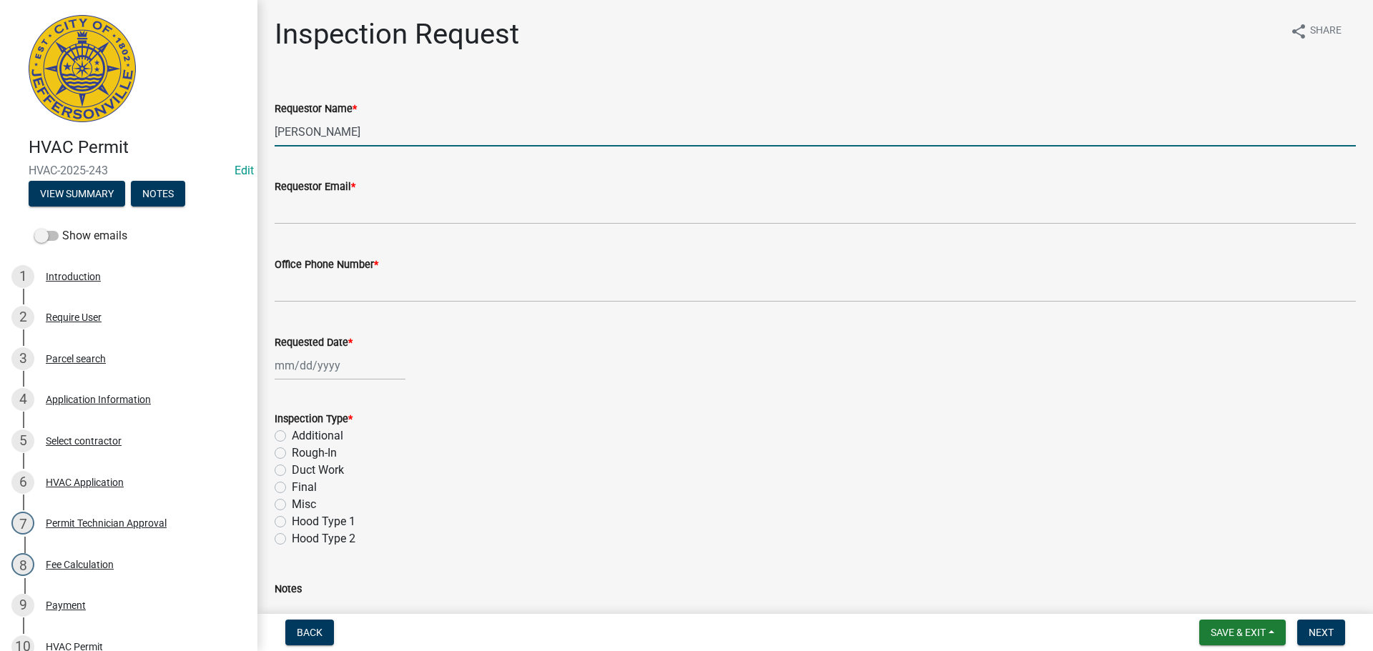
drag, startPoint x: 376, startPoint y: 130, endPoint x: 0, endPoint y: 80, distance: 379.4
click at [56, 76] on div "HVAC Permit HVAC-2025-243 Edit View Summary Notes Show emails 1 Introduction 2 …" at bounding box center [686, 325] width 1373 height 651
type input "[PERSON_NAME]"
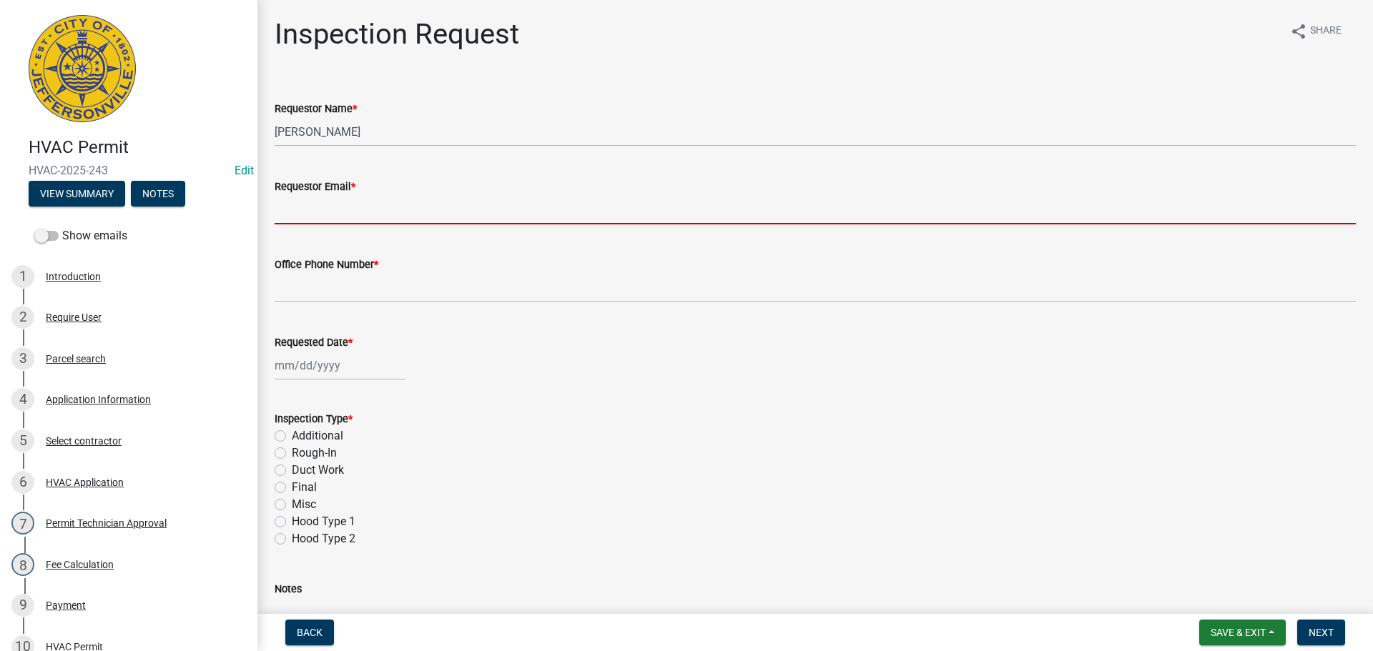
click at [307, 214] on input "Requestor Email *" at bounding box center [815, 209] width 1081 height 29
type input "[EMAIL_ADDRESS][DOMAIN_NAME]"
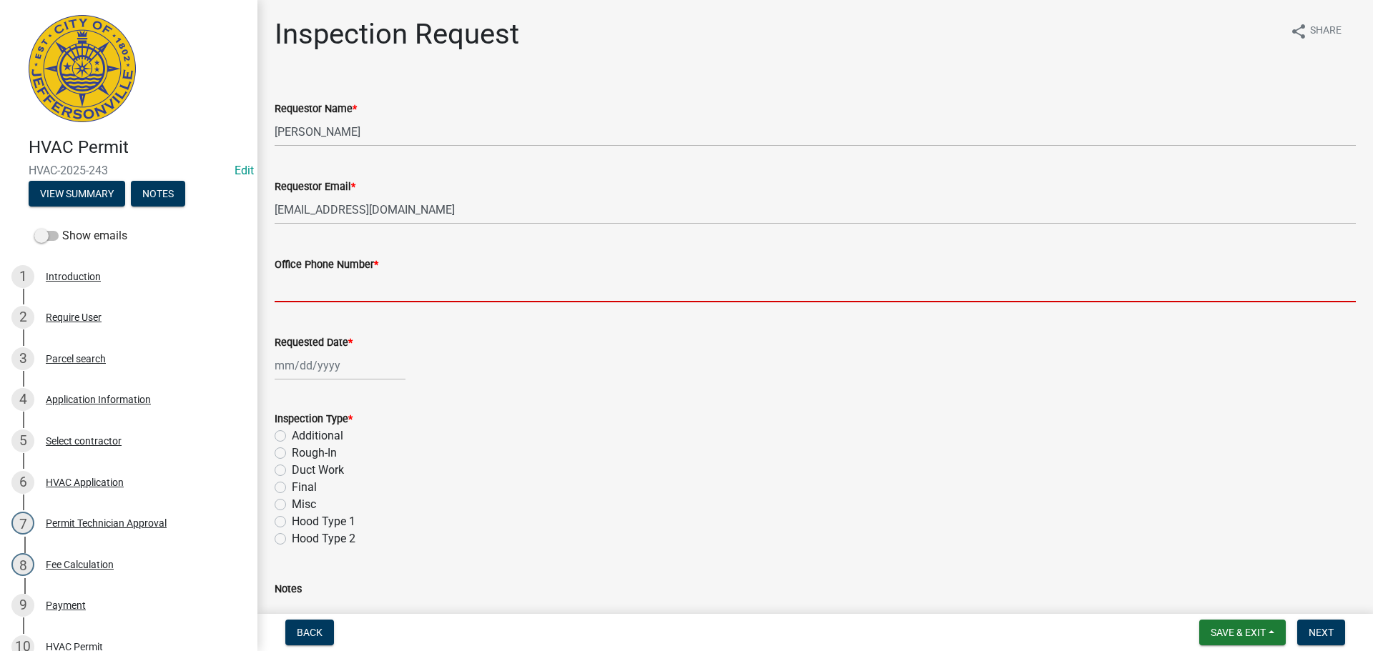
click at [327, 286] on input "Office Phone Number *" at bounding box center [815, 287] width 1081 height 29
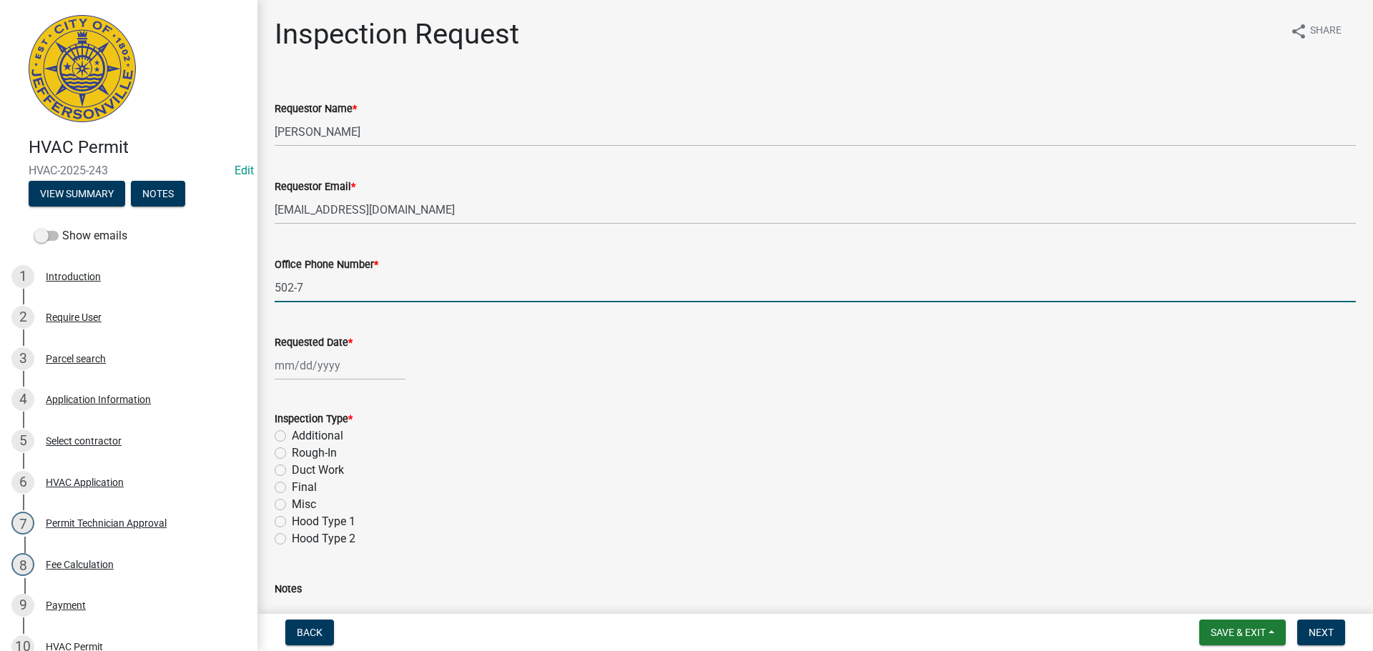
type input "[PHONE_NUMBER]"
click at [328, 375] on div at bounding box center [340, 365] width 131 height 29
select select "8"
select select "2025"
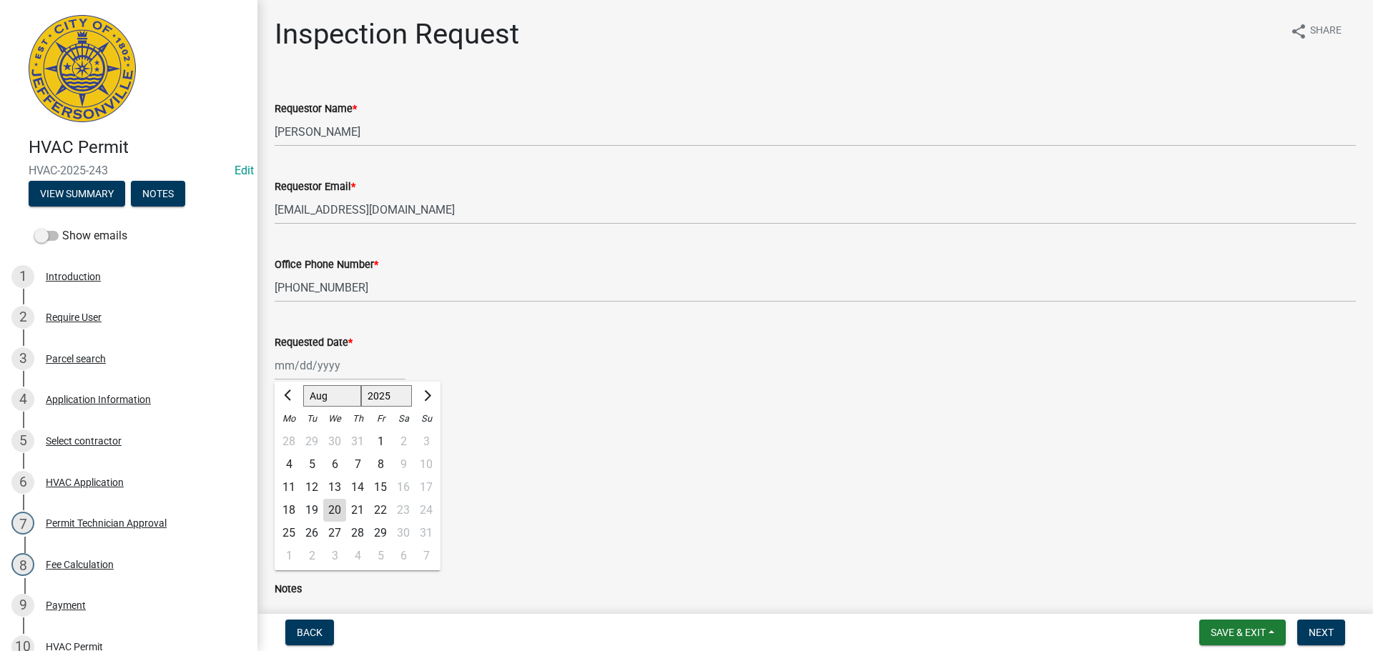
click at [354, 510] on div "21" at bounding box center [357, 510] width 23 height 23
type input "[DATE]"
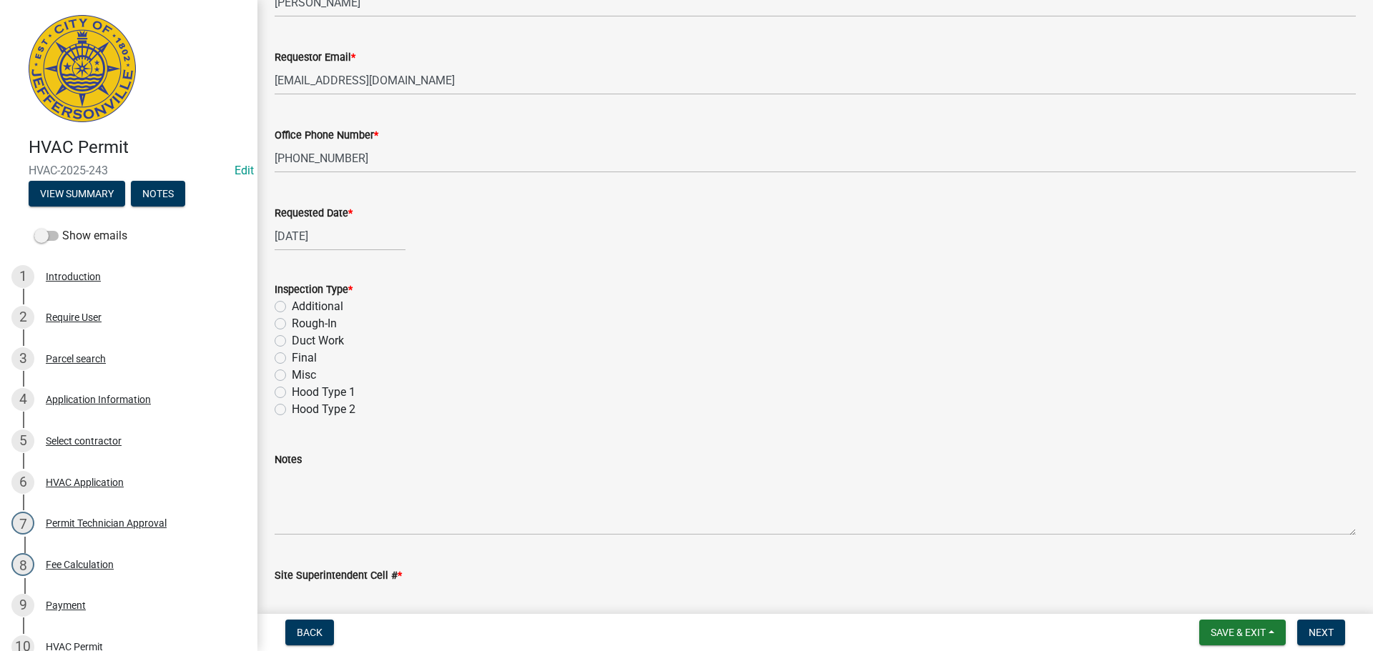
scroll to position [143, 0]
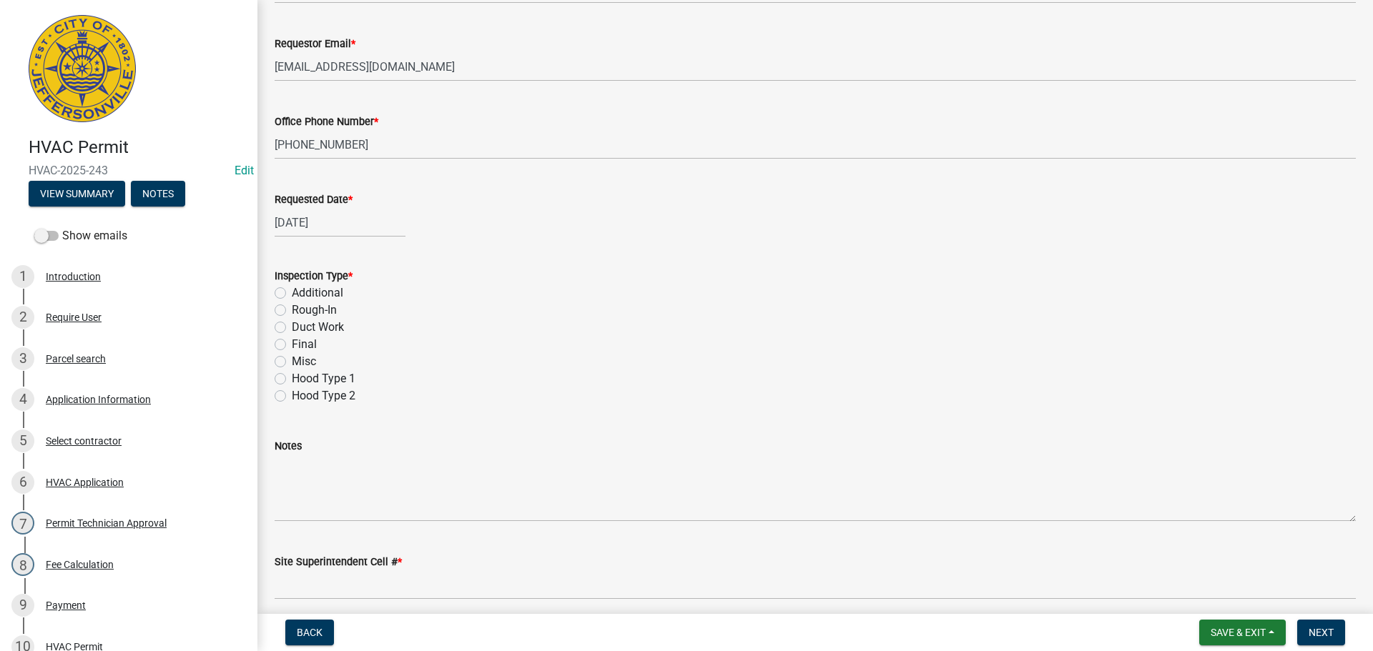
click at [292, 343] on label "Final" at bounding box center [304, 344] width 25 height 17
click at [292, 343] on input "Final" at bounding box center [296, 340] width 9 height 9
radio input "true"
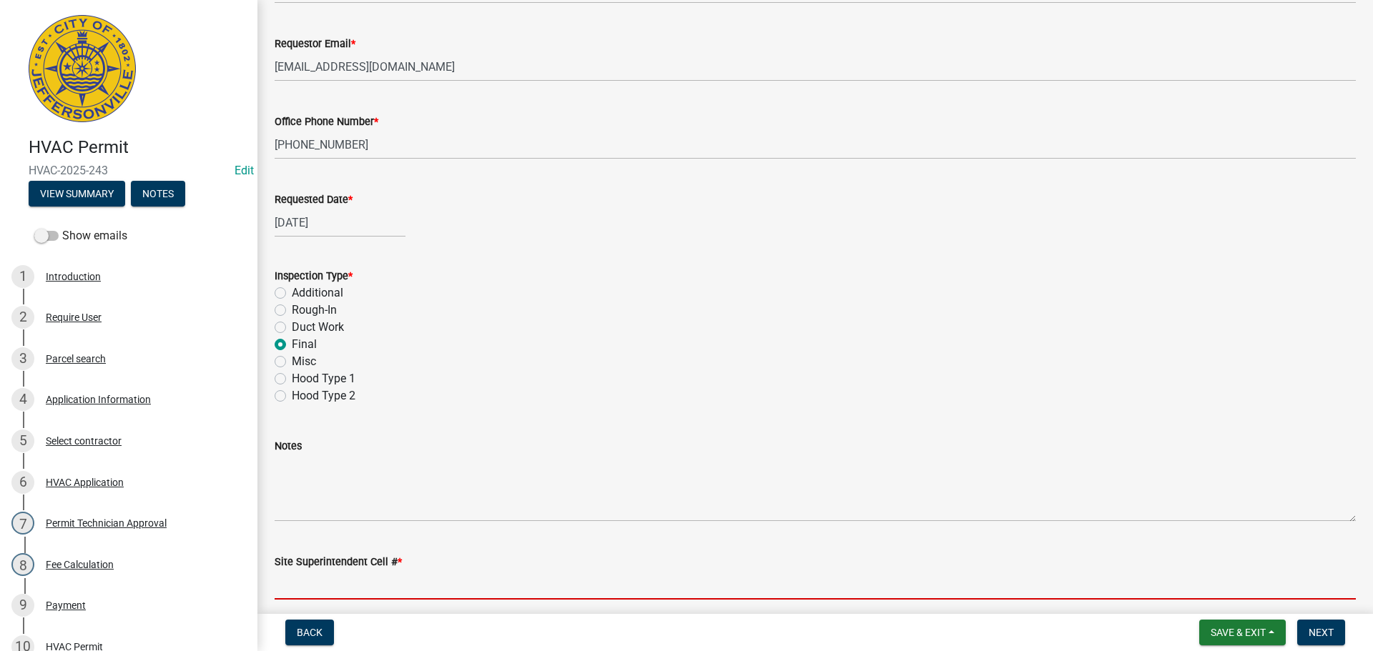
click at [350, 580] on input "Site Superintendent Cell # *" at bounding box center [815, 584] width 1081 height 29
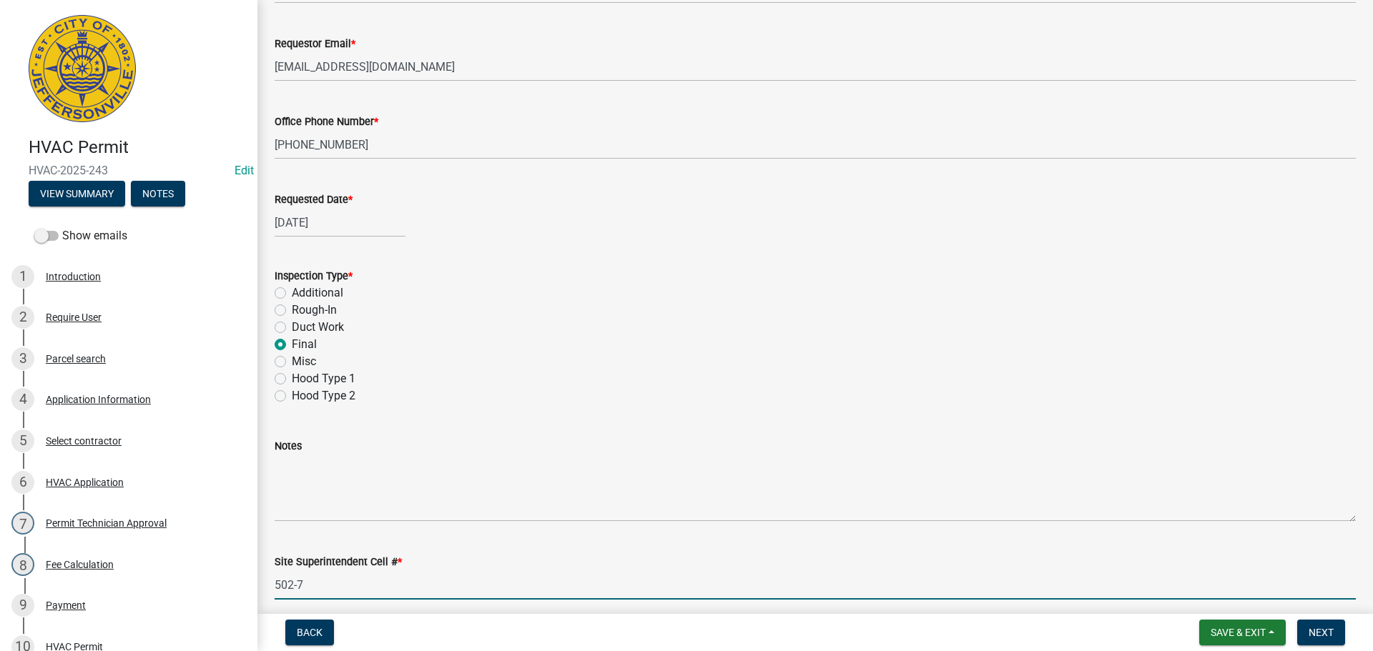
type input "[PHONE_NUMBER]"
click at [1317, 630] on span "Next" at bounding box center [1320, 632] width 25 height 11
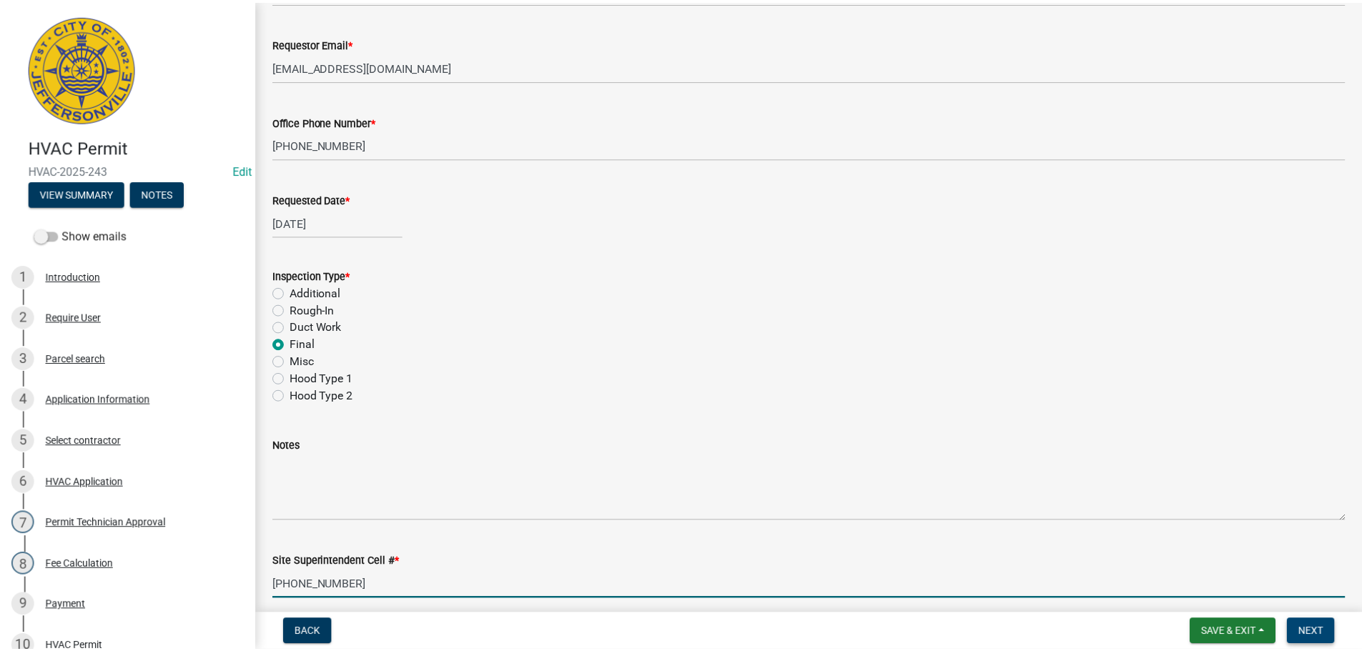
scroll to position [0, 0]
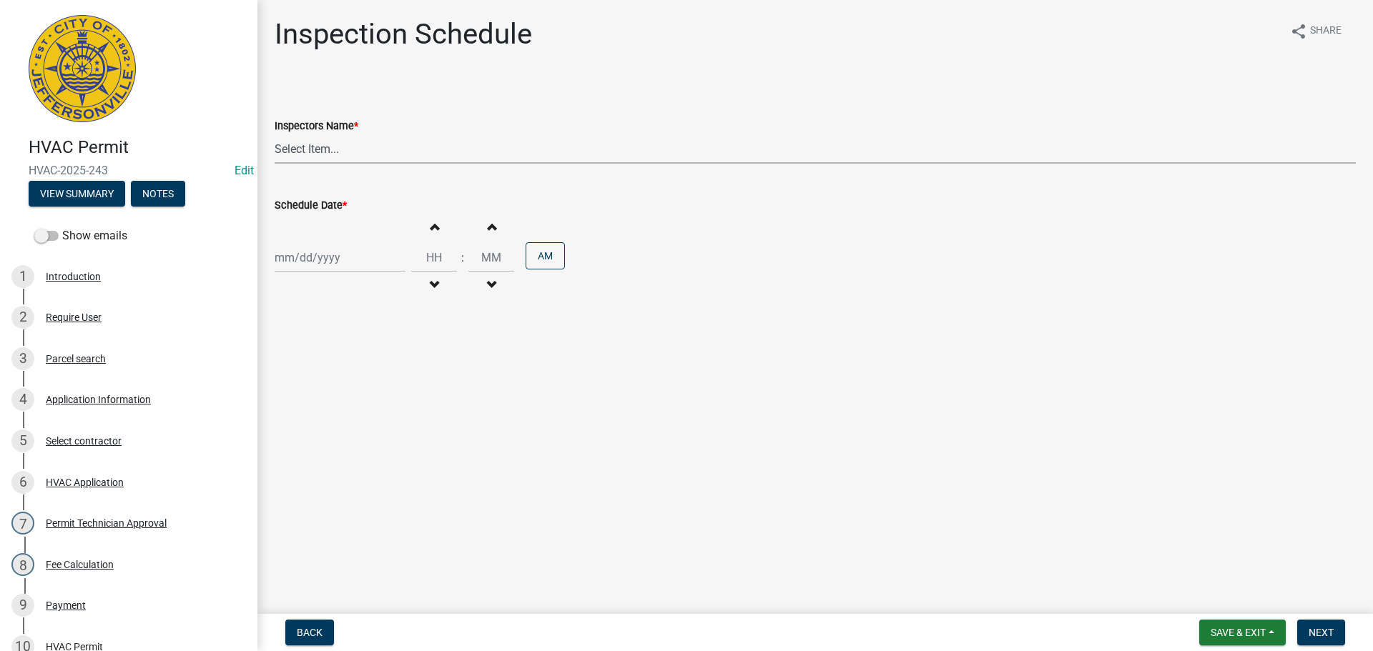
click at [302, 144] on select "Select Item... [PERSON_NAME] ([PERSON_NAME]) [PERSON_NAME] ([PERSON_NAME]) mkru…" at bounding box center [815, 148] width 1081 height 29
select select "13c97fbc-c819-4cee-844a-0db3d3c4db95"
click at [275, 134] on select "Select Item... [PERSON_NAME] ([PERSON_NAME]) [PERSON_NAME] ([PERSON_NAME]) mkru…" at bounding box center [815, 148] width 1081 height 29
select select "8"
select select "2025"
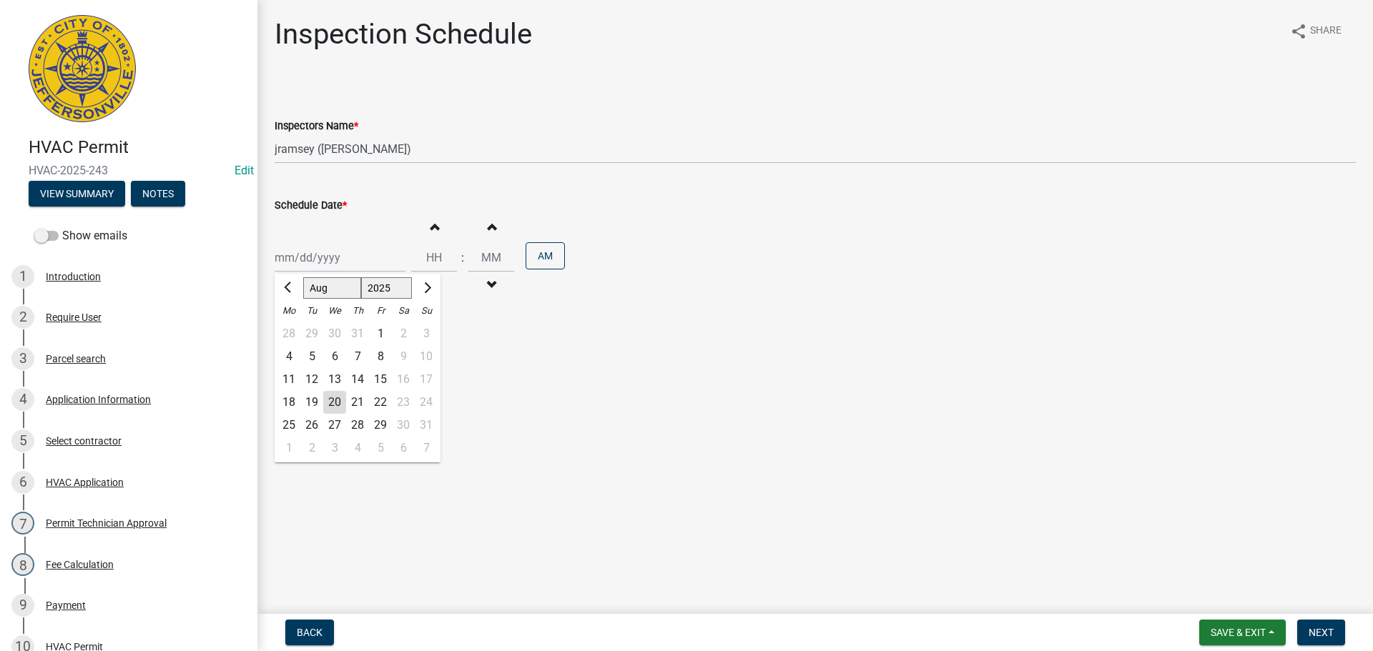
click at [287, 265] on div "[PERSON_NAME] Feb Mar Apr [PERSON_NAME][DATE] Oct Nov [DATE] 1526 1527 1528 152…" at bounding box center [340, 257] width 131 height 29
click at [614, 407] on main "Inspection Schedule share Share Inspectors Name * Select Item... jramsey ([PERS…" at bounding box center [814, 304] width 1115 height 608
click at [335, 262] on div at bounding box center [340, 257] width 131 height 29
select select "8"
select select "2025"
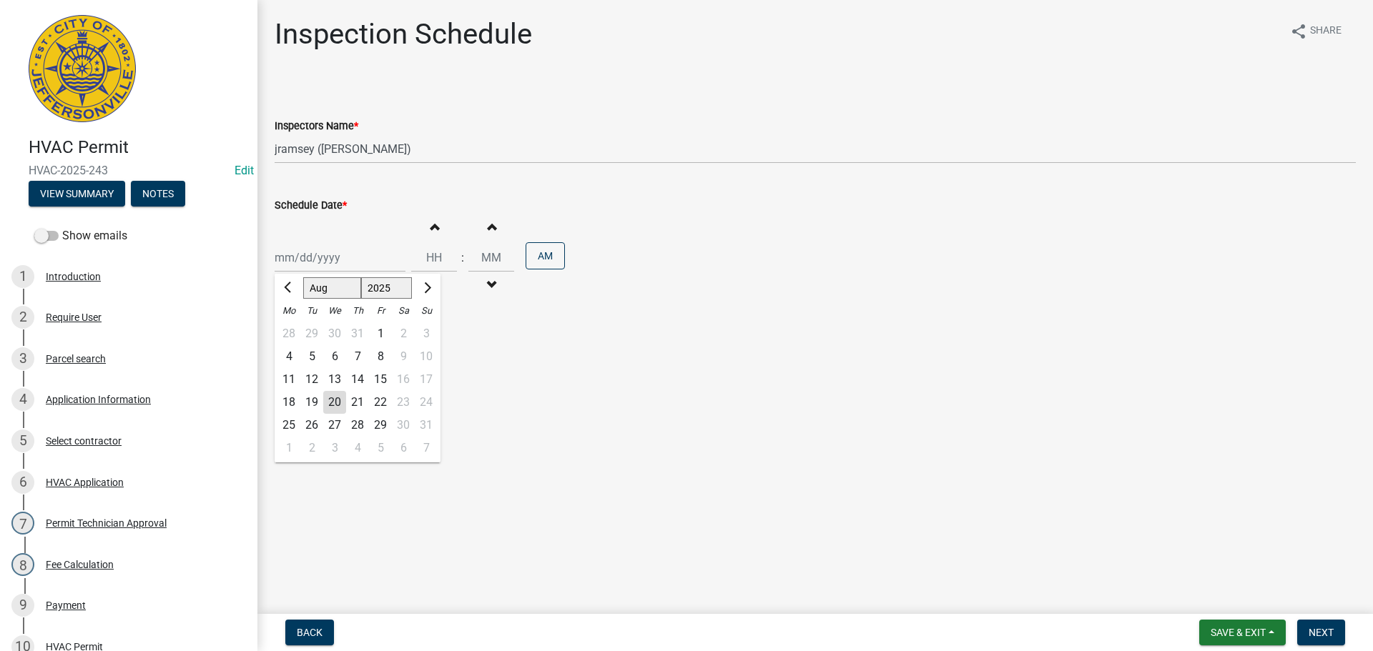
click at [333, 397] on div "20" at bounding box center [334, 402] width 23 height 23
type input "08/20/2025"
select select "8"
select select "2025"
click at [323, 262] on div "08/20/2025 Jan Feb Mar Apr May Jun Jul Aug Sep Oct Nov Dec 1525 1526 1527 1528 …" at bounding box center [340, 257] width 131 height 29
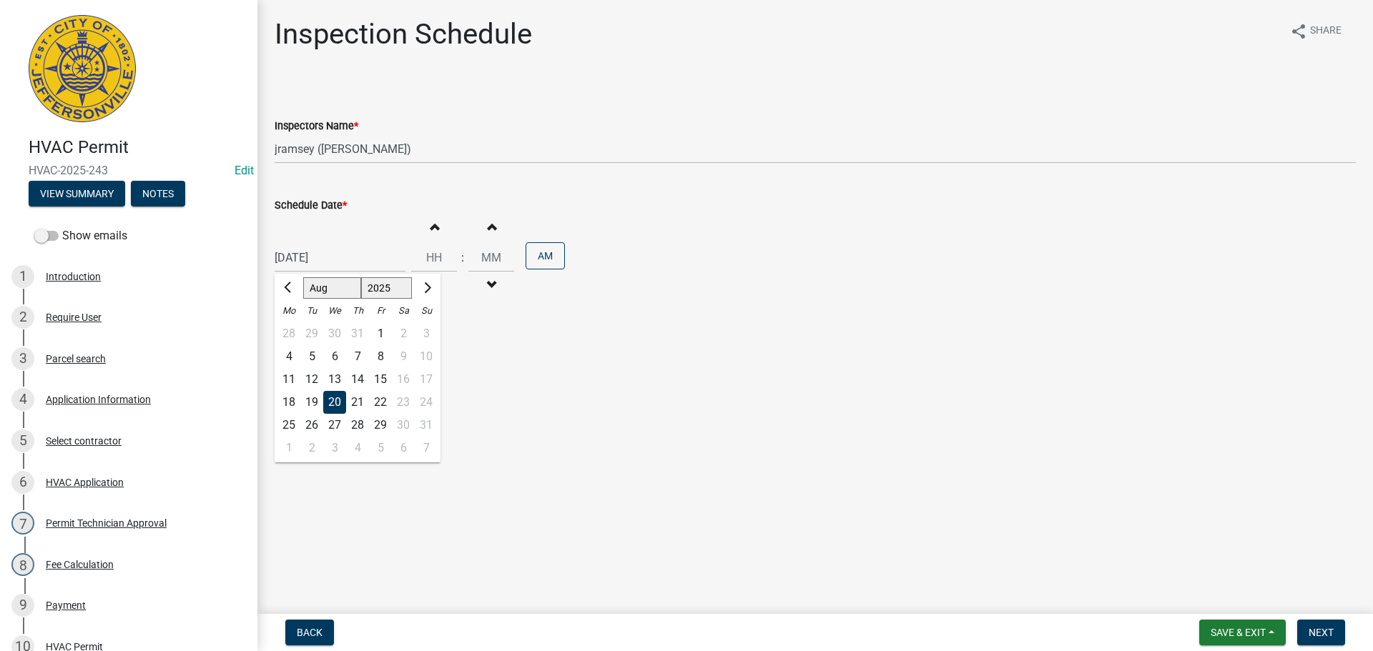
click at [352, 400] on div "21" at bounding box center [357, 402] width 23 height 23
type input "[DATE]"
click at [1321, 626] on button "Next" at bounding box center [1321, 633] width 48 height 26
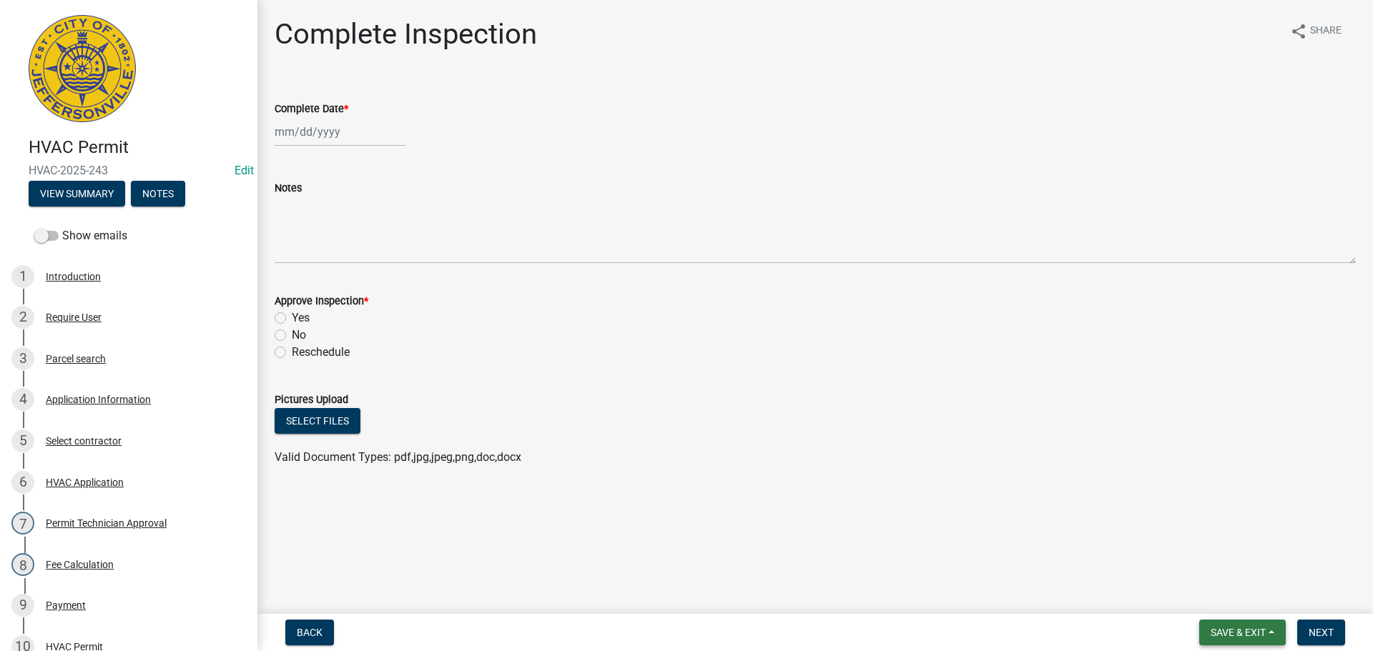
click at [1226, 633] on span "Save & Exit" at bounding box center [1237, 632] width 55 height 11
click at [1221, 603] on button "Save & Exit" at bounding box center [1228, 595] width 114 height 34
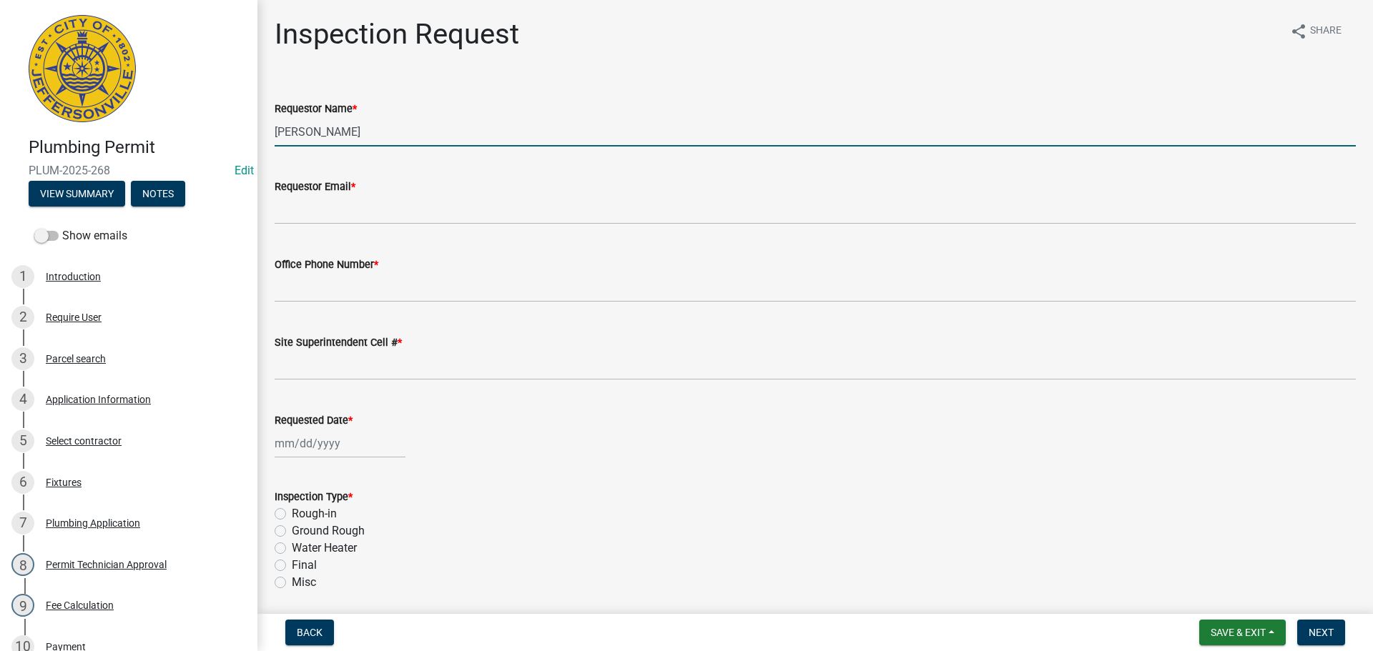
drag, startPoint x: 363, startPoint y: 134, endPoint x: 3, endPoint y: 78, distance: 364.7
click at [67, 111] on div "Plumbing Permit PLUM-2025-268 Edit View Summary Notes Show emails 1 Introductio…" at bounding box center [686, 325] width 1373 height 651
type input "[PERSON_NAME]"
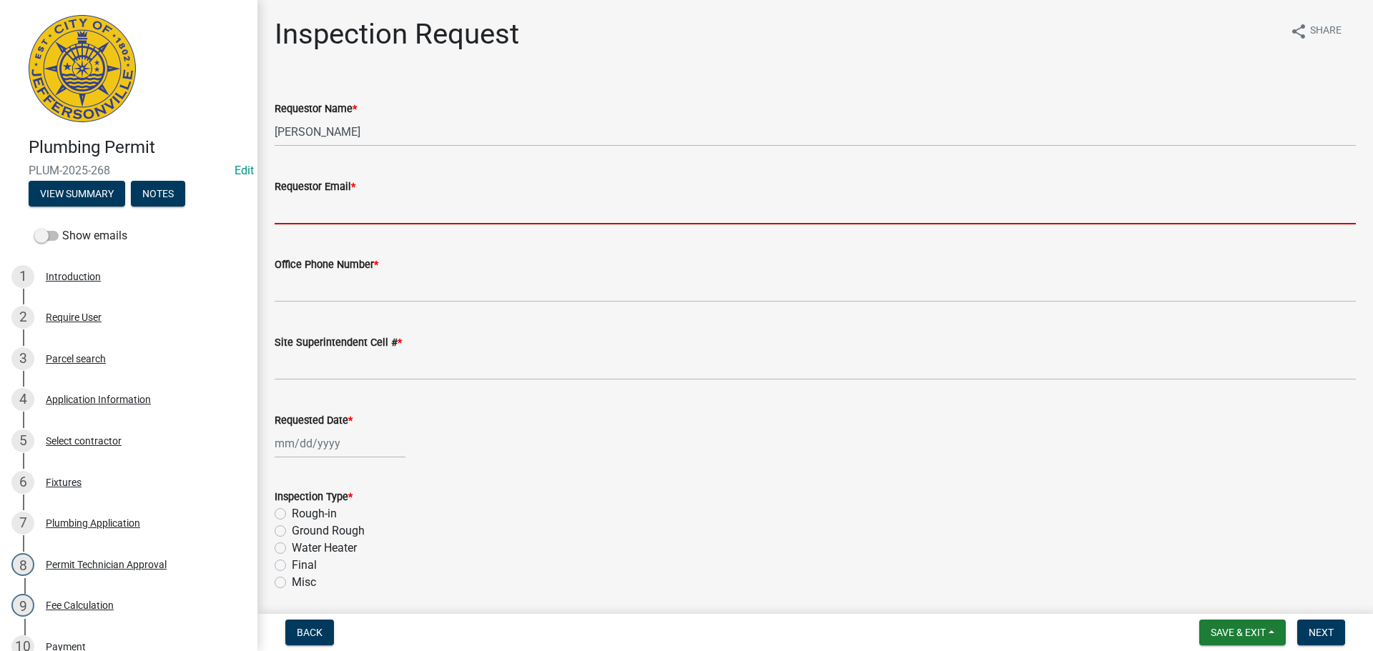
click at [293, 203] on input "Requestor Email *" at bounding box center [815, 209] width 1081 height 29
type input "[EMAIL_ADDRESS][DOMAIN_NAME]"
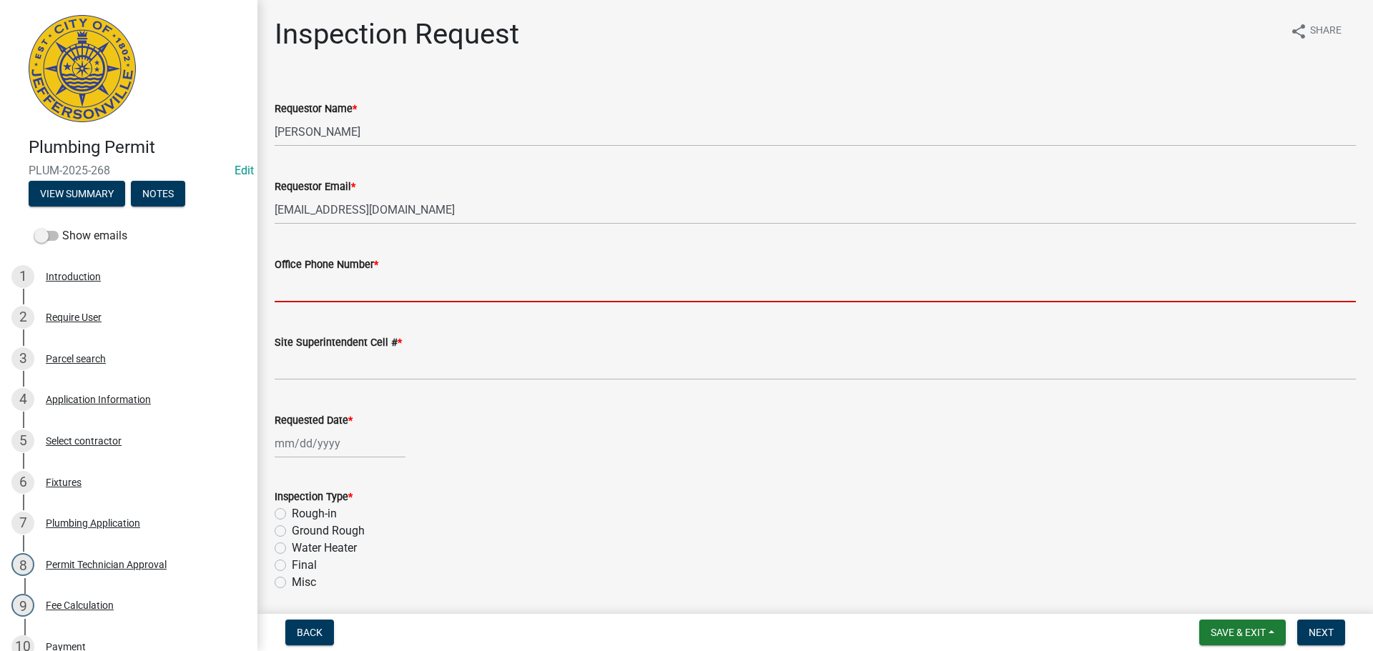
click at [316, 281] on input "Office Phone Number *" at bounding box center [815, 287] width 1081 height 29
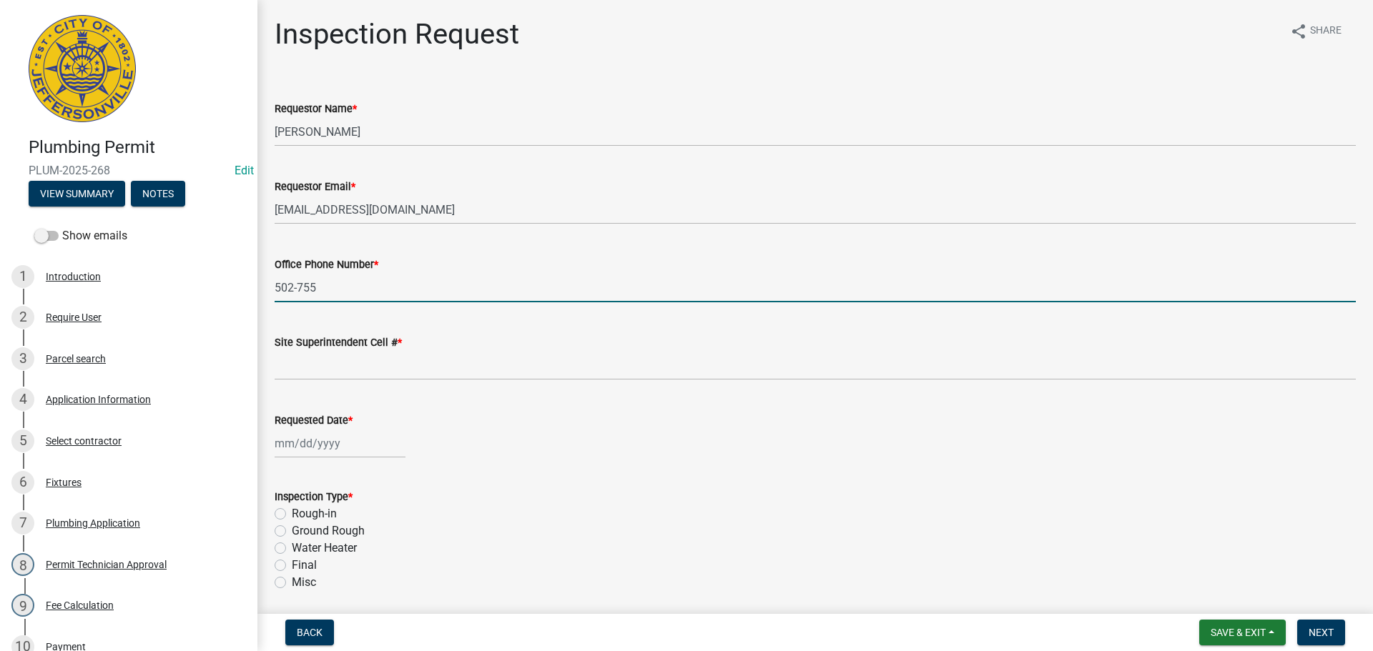
type input "[PHONE_NUMBER]"
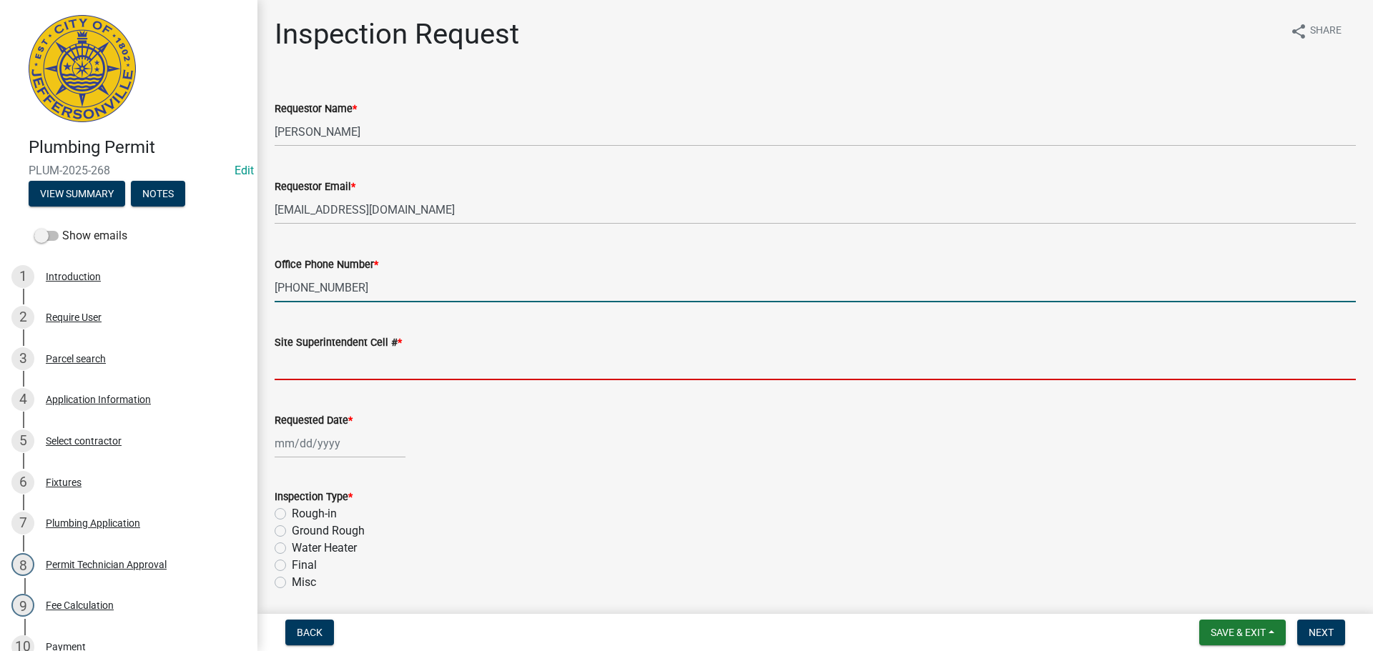
click at [332, 374] on input "Site Superintendent Cell # *" at bounding box center [815, 365] width 1081 height 29
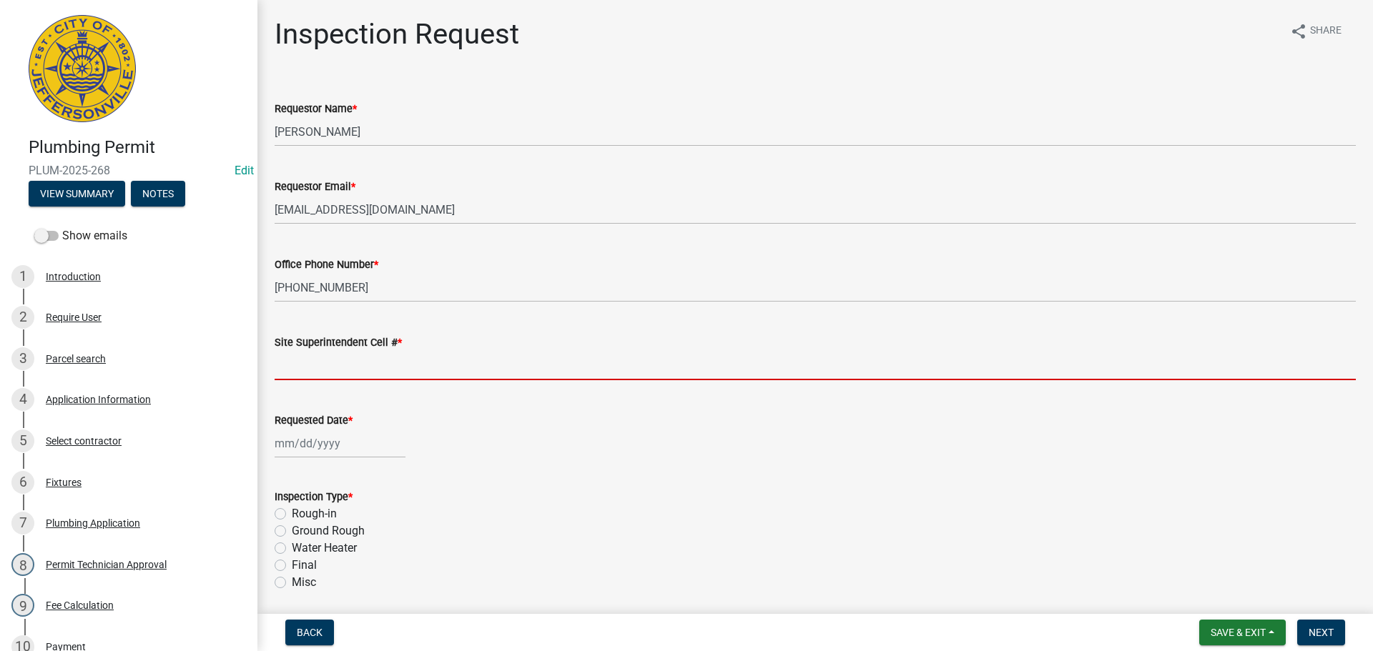
type input "SAME"
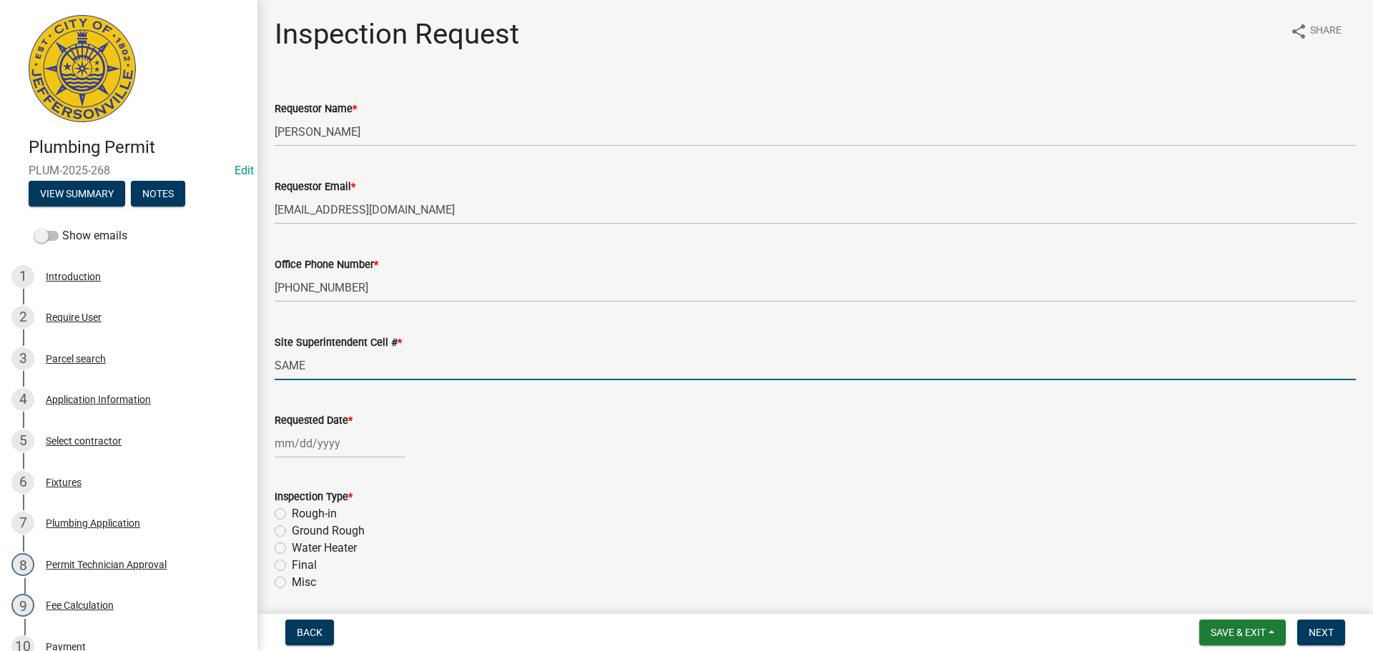
click at [321, 445] on div at bounding box center [340, 443] width 131 height 29
select select "8"
select select "2025"
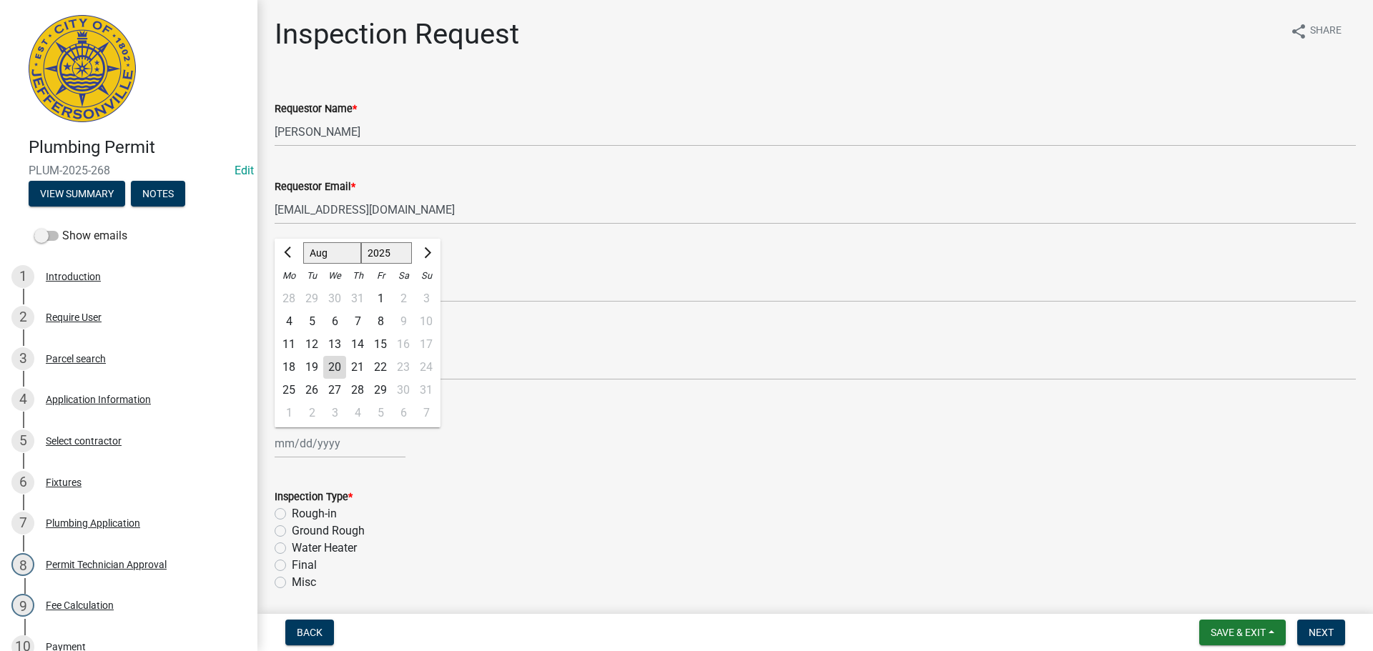
click at [356, 367] on div "21" at bounding box center [357, 367] width 23 height 23
type input "[DATE]"
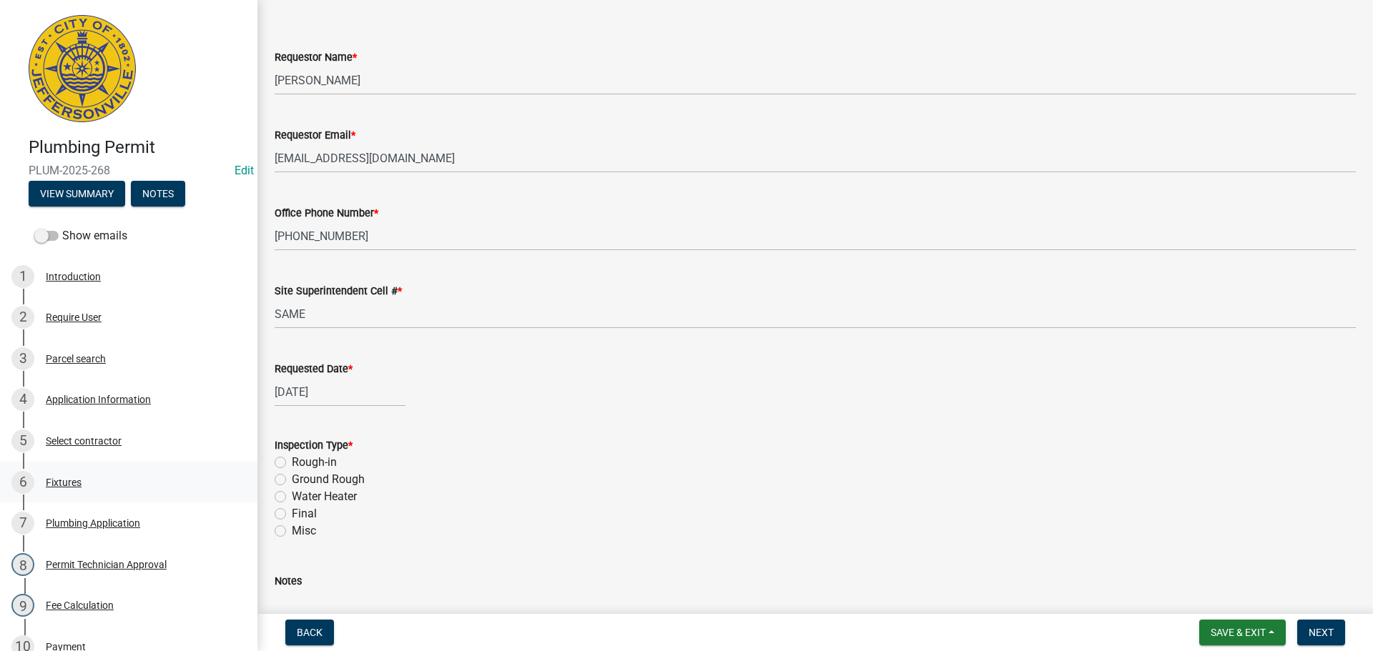
scroll to position [167, 0]
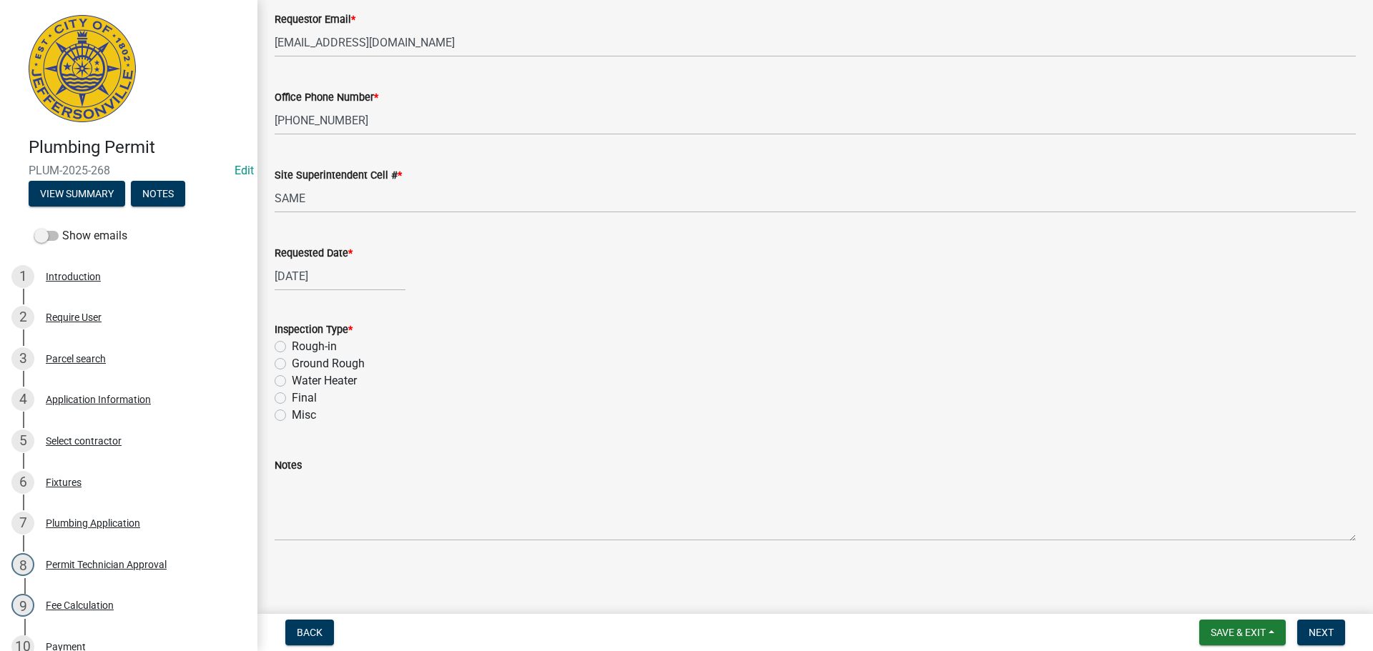
click at [292, 397] on label "Final" at bounding box center [304, 398] width 25 height 17
click at [292, 397] on input "Final" at bounding box center [296, 394] width 9 height 9
radio input "true"
click at [1324, 631] on span "Next" at bounding box center [1320, 632] width 25 height 11
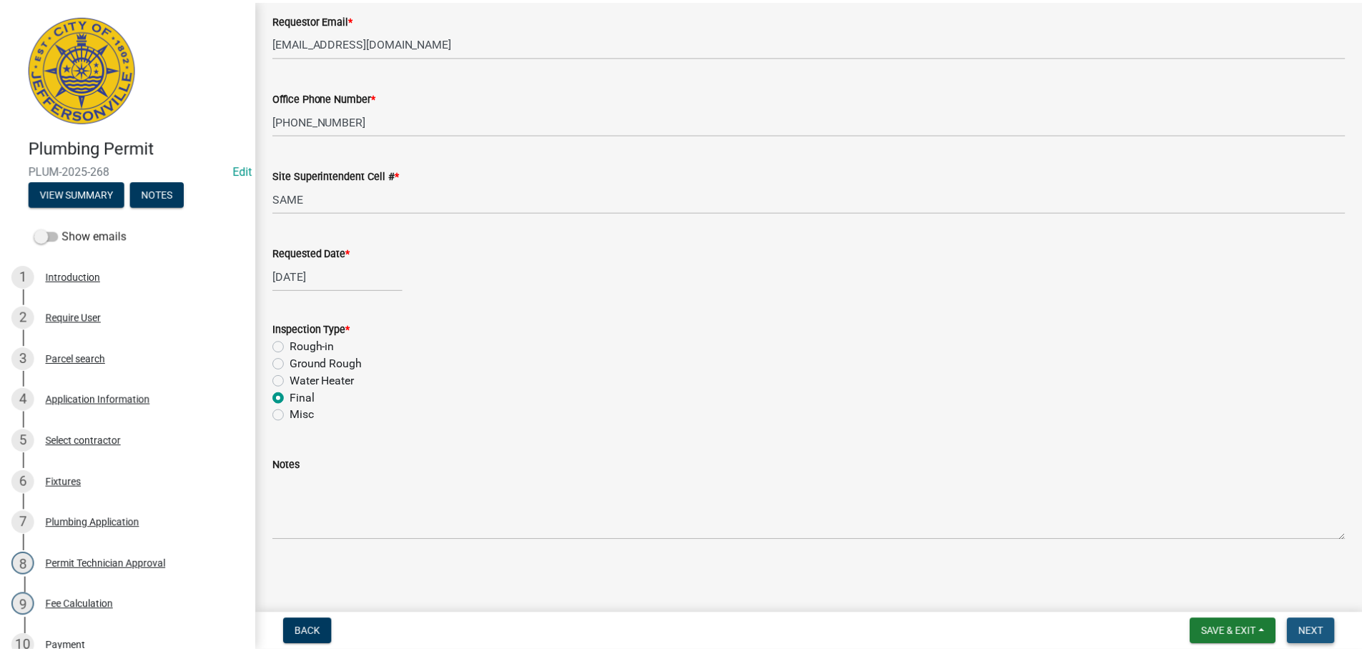
scroll to position [0, 0]
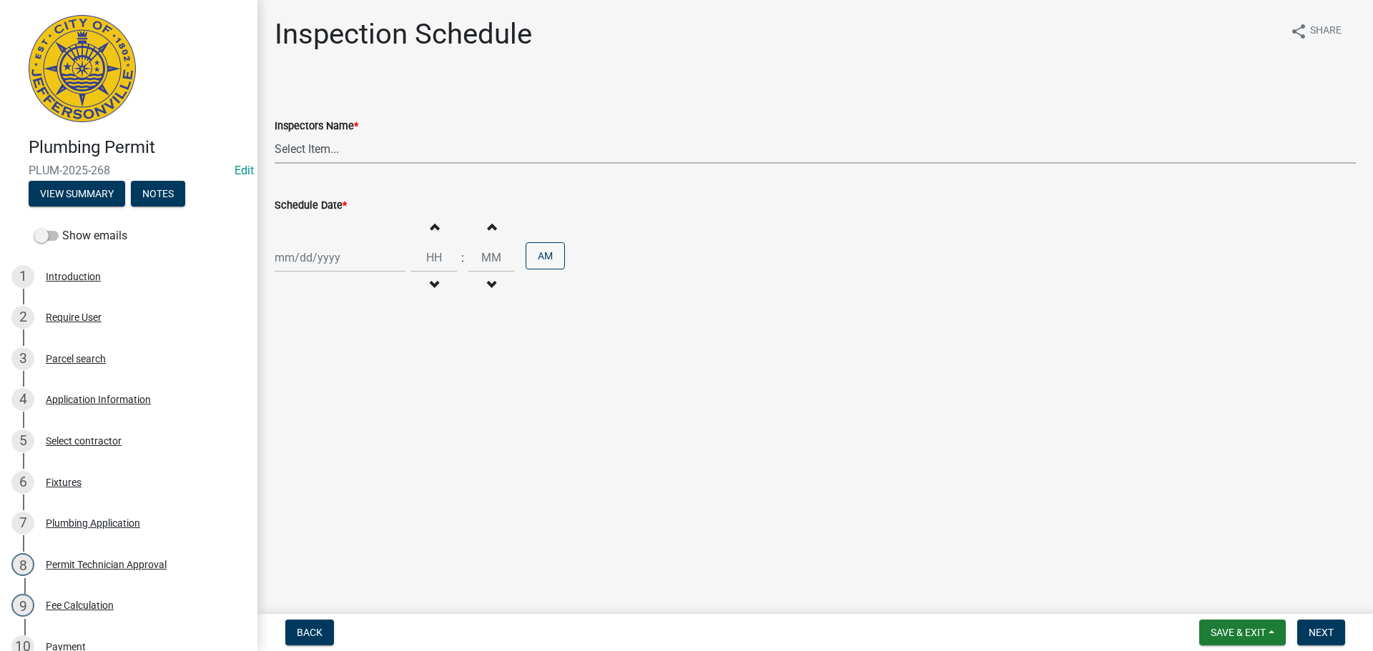
click at [293, 150] on select "Select Item... [PERSON_NAME] ([PERSON_NAME]) [PERSON_NAME] ([PERSON_NAME]) mkru…" at bounding box center [815, 148] width 1081 height 29
select select "13c97fbc-c819-4cee-844a-0db3d3c4db95"
click at [275, 134] on select "Select Item... [PERSON_NAME] ([PERSON_NAME]) [PERSON_NAME] ([PERSON_NAME]) mkru…" at bounding box center [815, 148] width 1081 height 29
select select "8"
select select "2025"
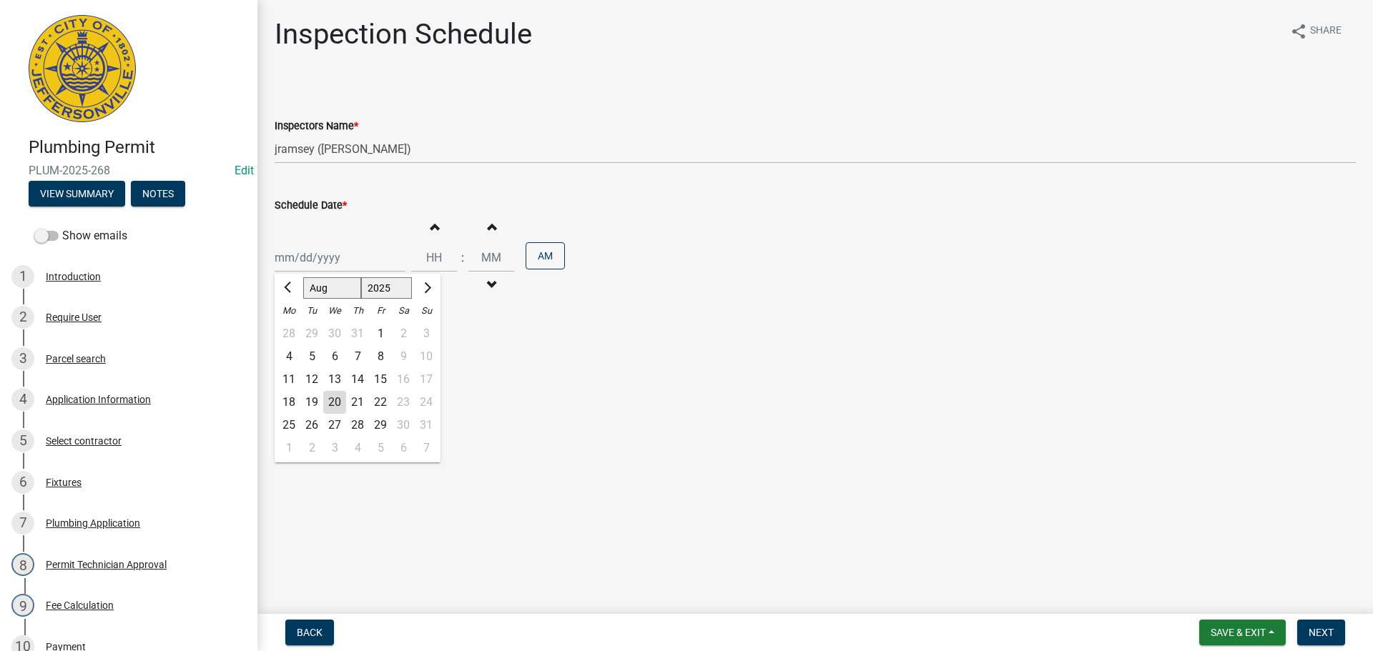
click at [292, 262] on div "[PERSON_NAME] Feb Mar Apr [PERSON_NAME][DATE] Oct Nov [DATE] 1526 1527 1528 152…" at bounding box center [340, 257] width 131 height 29
click at [546, 357] on main "Inspection Schedule share Share Inspectors Name * Select Item... jramsey ([PERS…" at bounding box center [814, 304] width 1115 height 608
click at [312, 259] on div at bounding box center [340, 257] width 131 height 29
select select "8"
select select "2025"
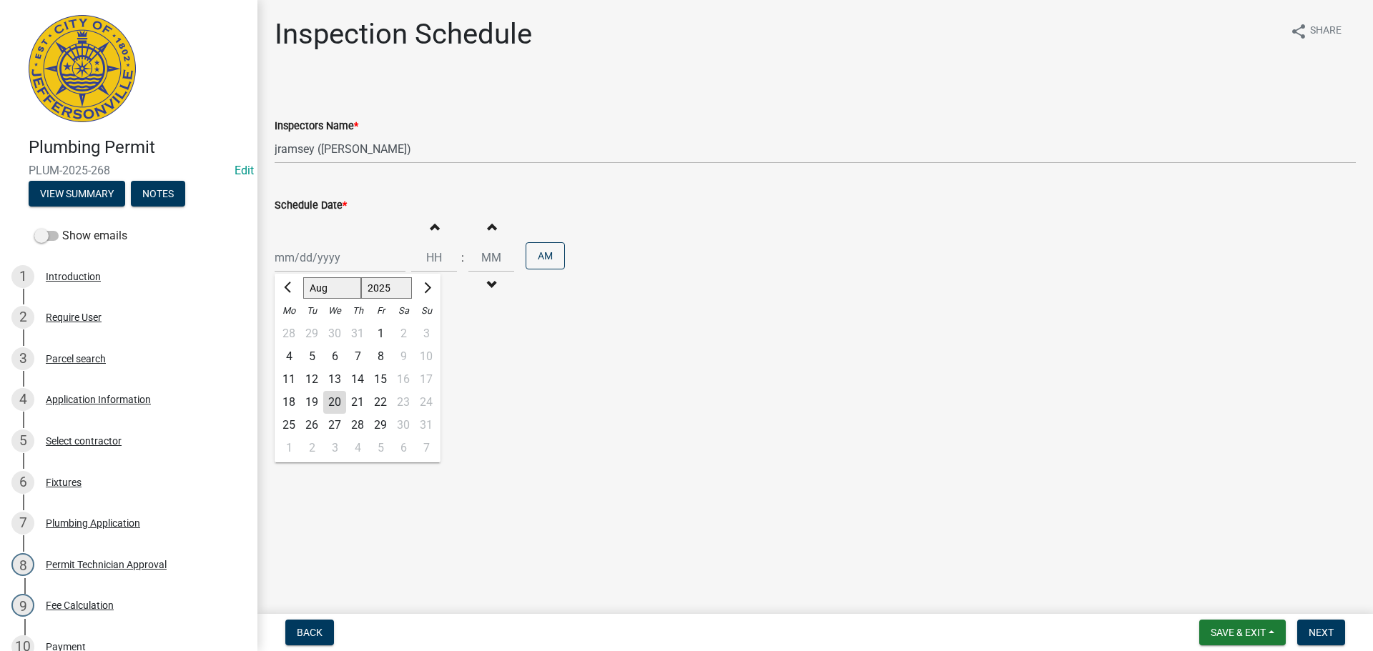
click at [354, 404] on div "21" at bounding box center [357, 402] width 23 height 23
type input "[DATE]"
click at [1325, 629] on span "Next" at bounding box center [1320, 632] width 25 height 11
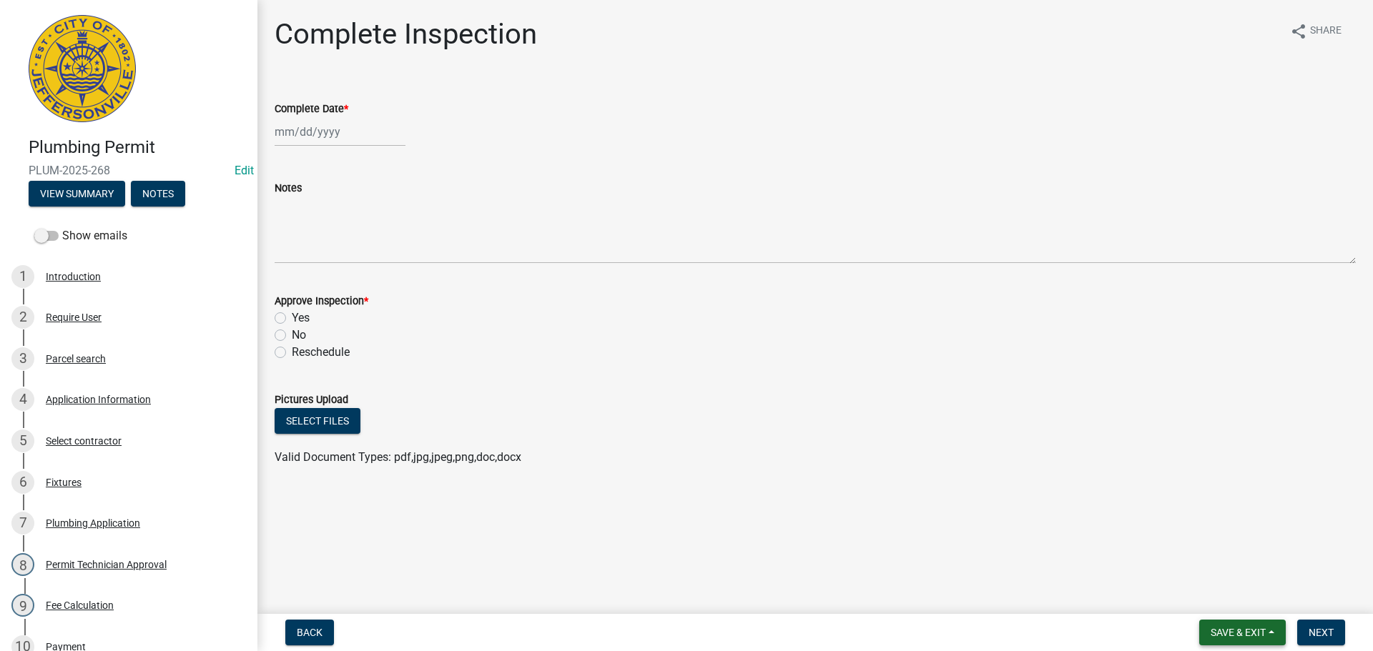
click at [1240, 633] on span "Save & Exit" at bounding box center [1237, 632] width 55 height 11
click at [1224, 598] on button "Save & Exit" at bounding box center [1228, 595] width 114 height 34
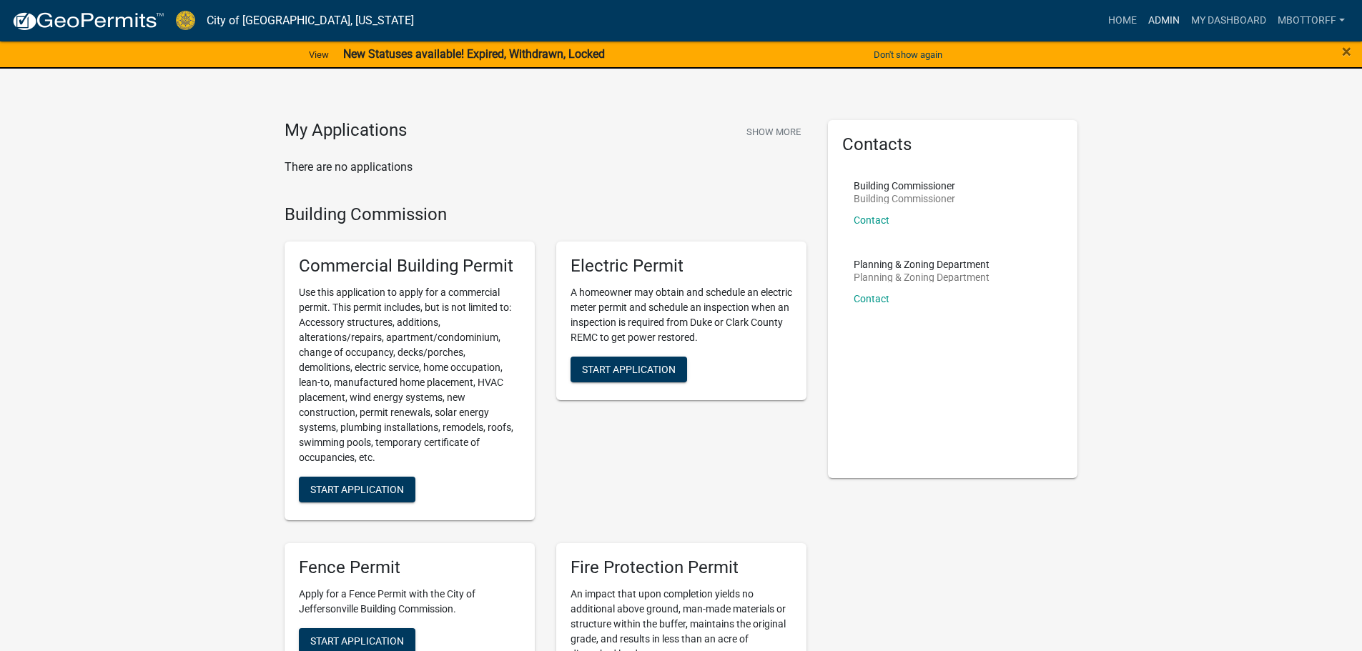
click at [1160, 19] on link "Admin" at bounding box center [1163, 20] width 43 height 27
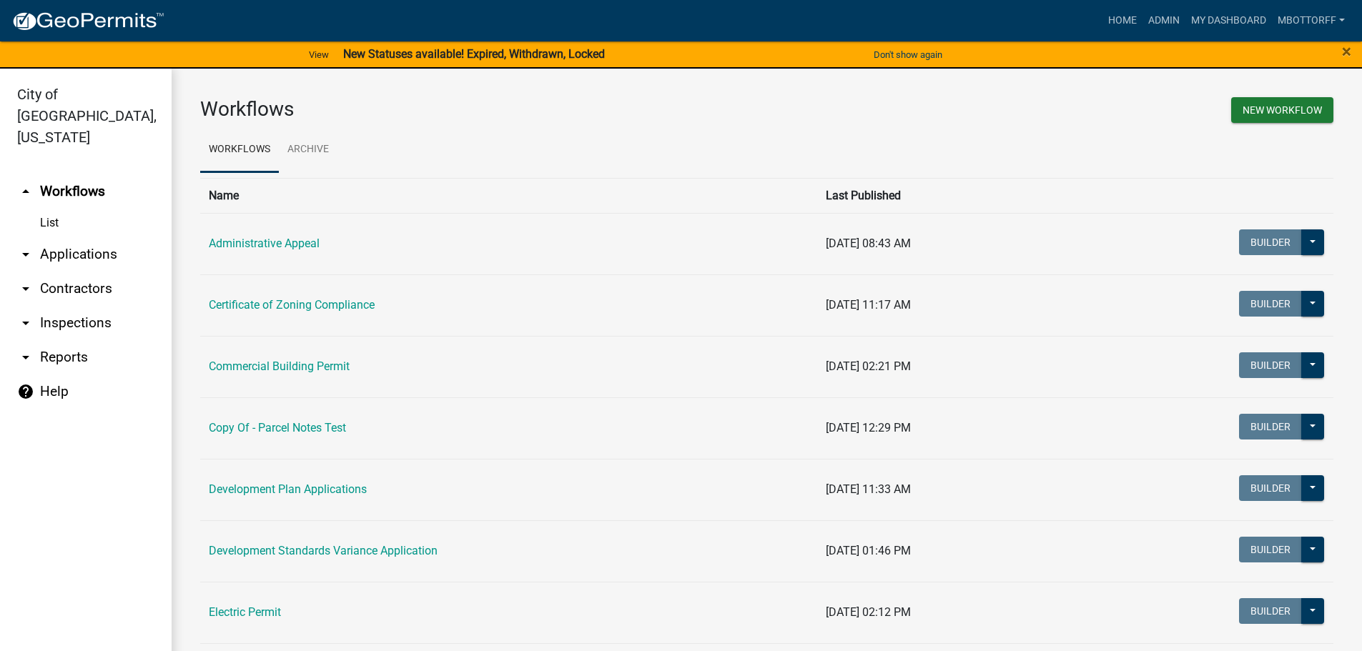
click at [71, 237] on link "arrow_drop_down Applications" at bounding box center [86, 254] width 172 height 34
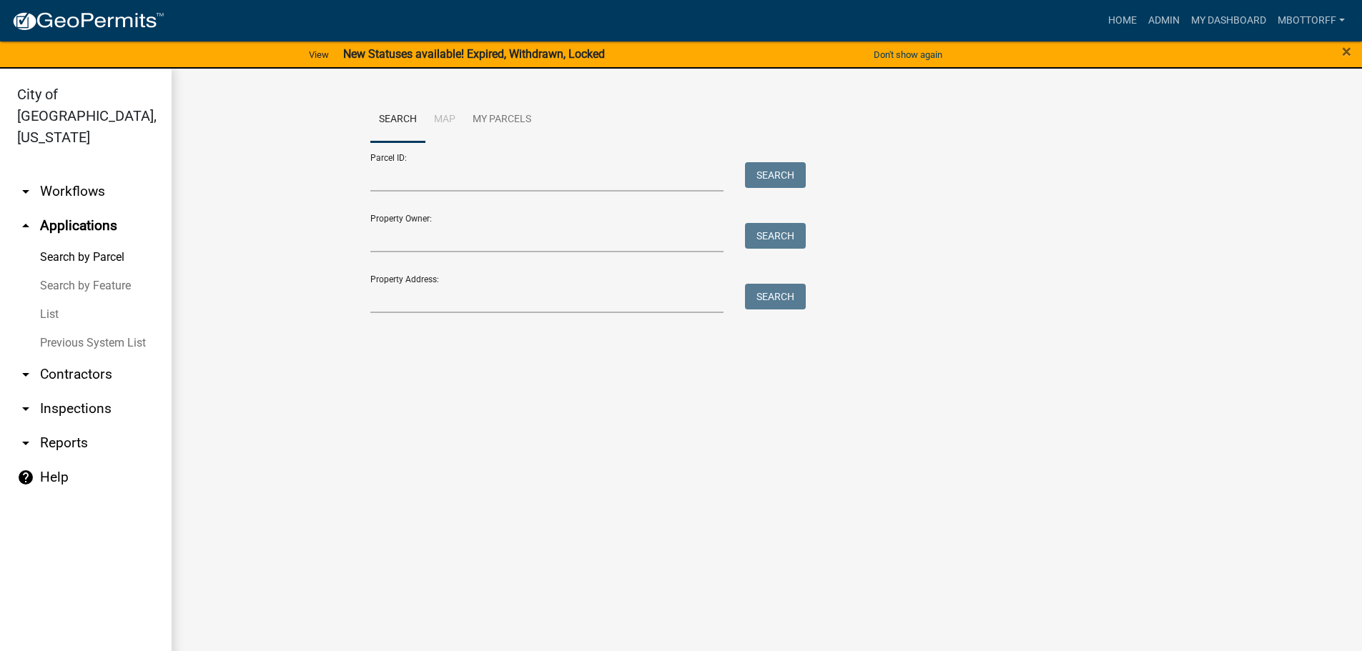
click at [64, 392] on link "arrow_drop_down Inspections" at bounding box center [86, 409] width 172 height 34
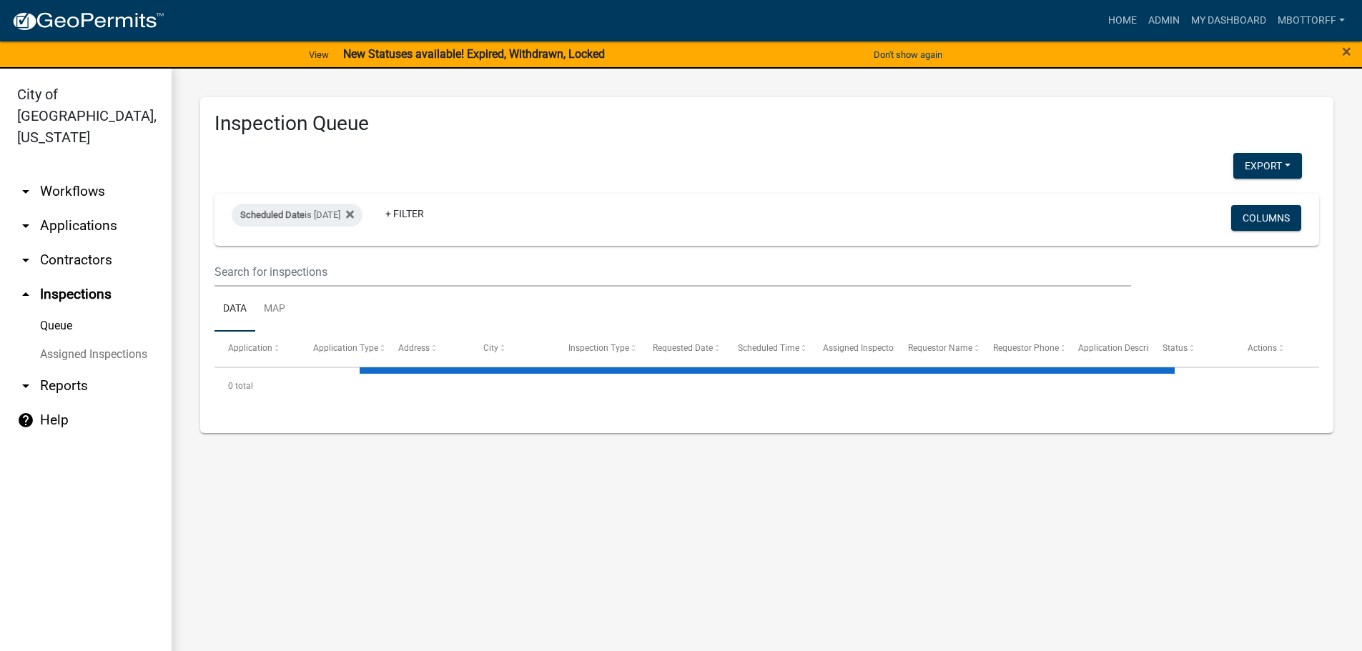
select select "3: 100"
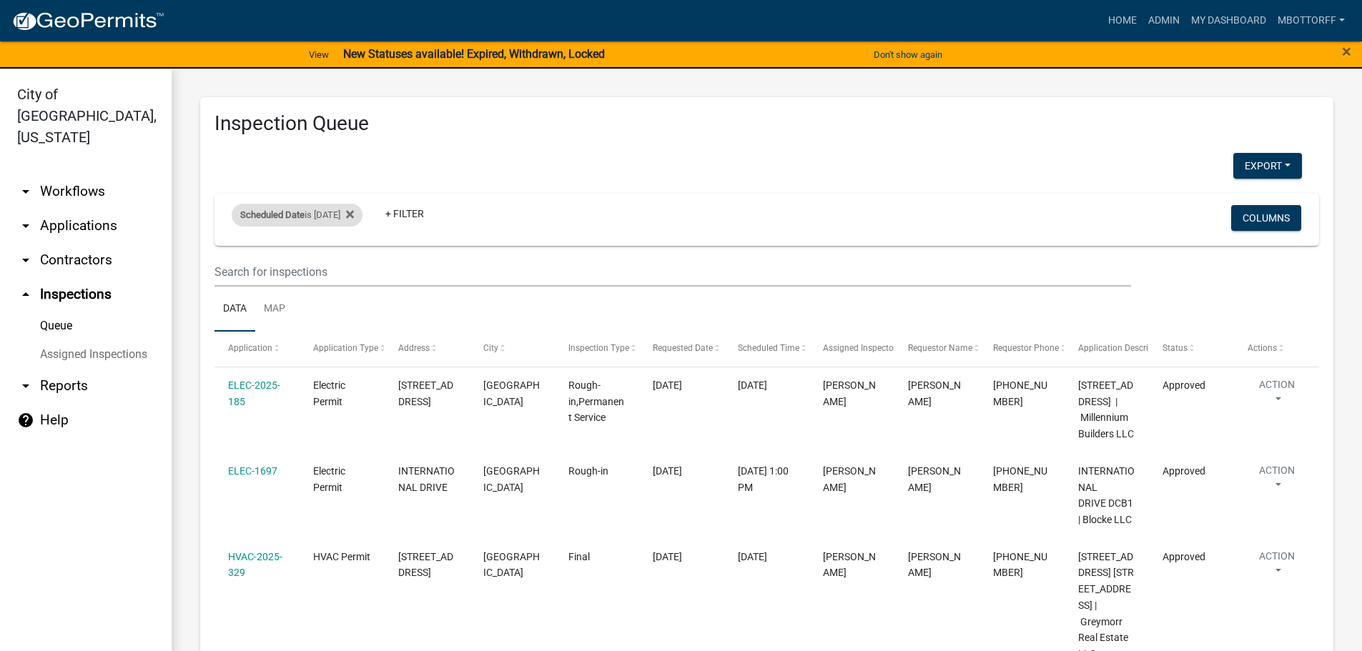
click at [350, 214] on div "Scheduled Date is 08/20/2025" at bounding box center [297, 215] width 131 height 23
click at [353, 266] on input "2025-08-20" at bounding box center [310, 268] width 100 height 29
type input "2025-08-21"
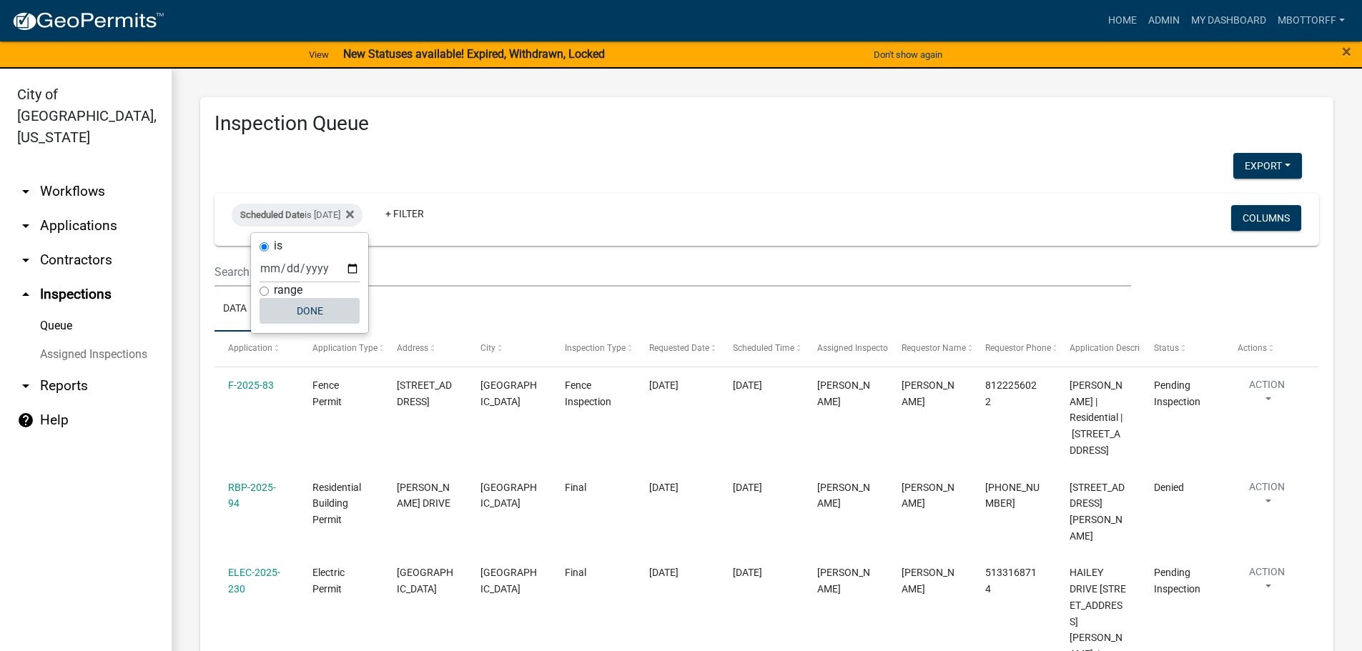
click at [317, 315] on button "Done" at bounding box center [310, 311] width 100 height 26
click at [1248, 160] on button "Export" at bounding box center [1267, 166] width 69 height 26
click at [1197, 200] on button "Excel Format (.xlsx)" at bounding box center [1235, 203] width 134 height 34
